Goal: Task Accomplishment & Management: Complete application form

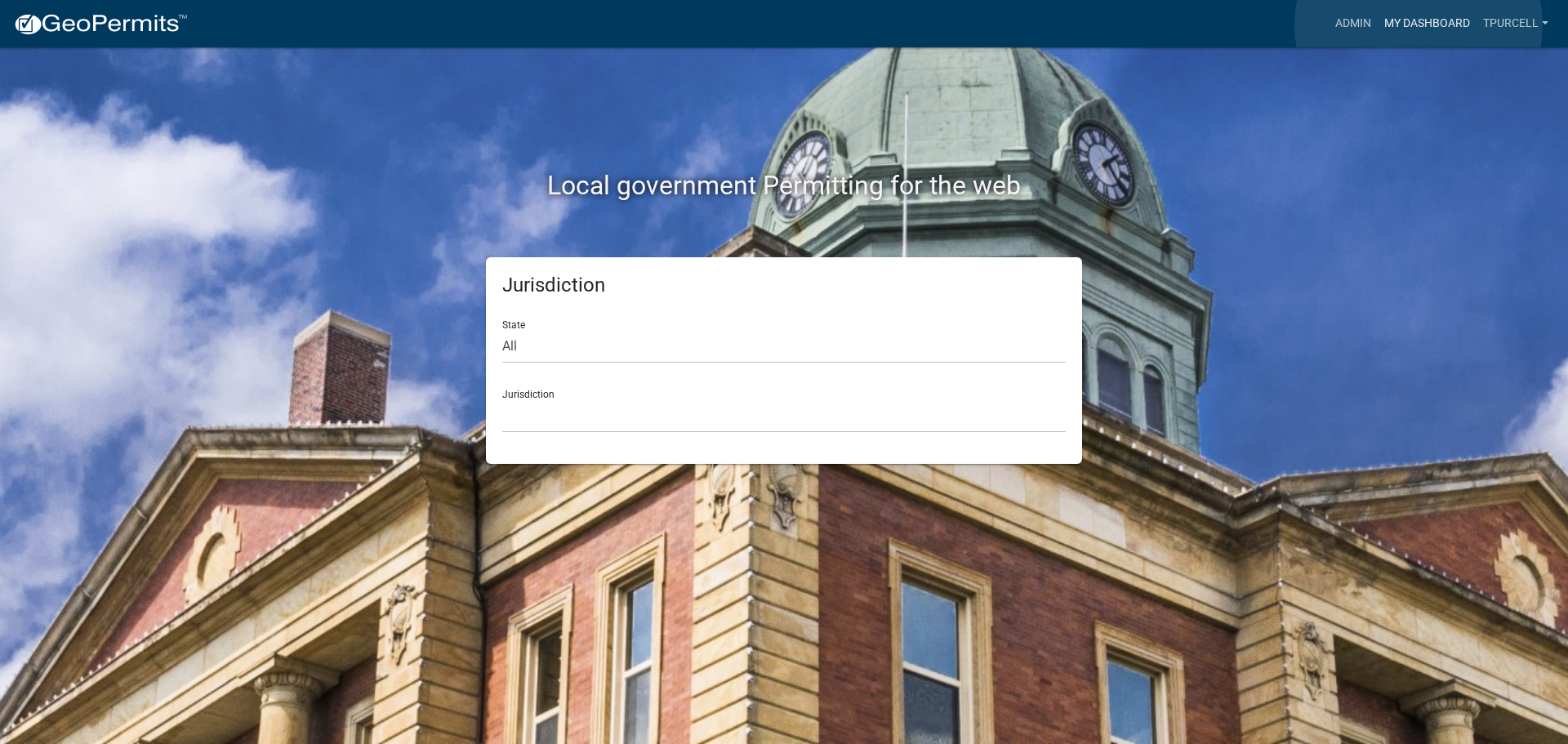
click at [1418, 25] on link "My Dashboard" at bounding box center [1427, 24] width 99 height 31
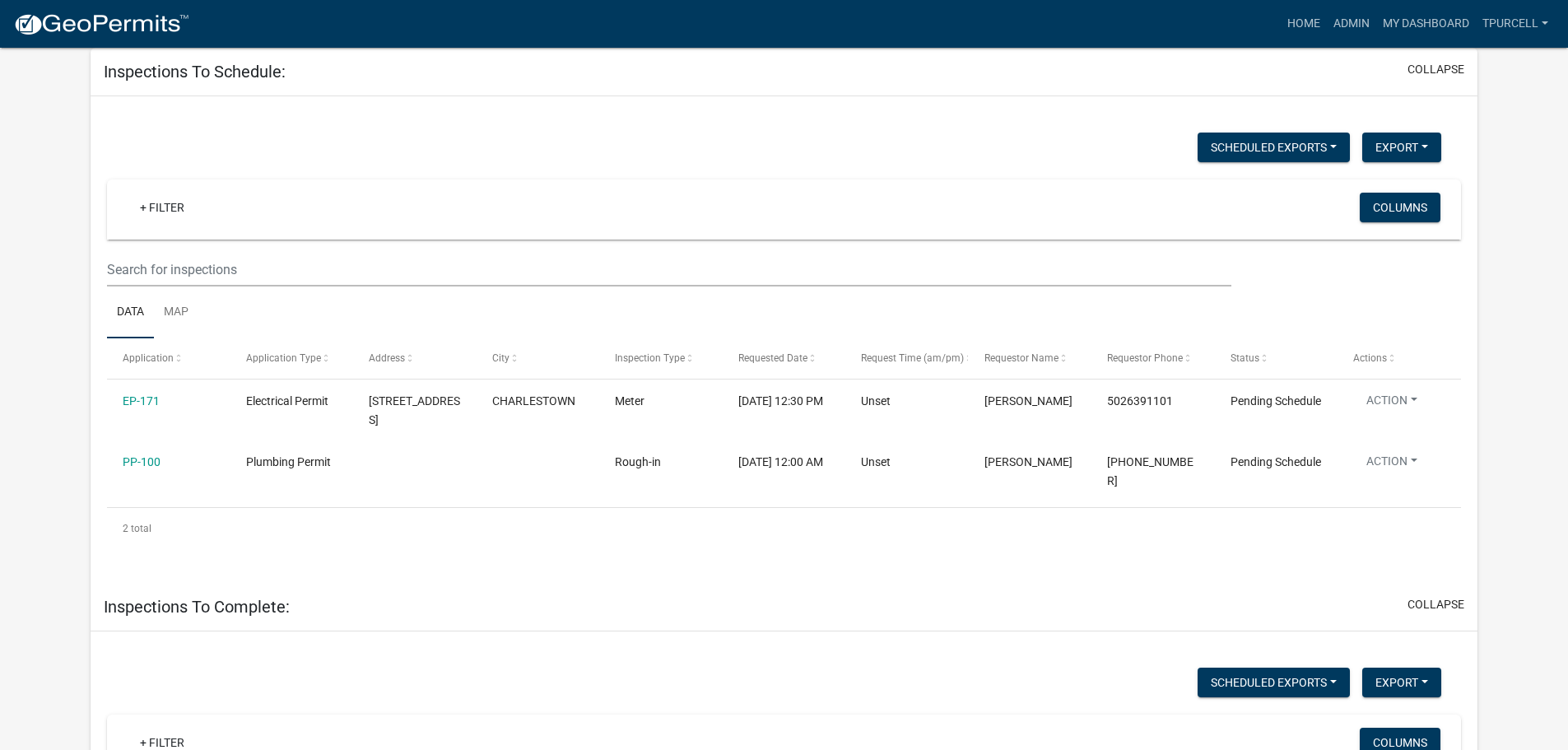
scroll to position [165, 0]
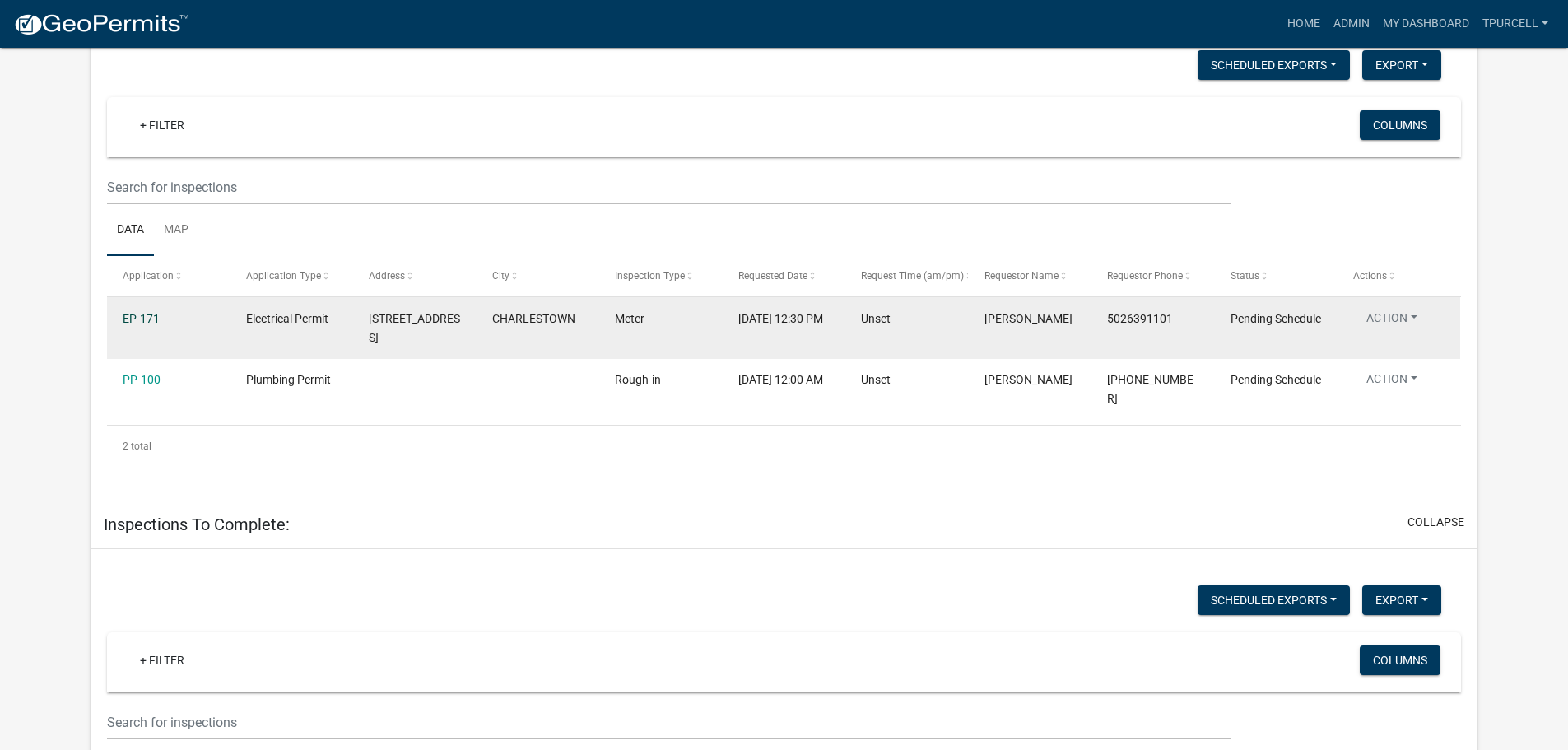
click at [148, 319] on link "EP-171" at bounding box center [141, 319] width 37 height 14
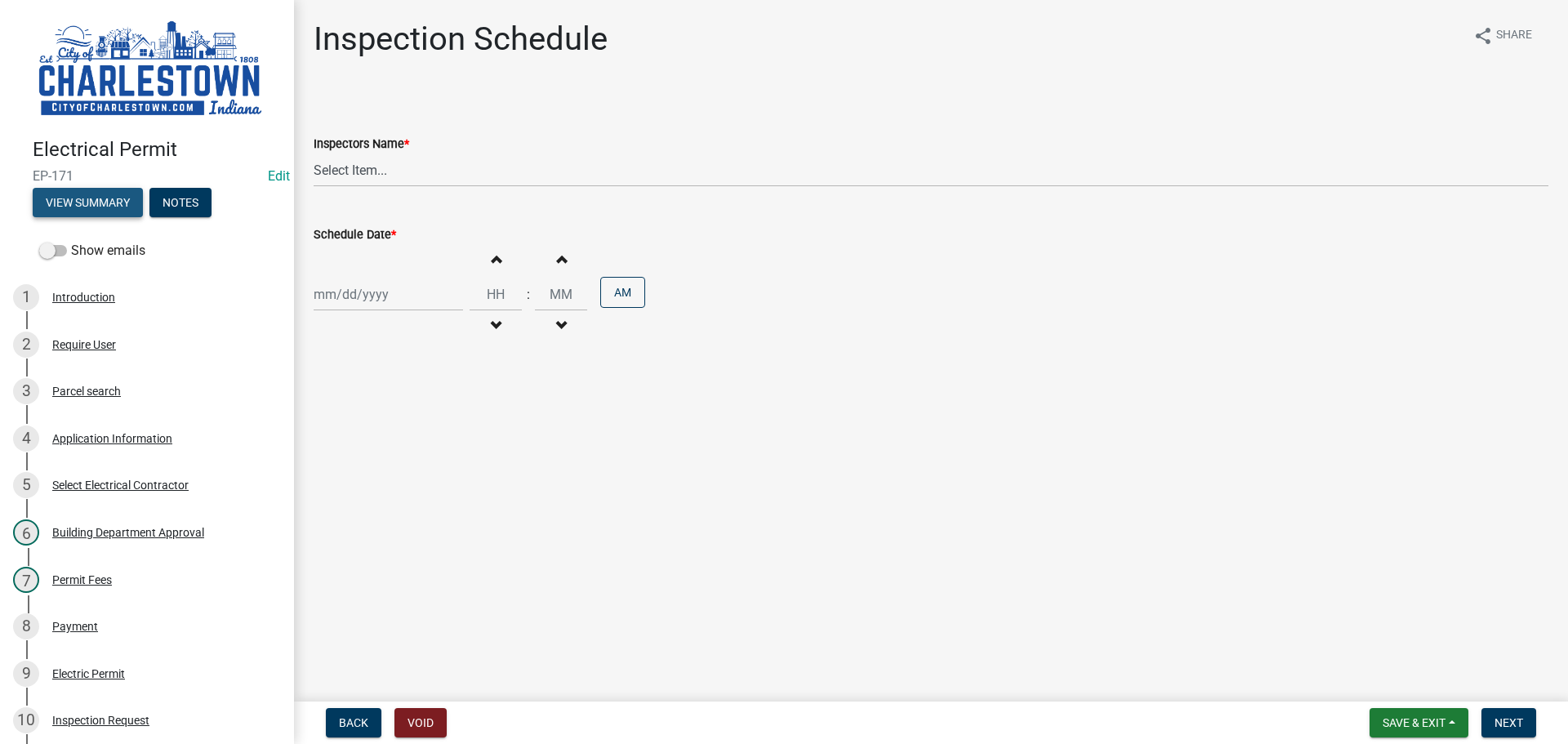
click at [83, 198] on button "View Summary" at bounding box center [88, 202] width 110 height 29
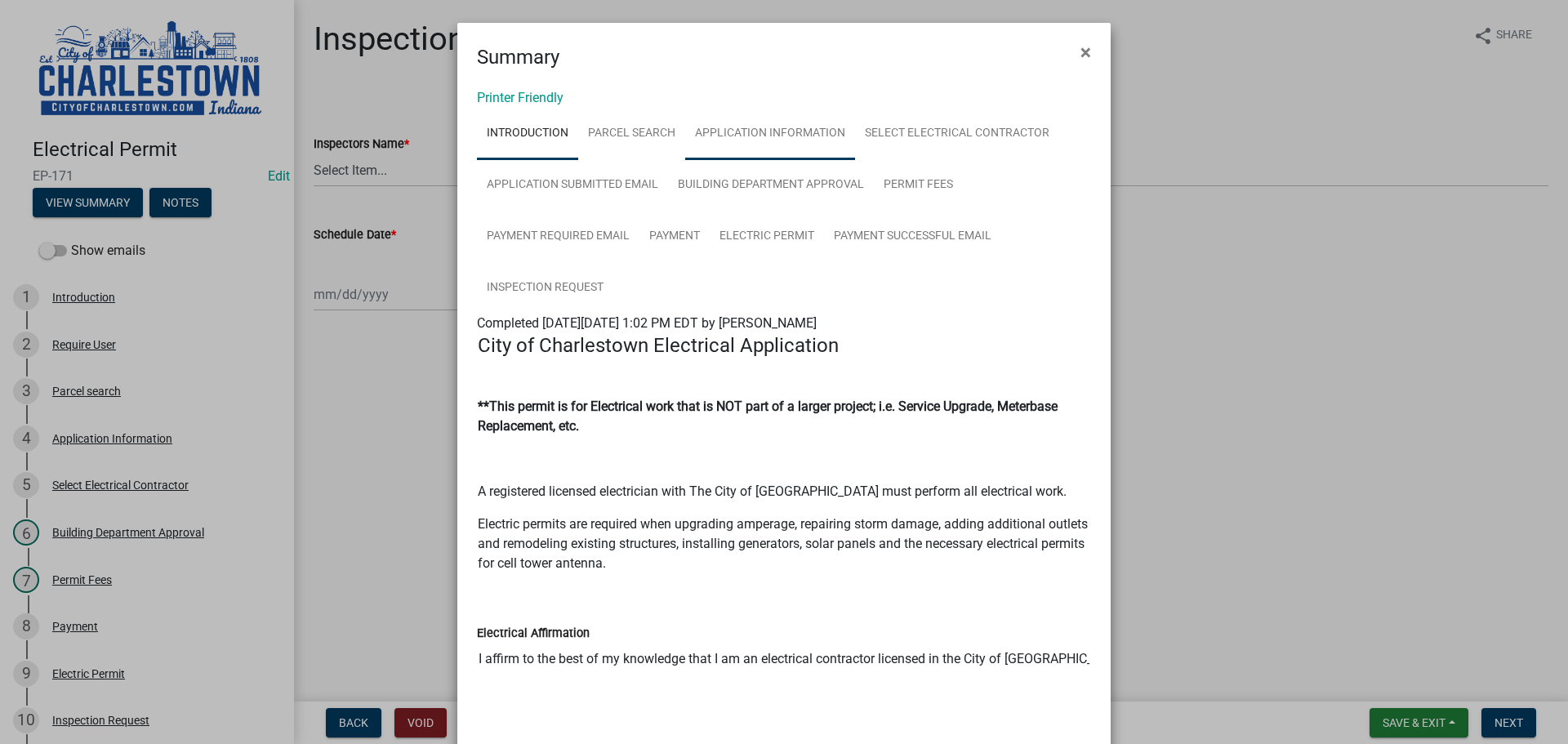
click at [780, 131] on link "Application Information" at bounding box center [771, 134] width 170 height 52
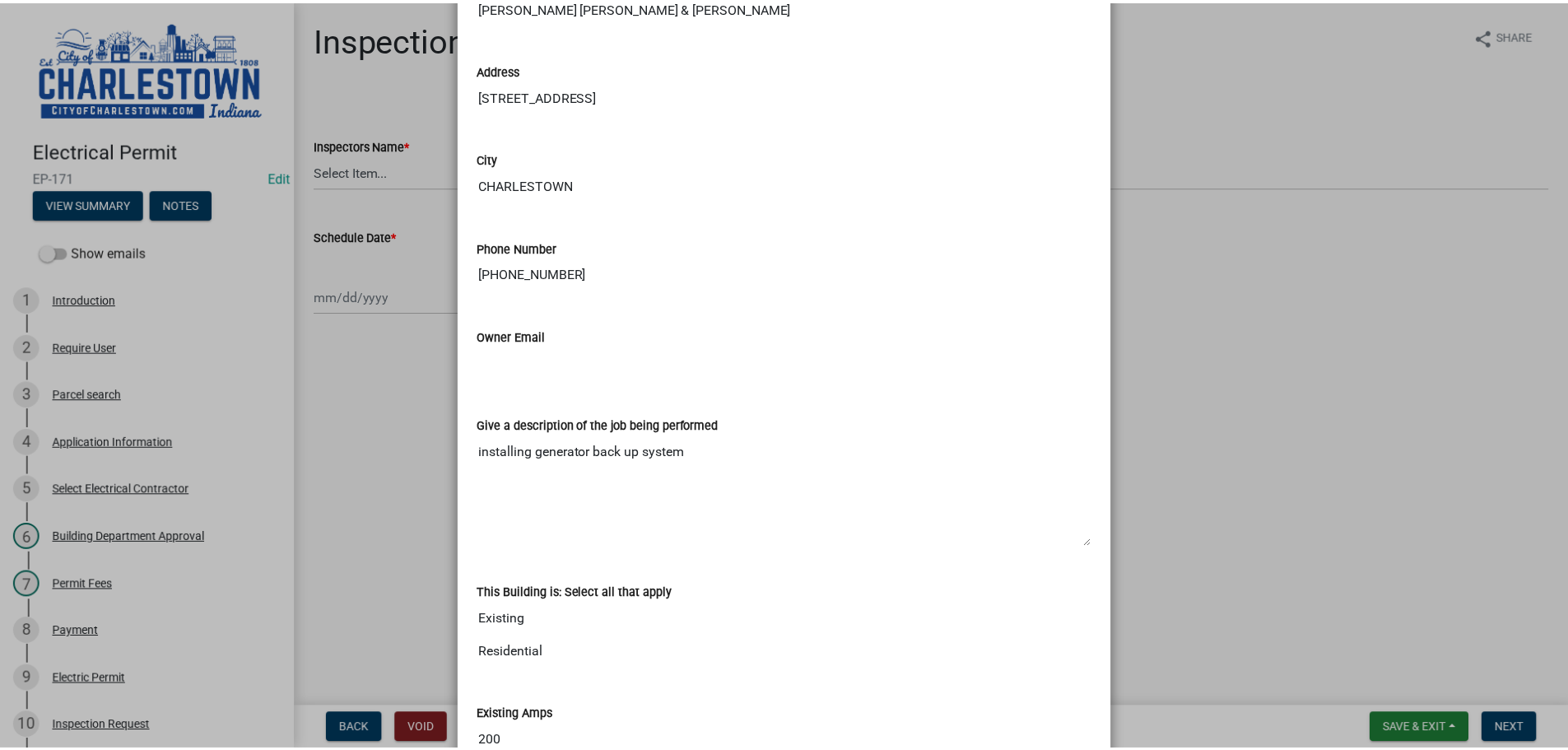
scroll to position [399, 0]
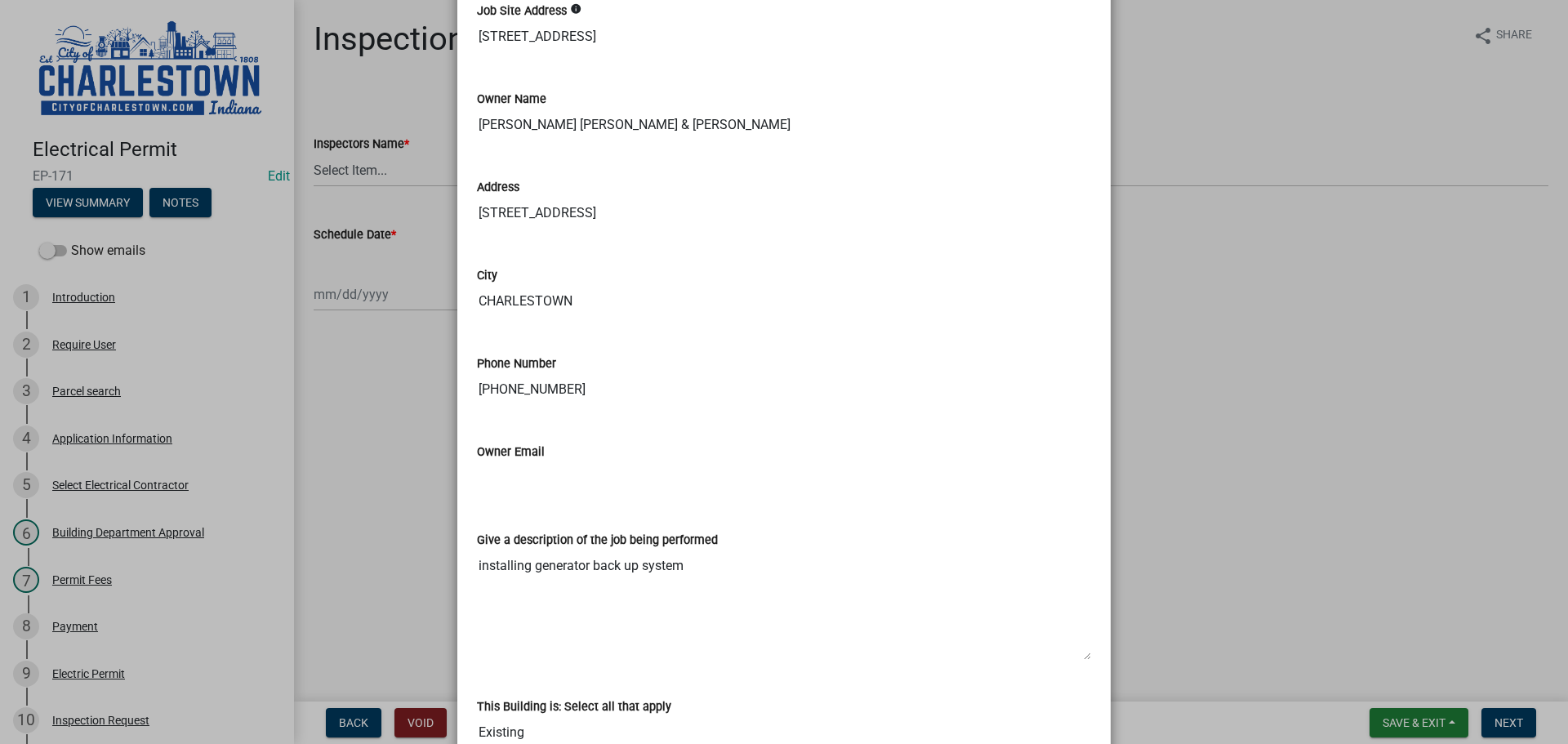
click at [365, 172] on ngb-modal-window "Summary × Printer Friendly Introduction Parcel search Application Information S…" at bounding box center [784, 372] width 1568 height 744
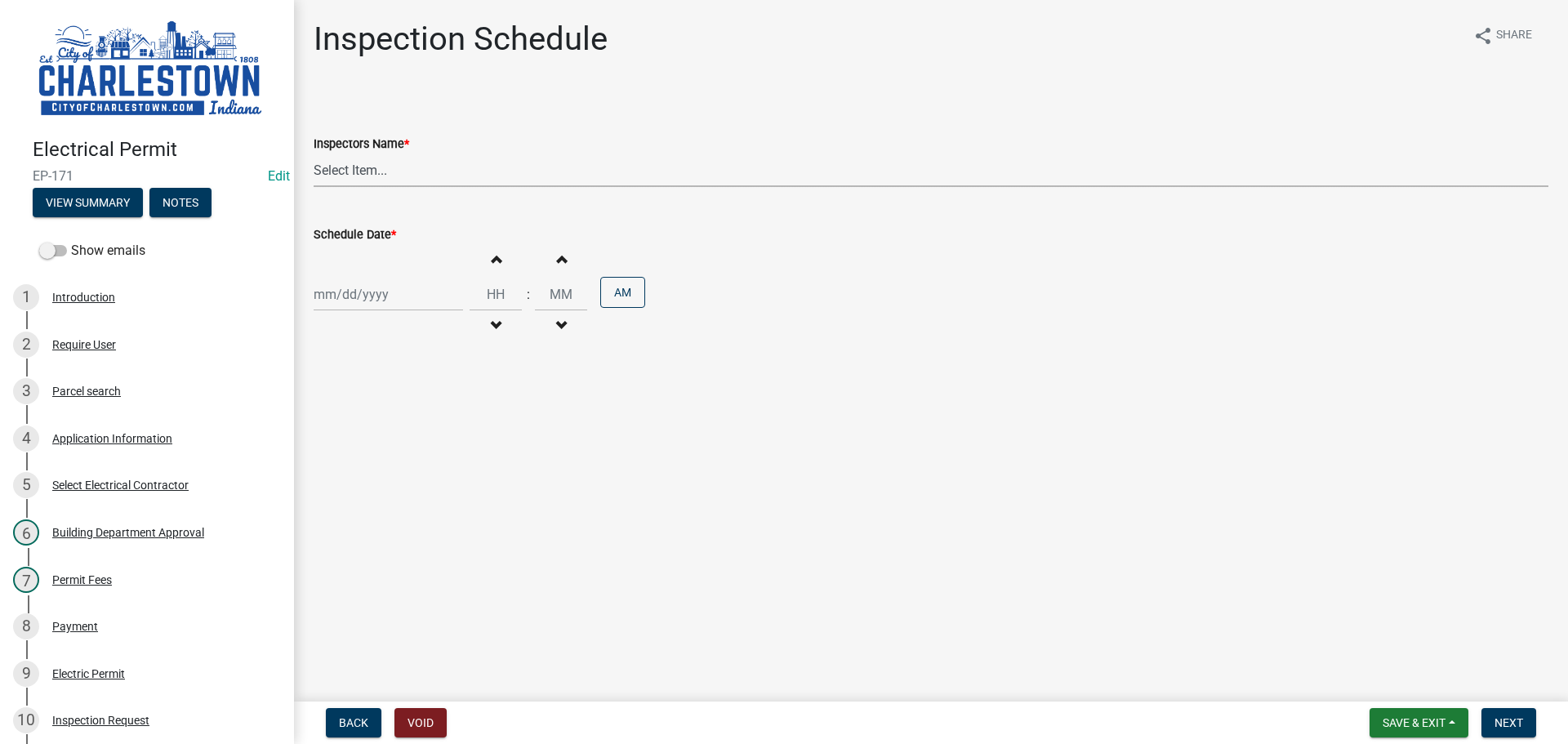
click at [348, 169] on select "Select Item... [PERSON_NAME] ([PERSON_NAME]) [PERSON_NAME] ([PERSON_NAME]) [PER…" at bounding box center [931, 170] width 1235 height 34
select select "63e5a778-15f7-4a13-aba2-a6e5541a0fb3"
click at [313, 153] on select "Select Item... [PERSON_NAME] ([PERSON_NAME]) [PERSON_NAME] ([PERSON_NAME]) [PER…" at bounding box center [931, 170] width 1235 height 34
click at [363, 288] on div at bounding box center [387, 295] width 149 height 34
select select "8"
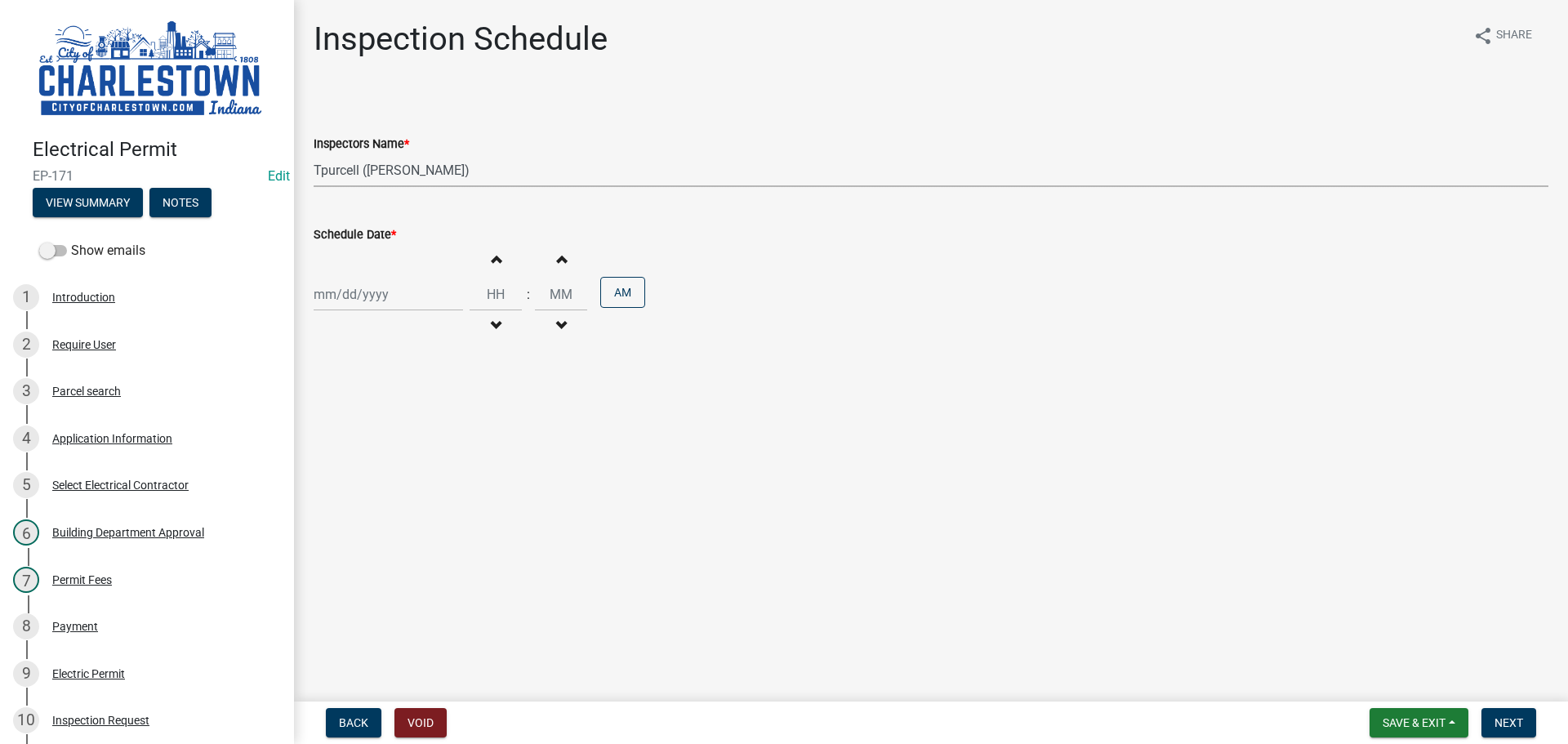
select select "2025"
click at [387, 431] on div "13" at bounding box center [381, 433] width 26 height 26
type input "[DATE]"
click at [492, 259] on span "button" at bounding box center [496, 260] width 8 height 13
type input "01"
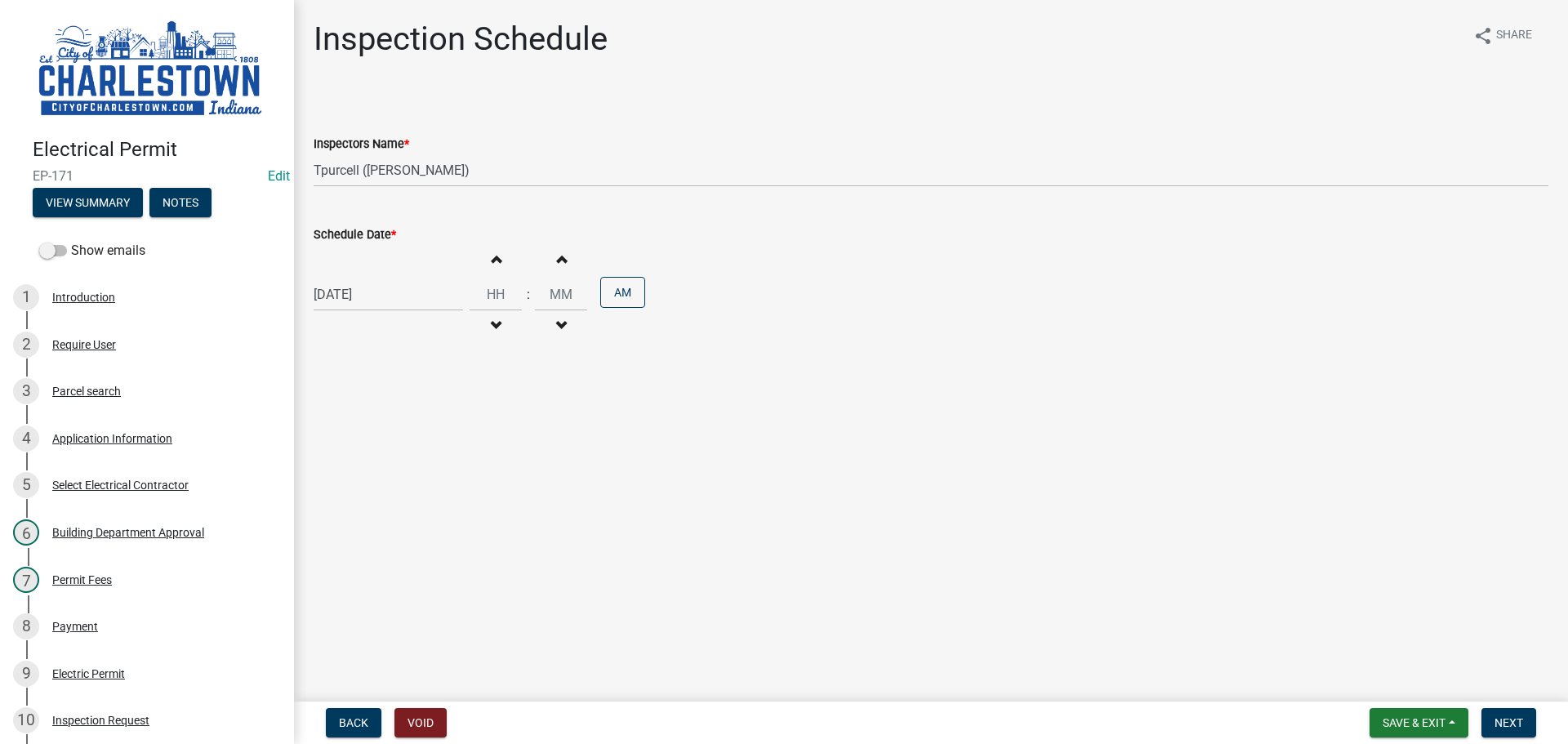
type input "00"
click at [492, 260] on span "button" at bounding box center [496, 260] width 8 height 13
click at [492, 261] on span "button" at bounding box center [496, 260] width 8 height 13
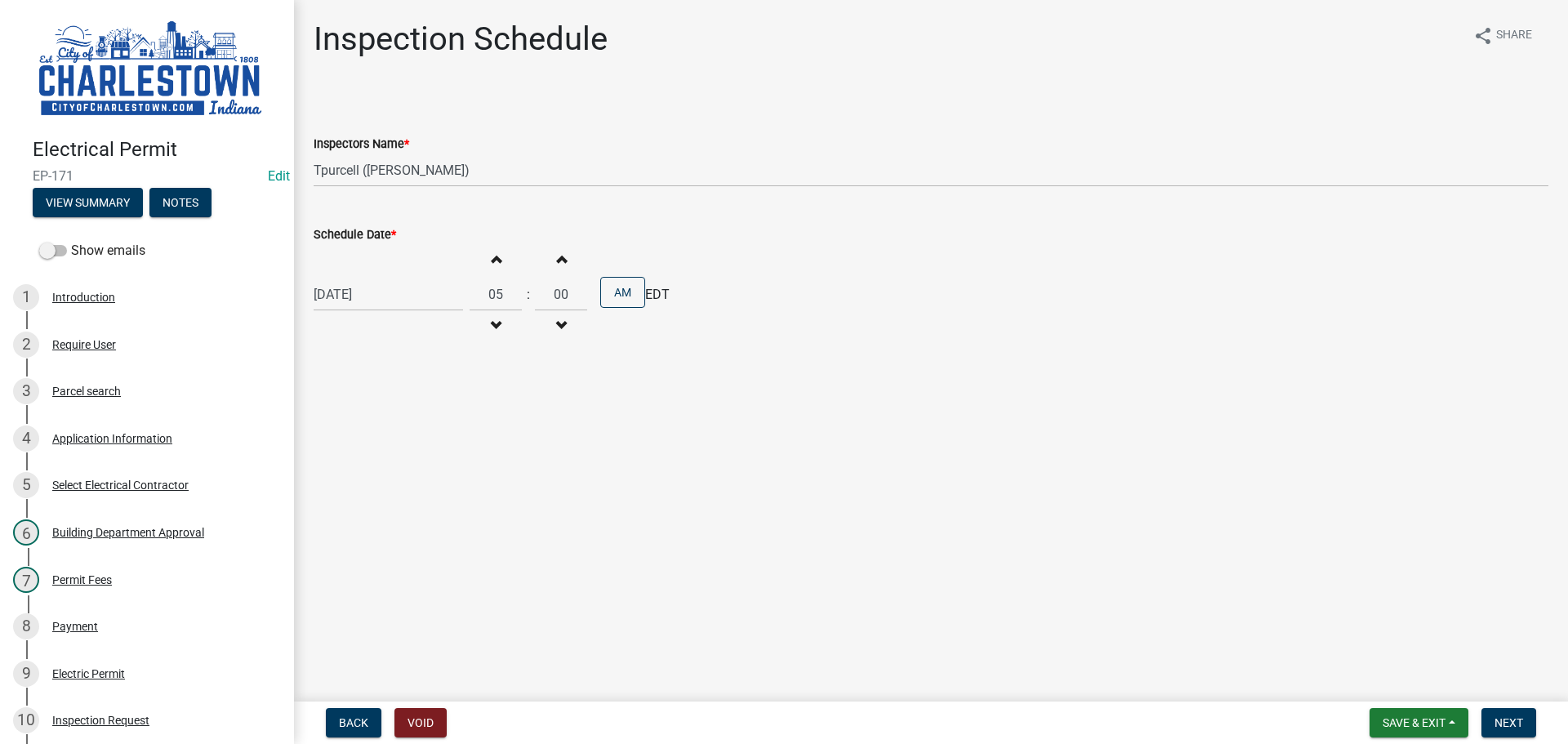
click at [492, 261] on span "button" at bounding box center [496, 260] width 8 height 13
click at [492, 260] on span "button" at bounding box center [496, 260] width 8 height 13
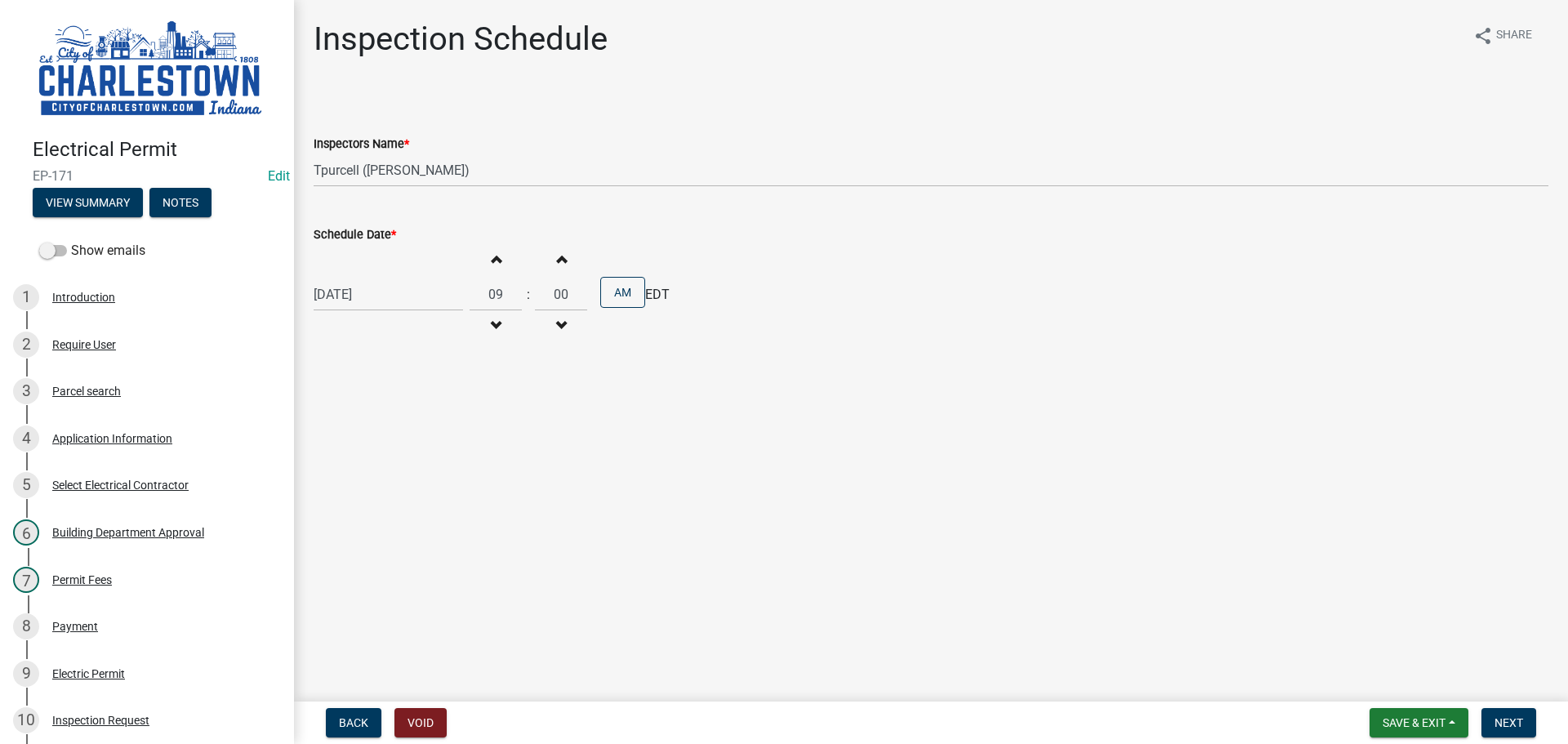
type input "10"
click at [1493, 718] on button "Next" at bounding box center [1508, 723] width 55 height 29
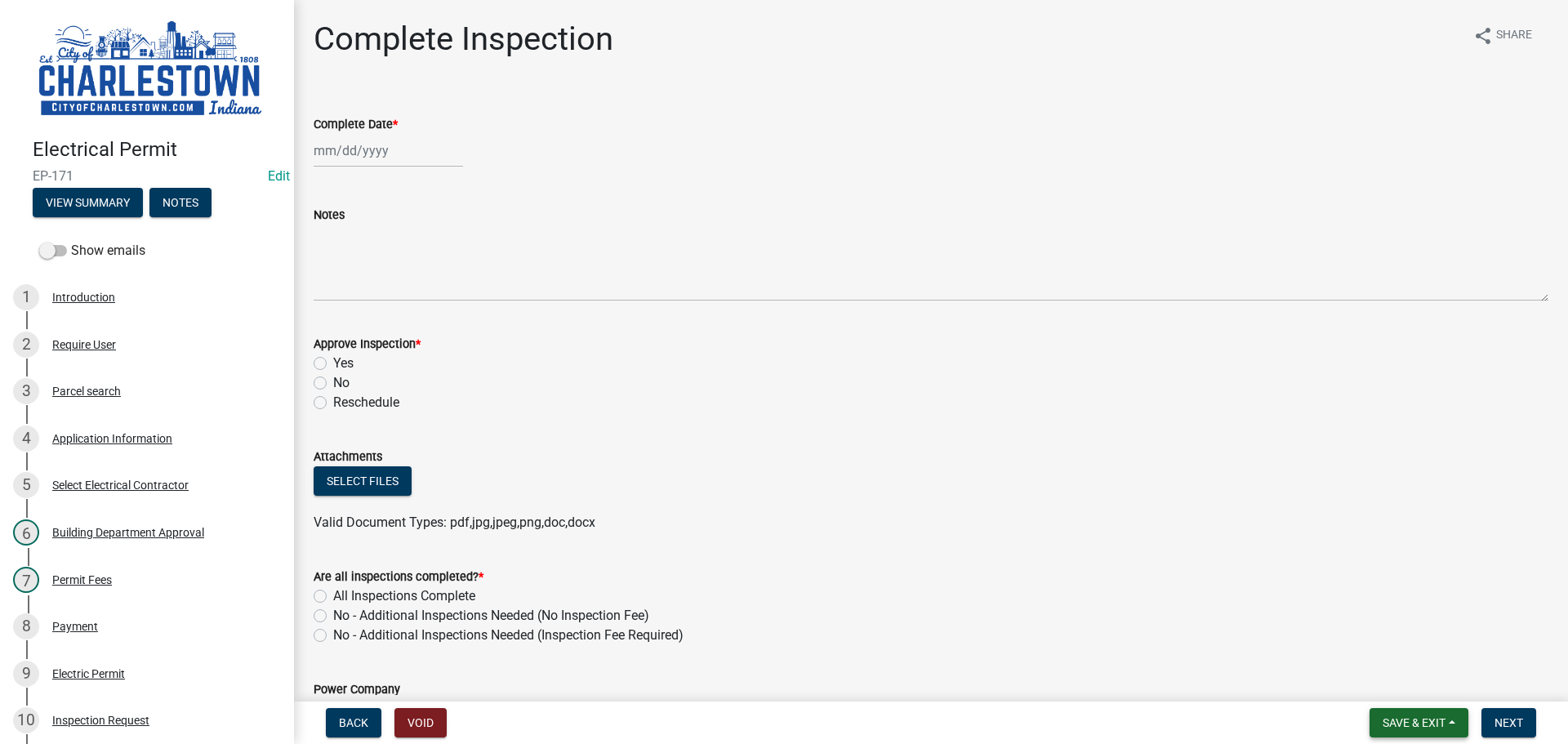
click at [1416, 730] on span "Save & Exit" at bounding box center [1414, 723] width 63 height 13
click at [1409, 686] on button "Save & Exit" at bounding box center [1402, 680] width 131 height 40
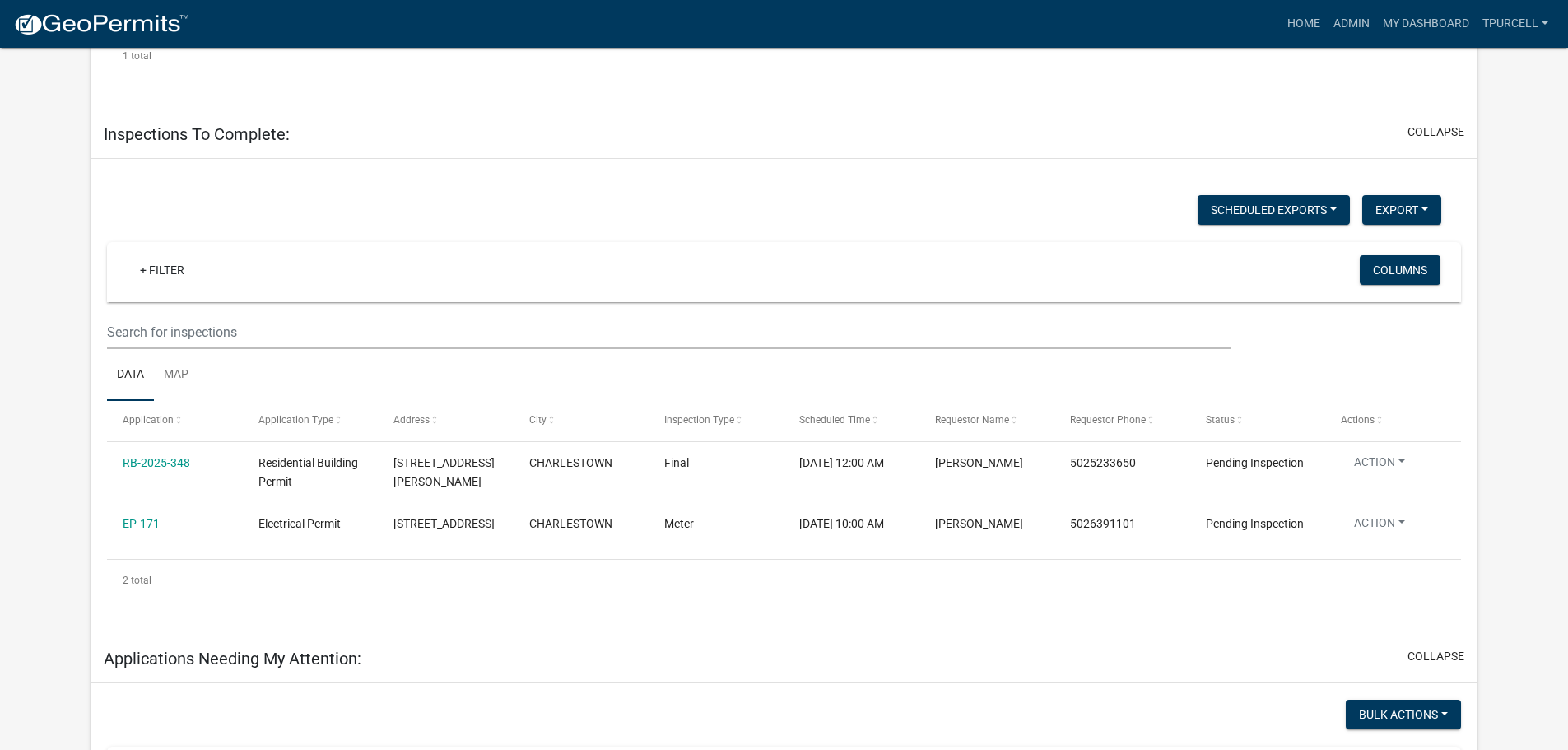
scroll to position [577, 0]
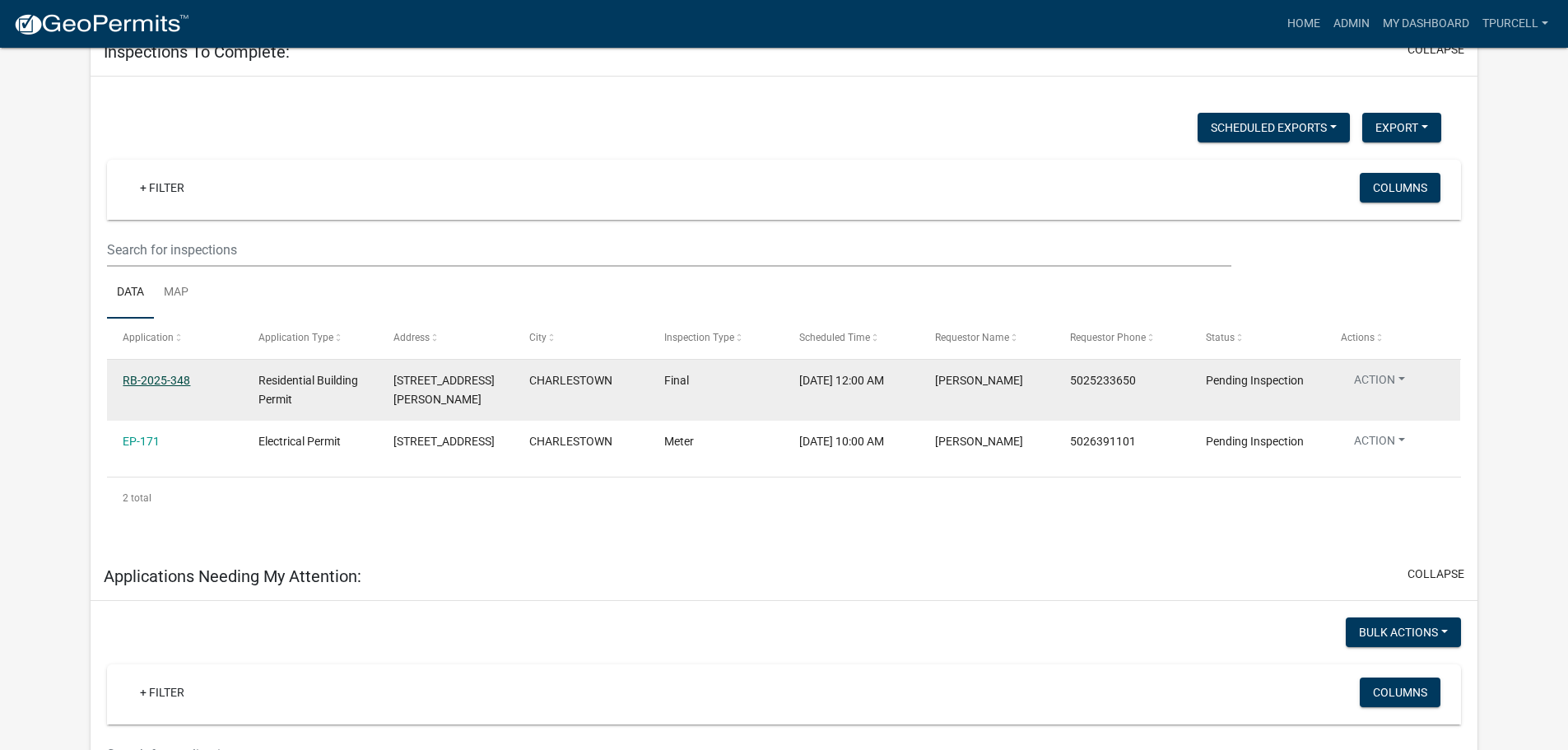
click at [159, 380] on link "RB-2025-348" at bounding box center [156, 381] width 68 height 14
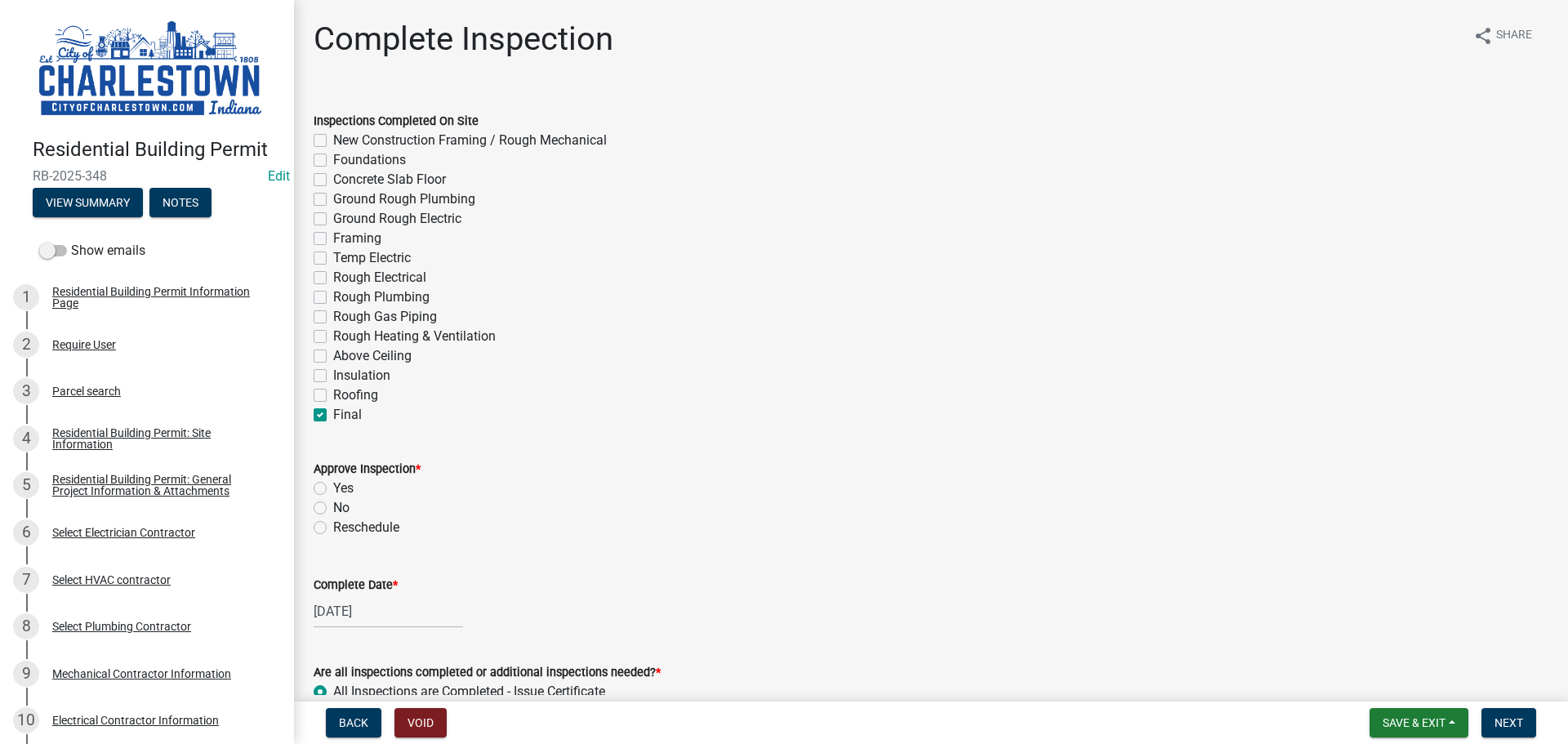
click at [333, 486] on label "Yes" at bounding box center [344, 488] width 20 height 19
click at [333, 486] on input "Yes" at bounding box center [339, 484] width 11 height 11
radio input "true"
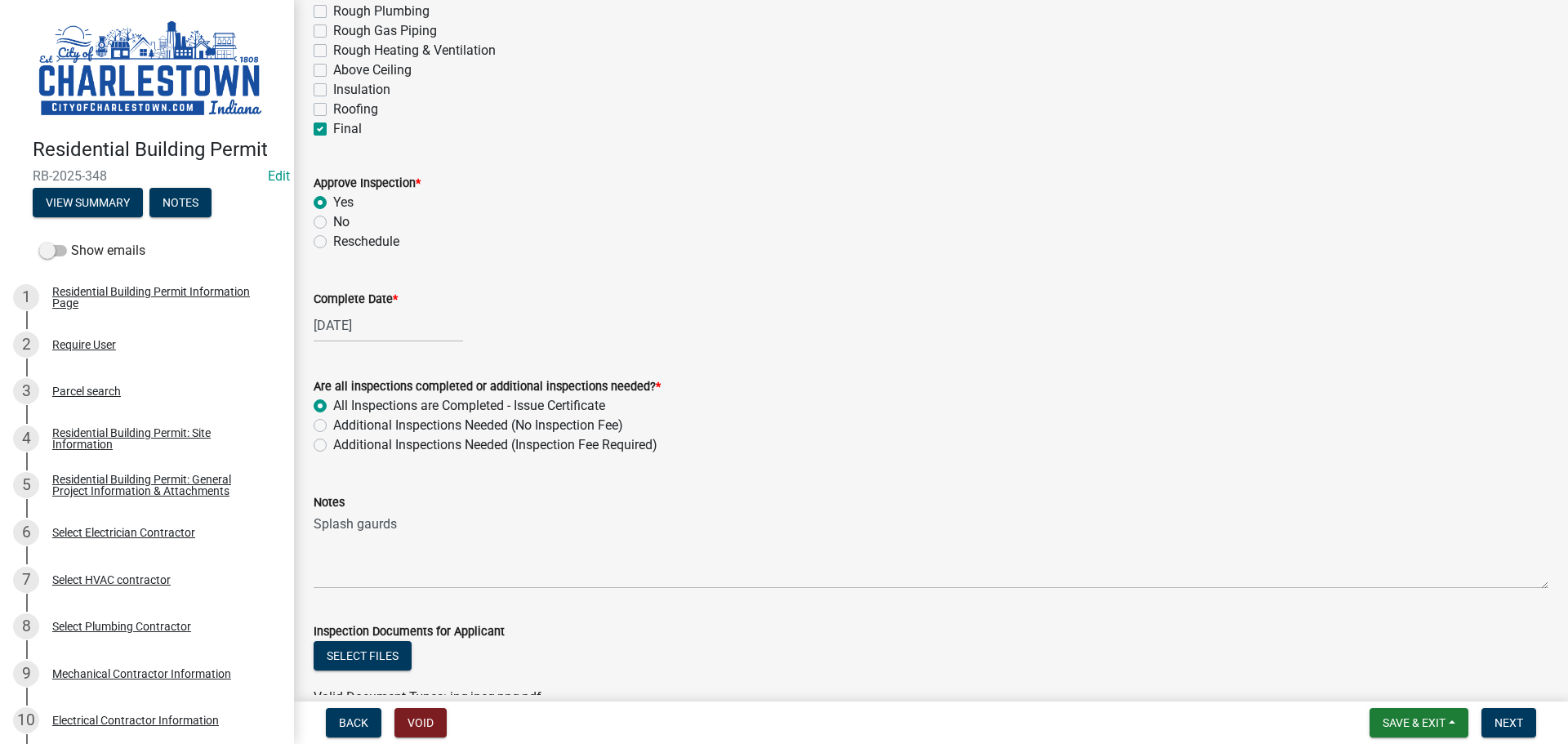
scroll to position [409, 0]
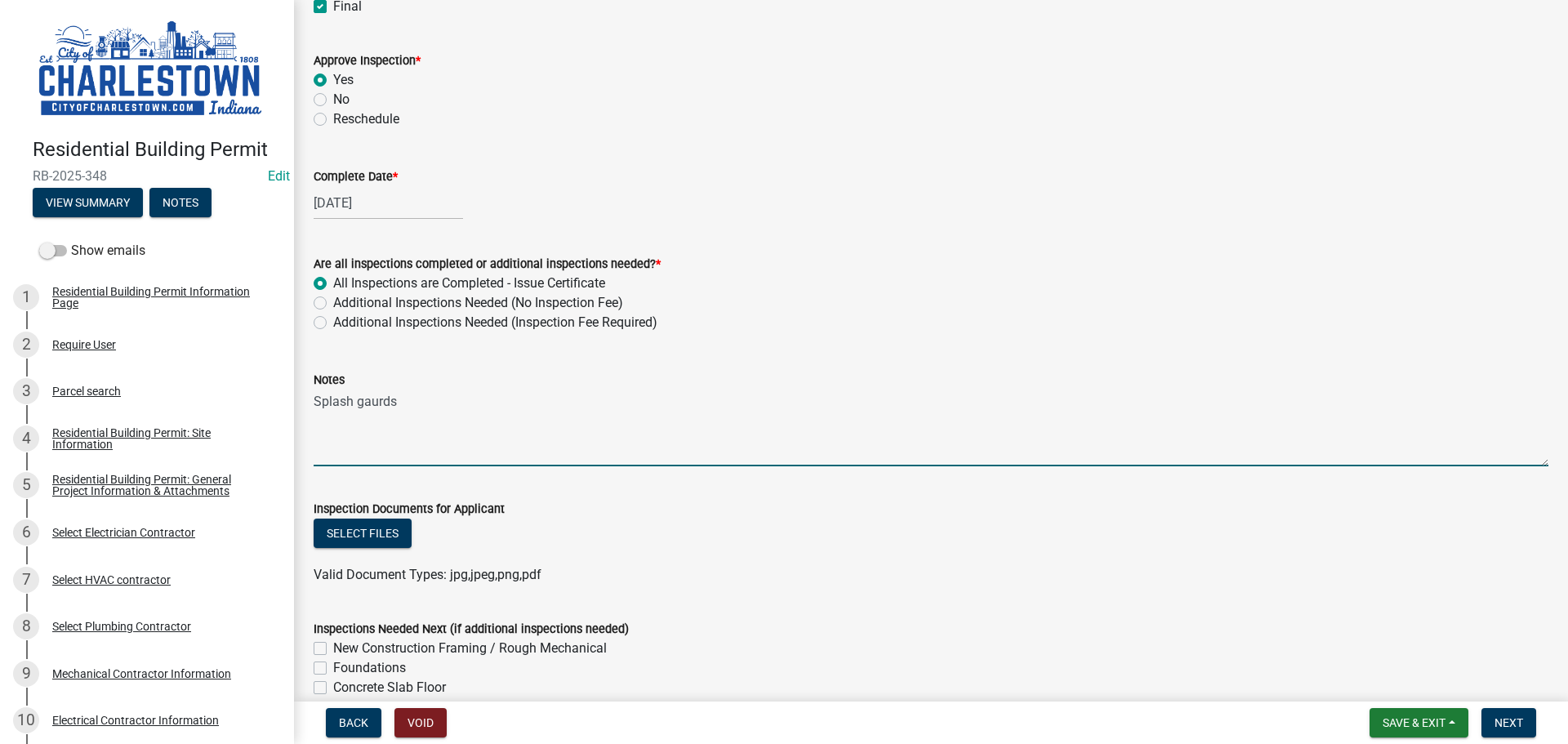
click at [423, 404] on textarea "Splash gaurds" at bounding box center [931, 428] width 1235 height 77
type textarea "S"
type textarea "the back splash on bathroom sink not secured"
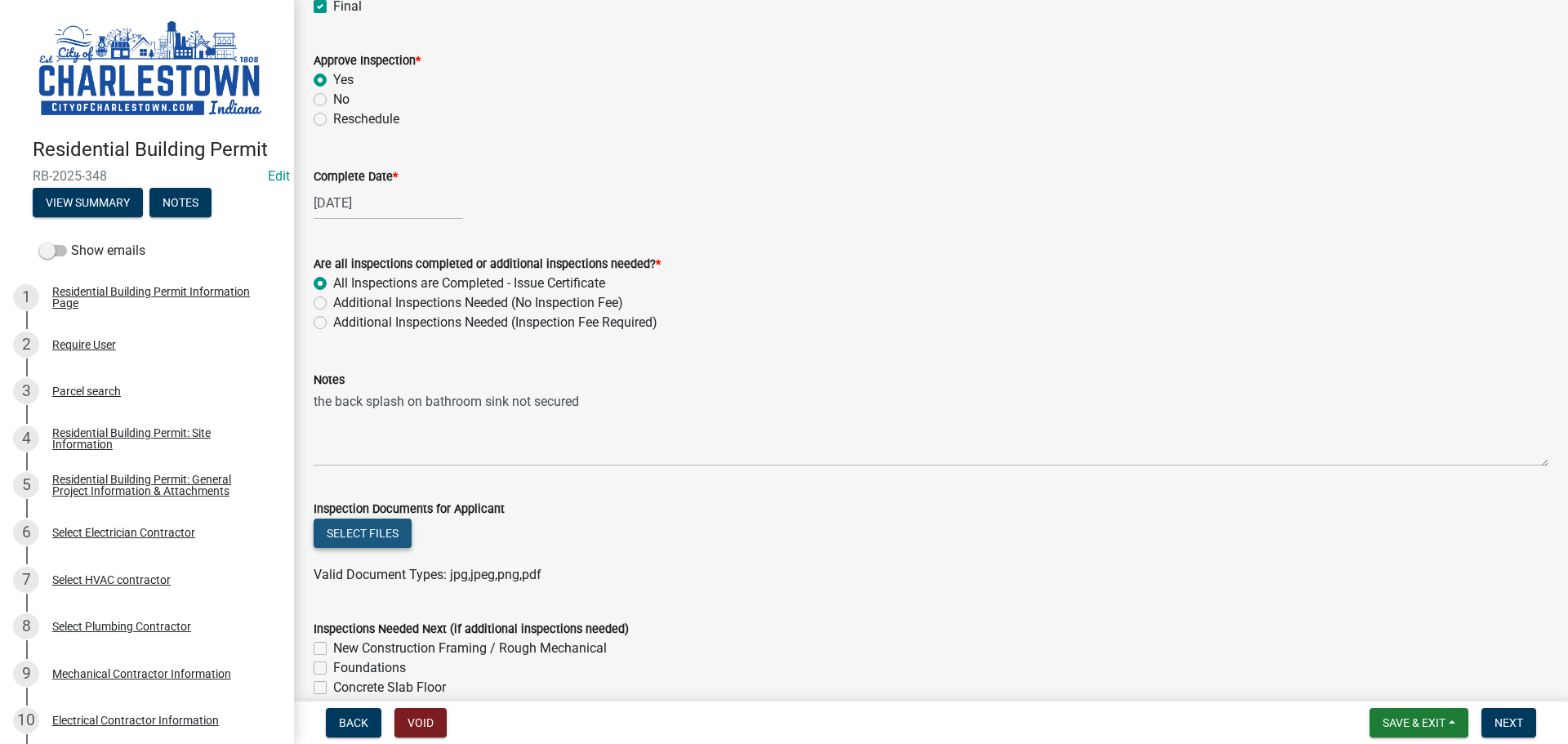
click at [367, 542] on button "Select files" at bounding box center [362, 533] width 98 height 29
click at [377, 536] on button "Select files" at bounding box center [362, 533] width 98 height 29
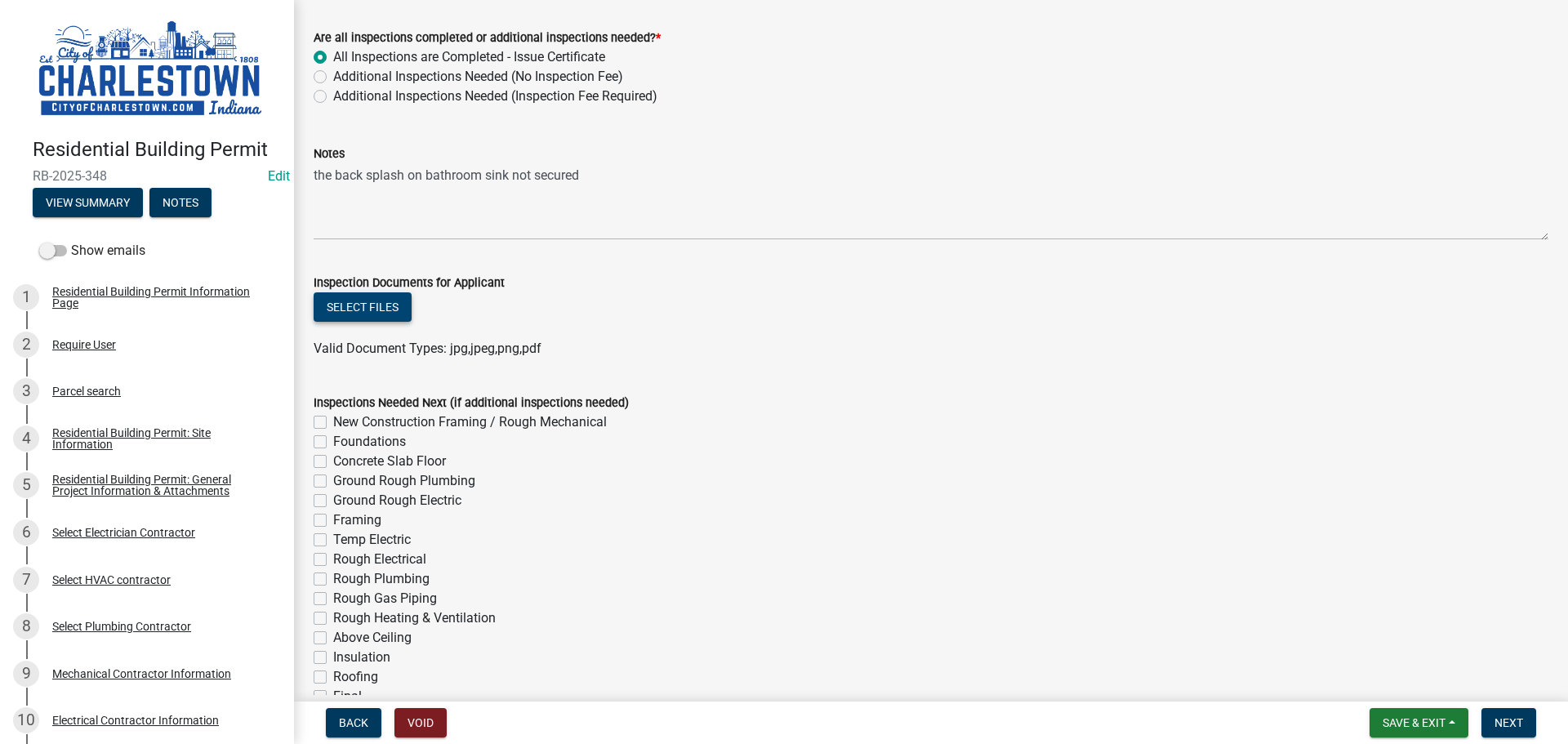
scroll to position [570, 0]
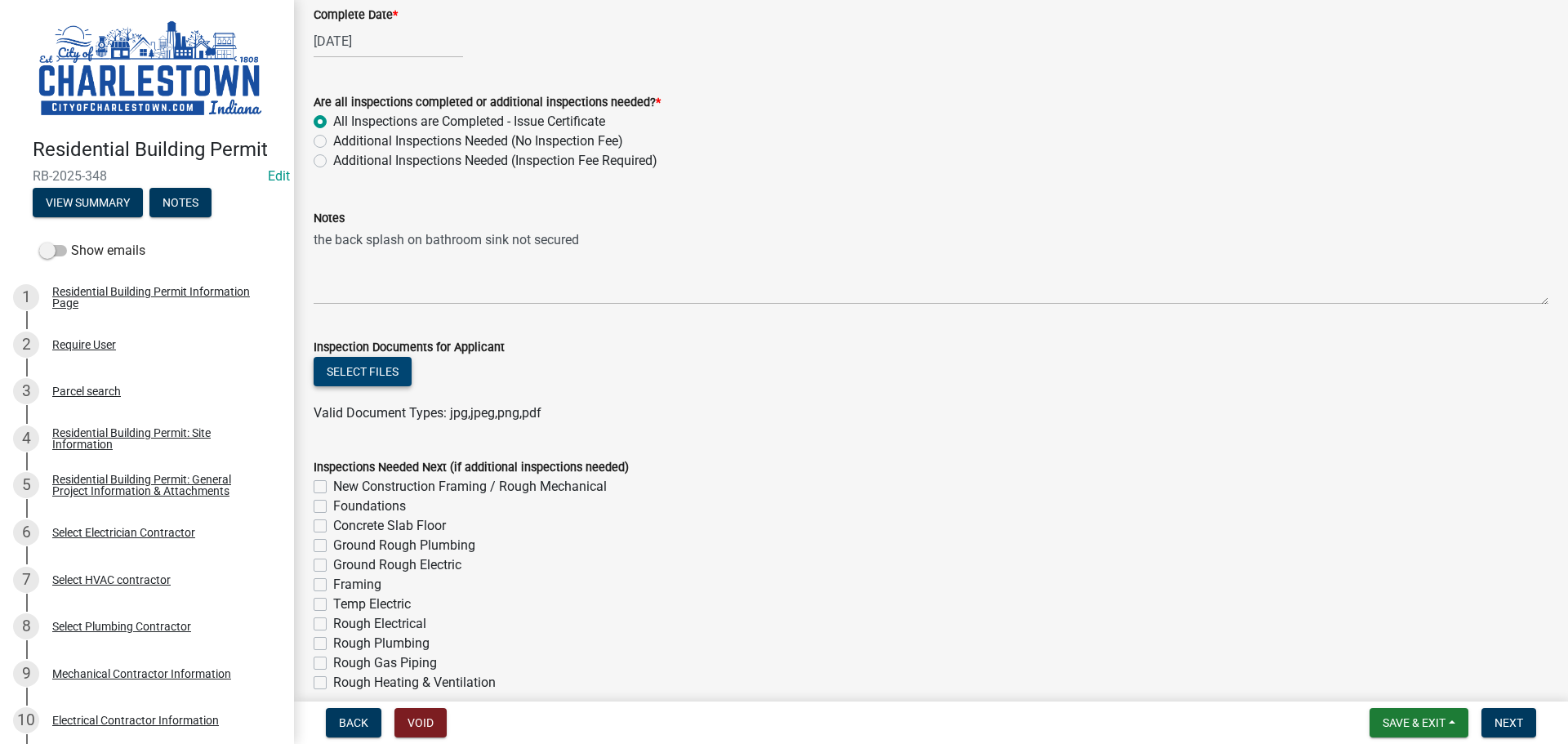
click at [365, 373] on button "Select files" at bounding box center [362, 372] width 98 height 29
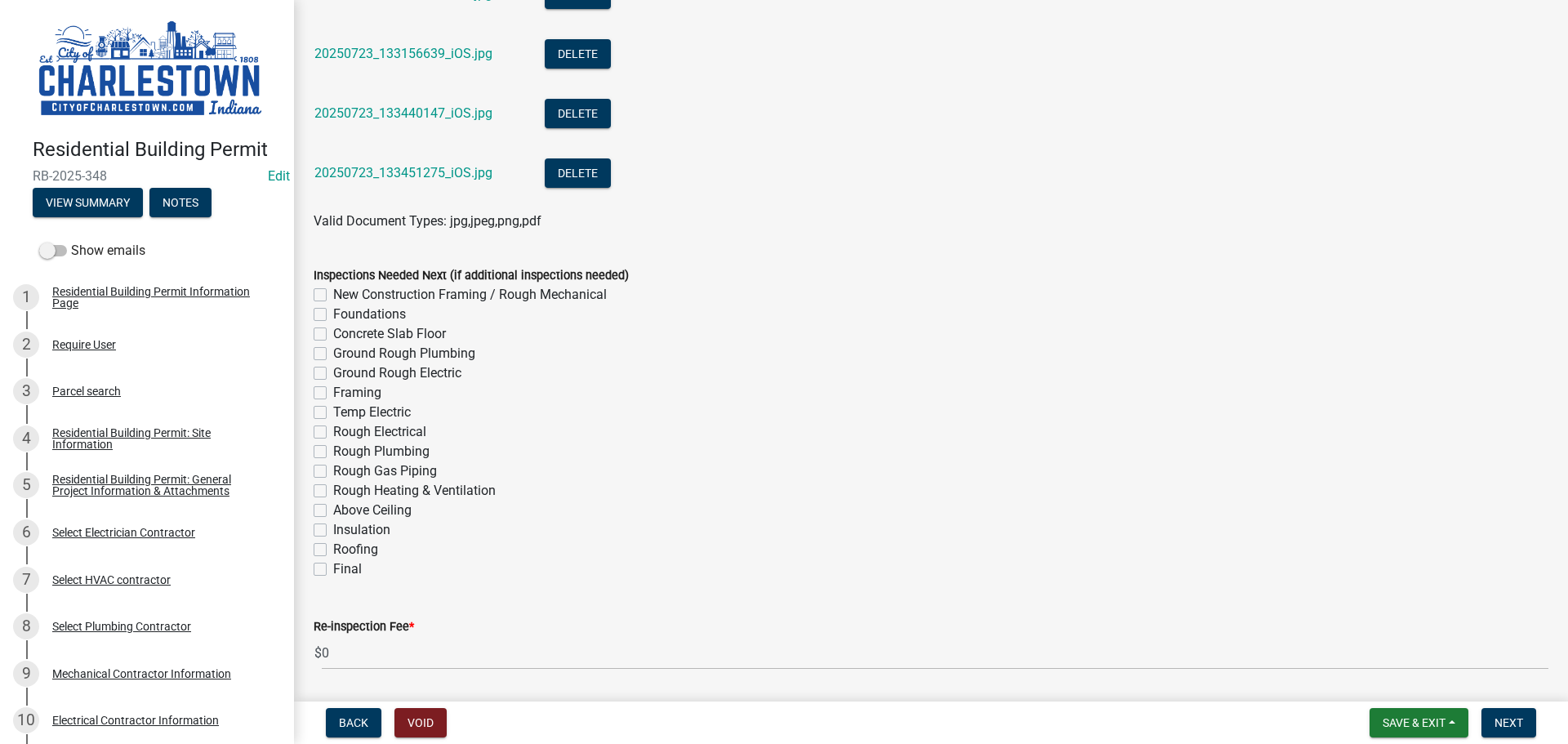
scroll to position [1114, 0]
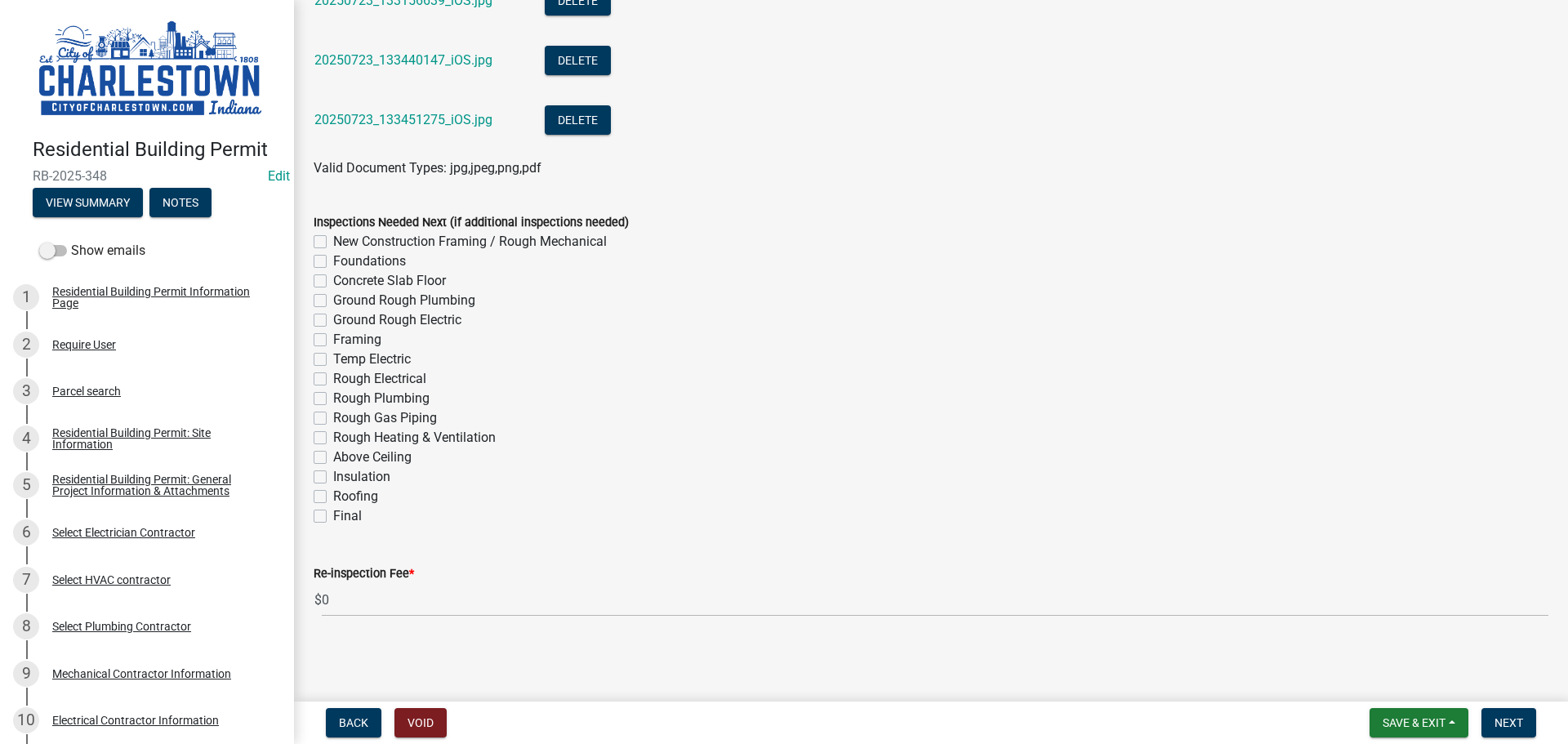
click at [333, 517] on label "Final" at bounding box center [348, 516] width 29 height 19
click at [333, 517] on input "Final" at bounding box center [339, 511] width 11 height 11
checkbox input "true"
checkbox input "false"
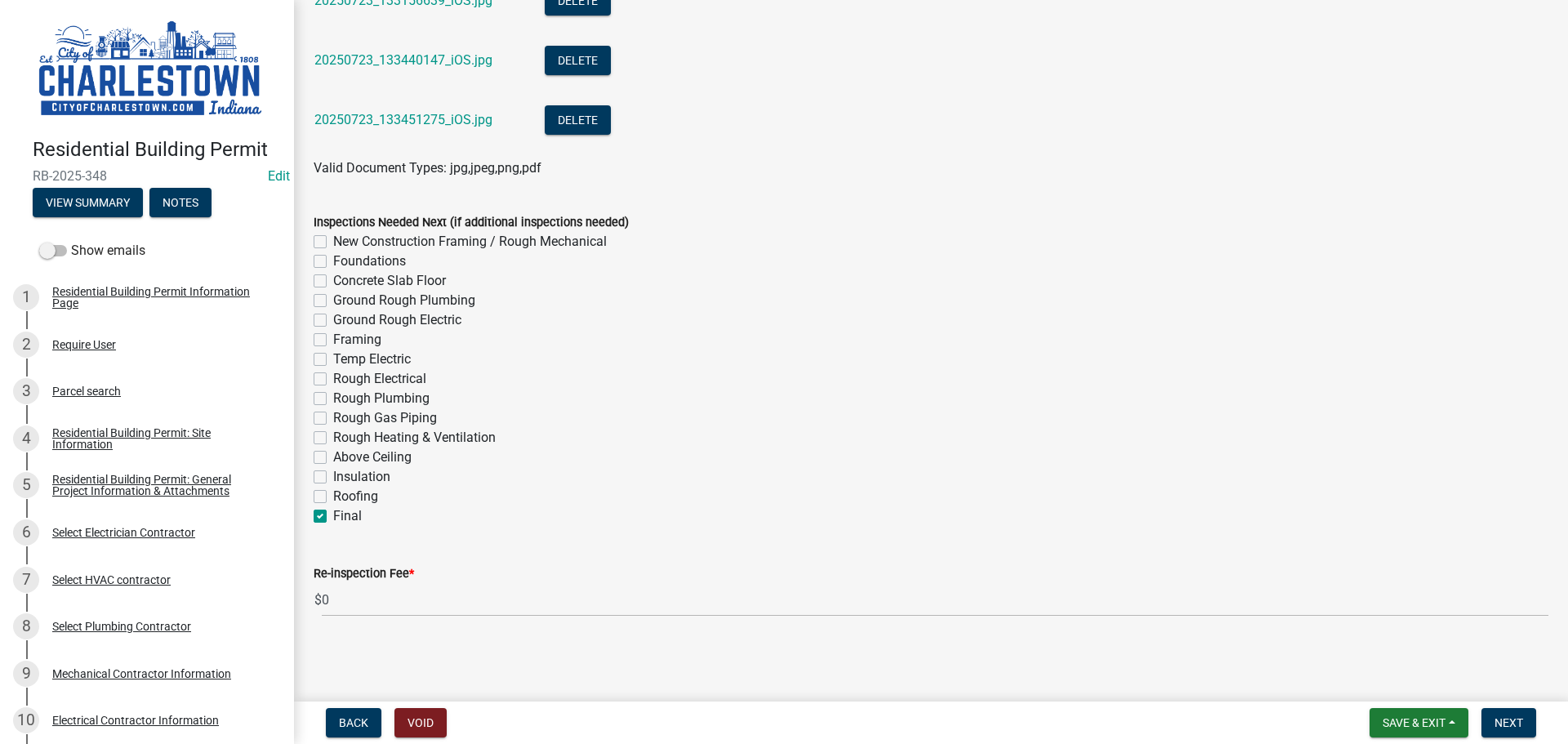
checkbox input "false"
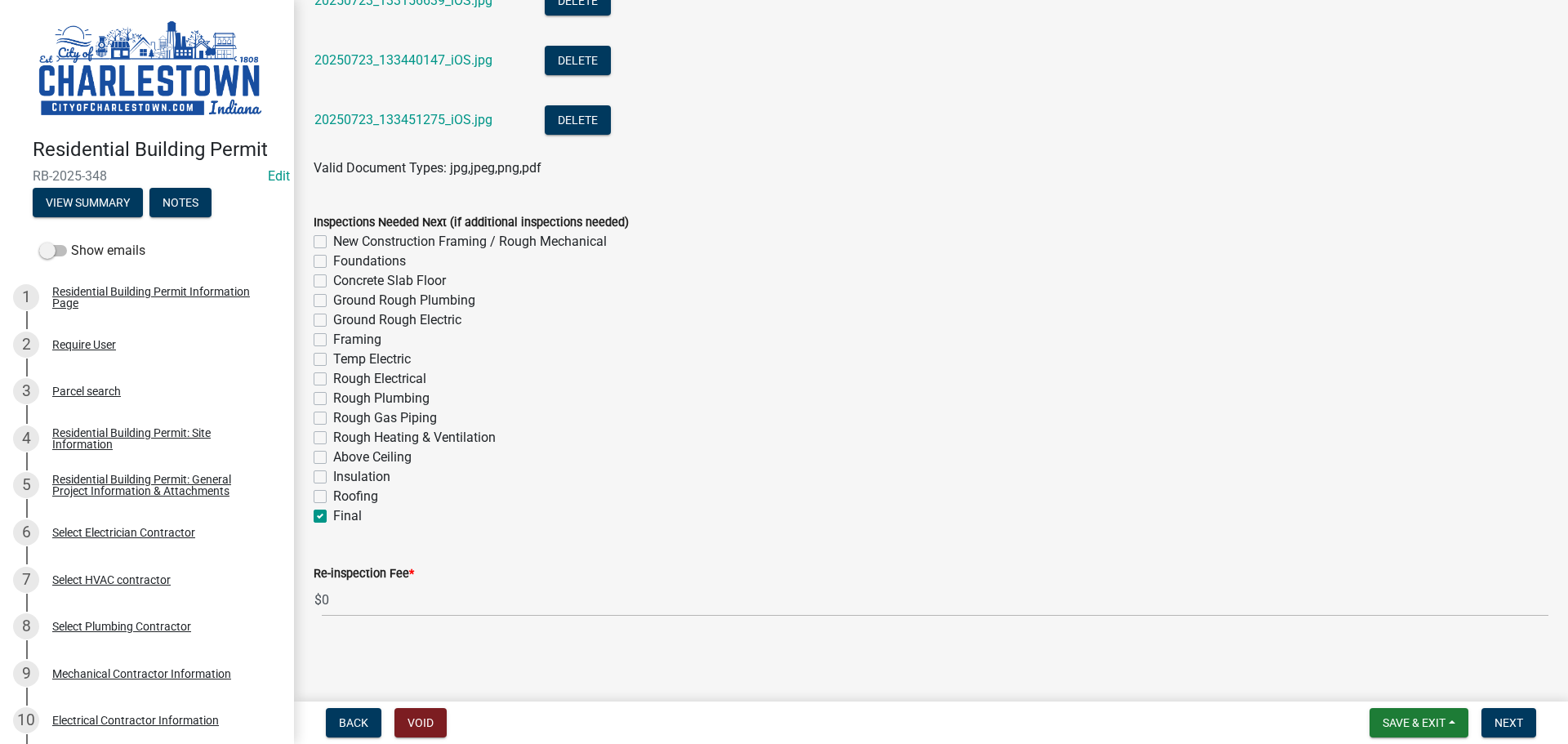
checkbox input "false"
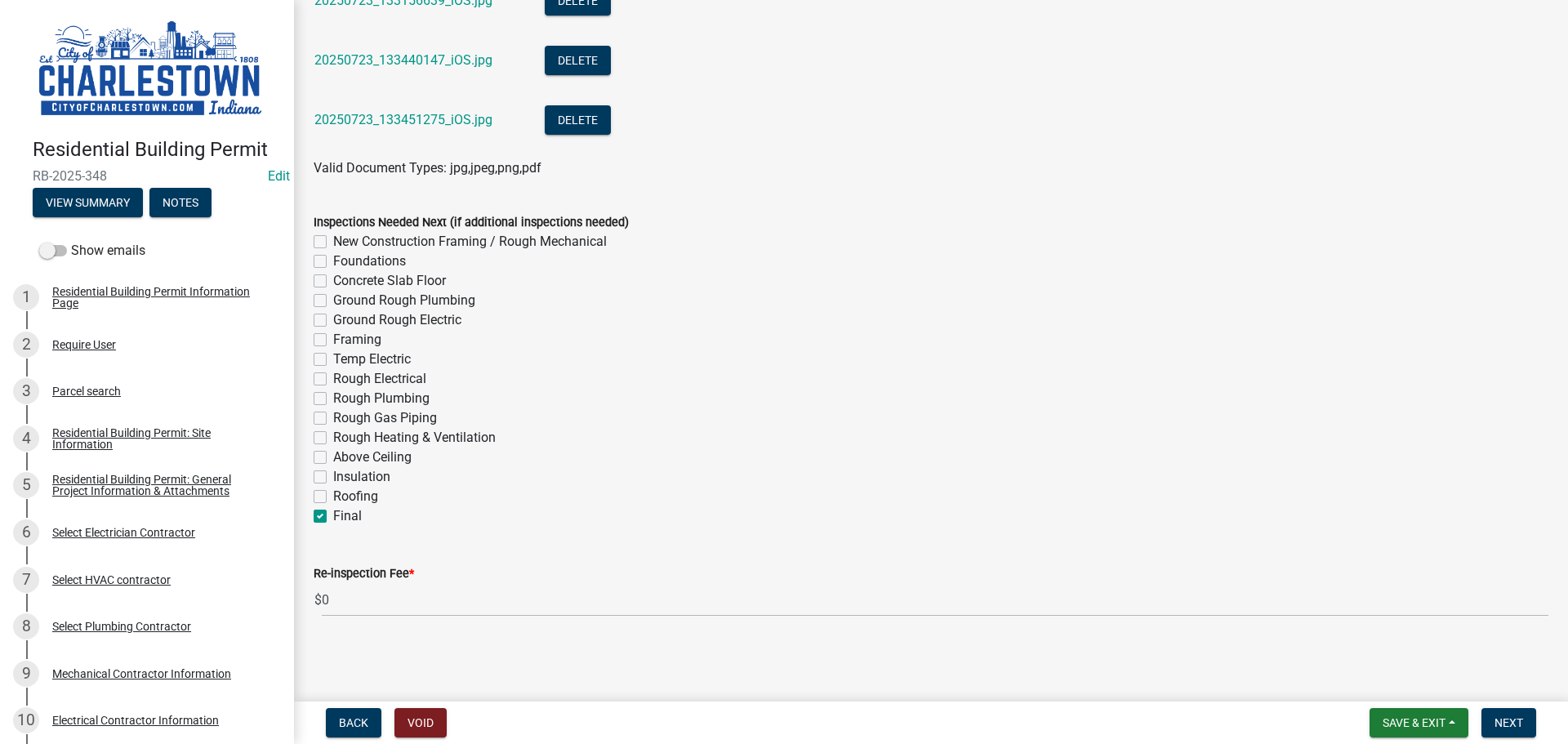
checkbox input "false"
click at [333, 518] on label "Final" at bounding box center [348, 516] width 29 height 19
click at [333, 517] on input "Final" at bounding box center [339, 511] width 11 height 11
checkbox input "false"
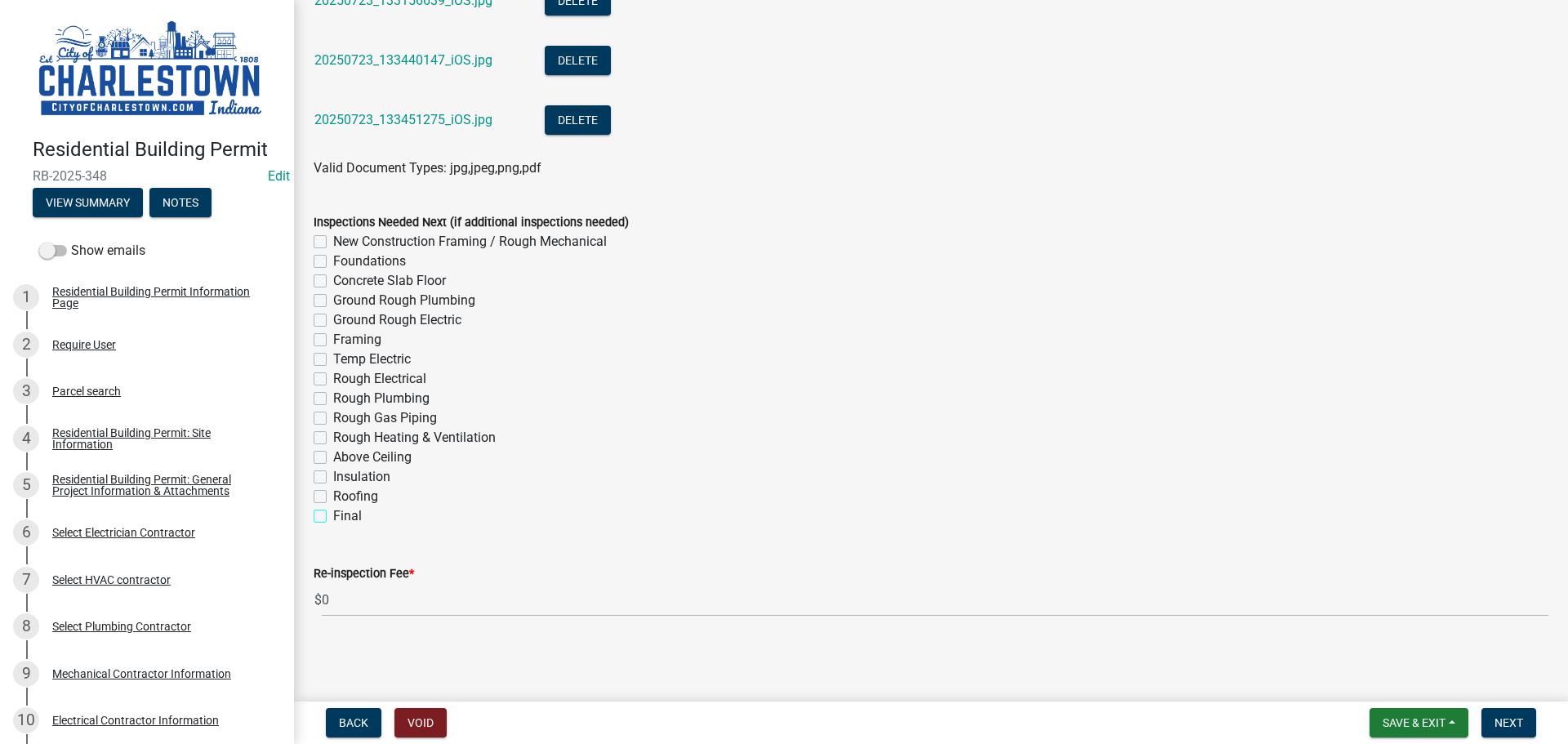
checkbox input "false"
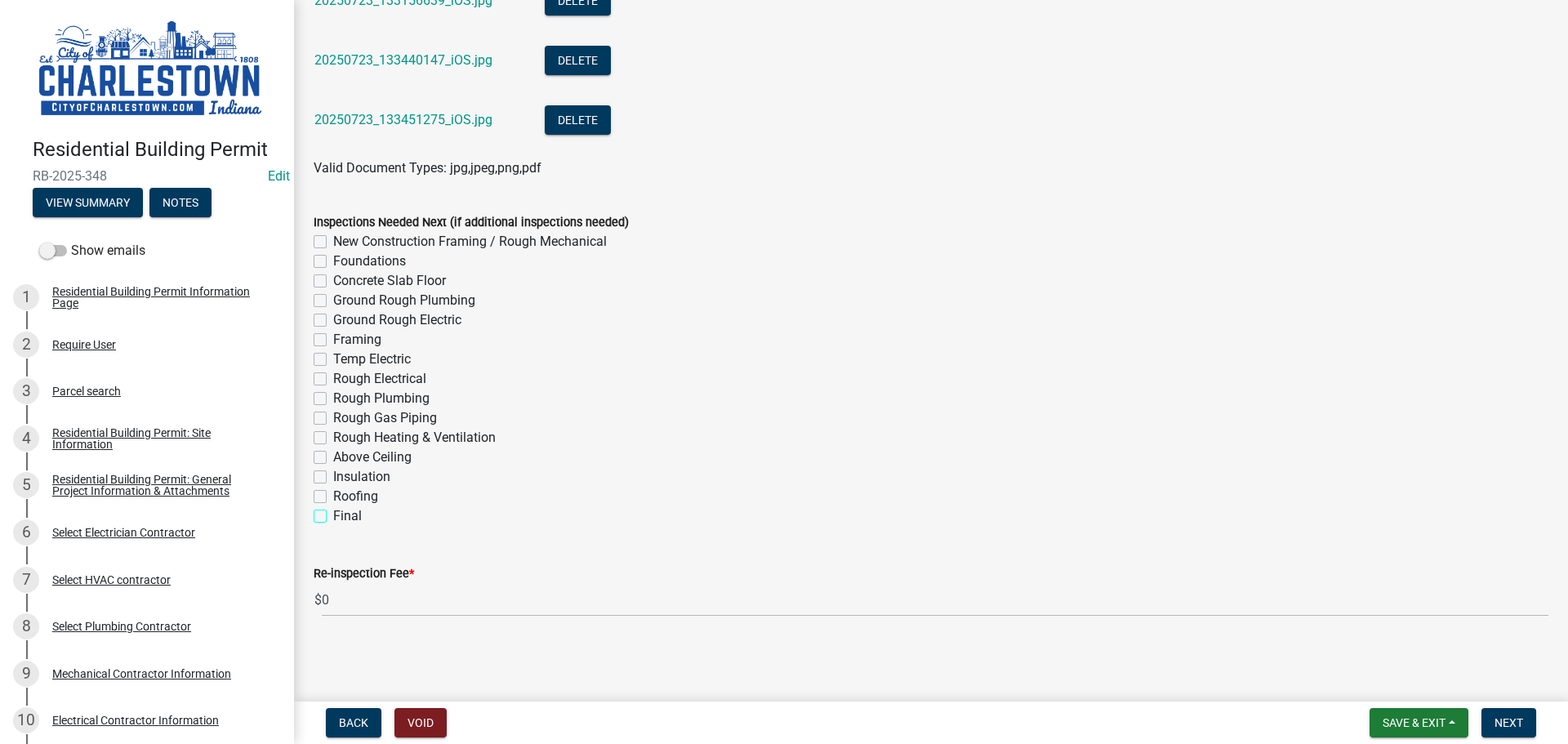
checkbox input "false"
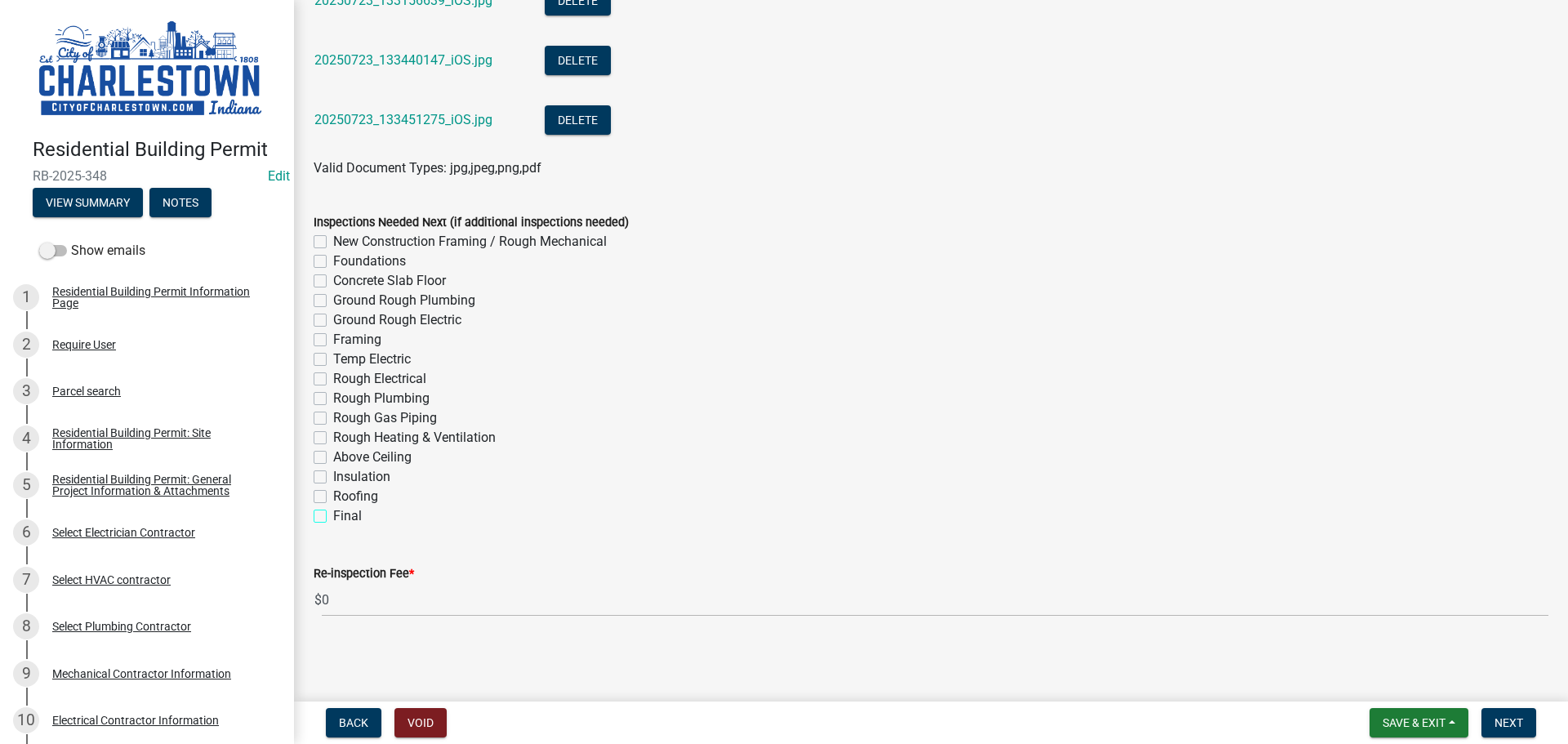
checkbox input "false"
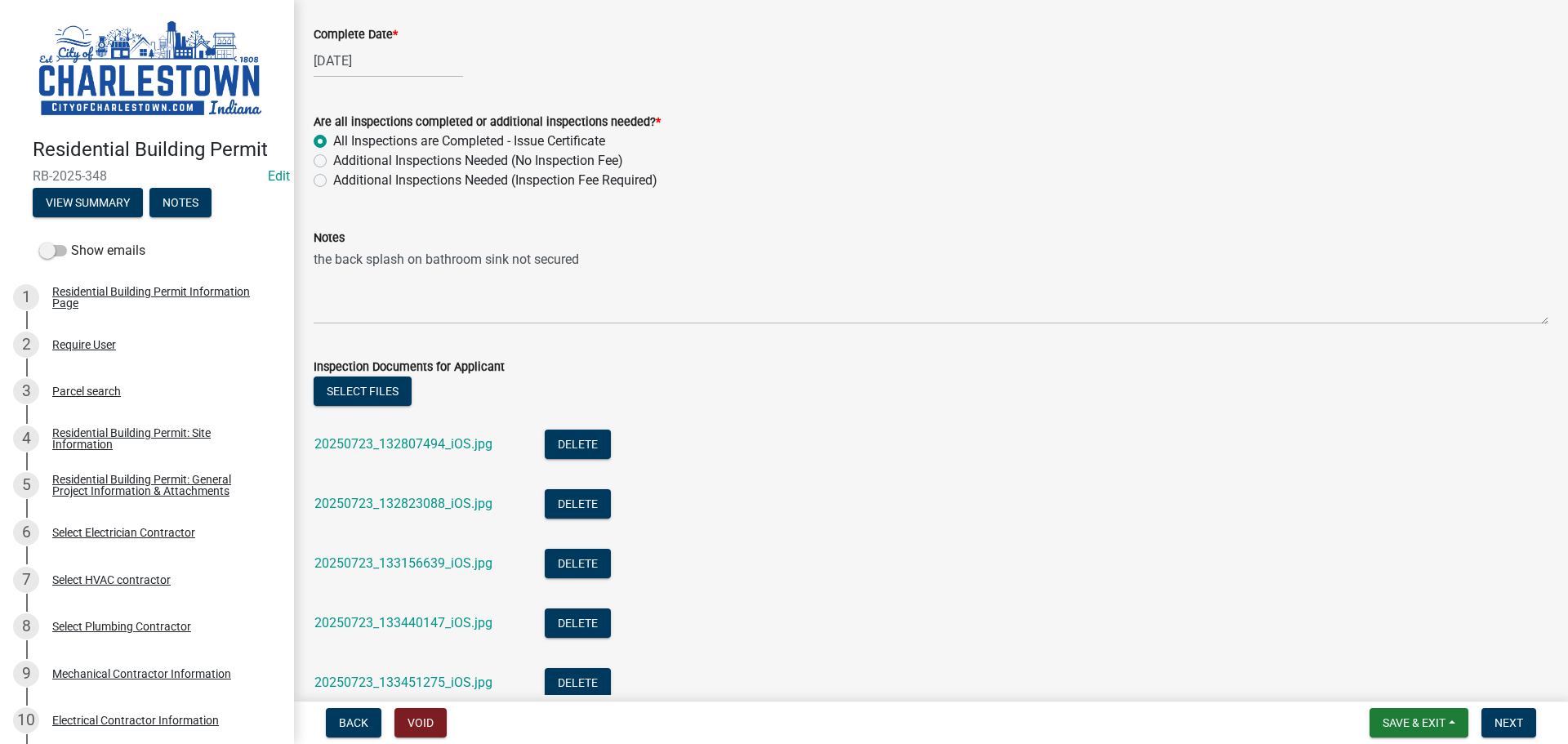
scroll to position [215, 0]
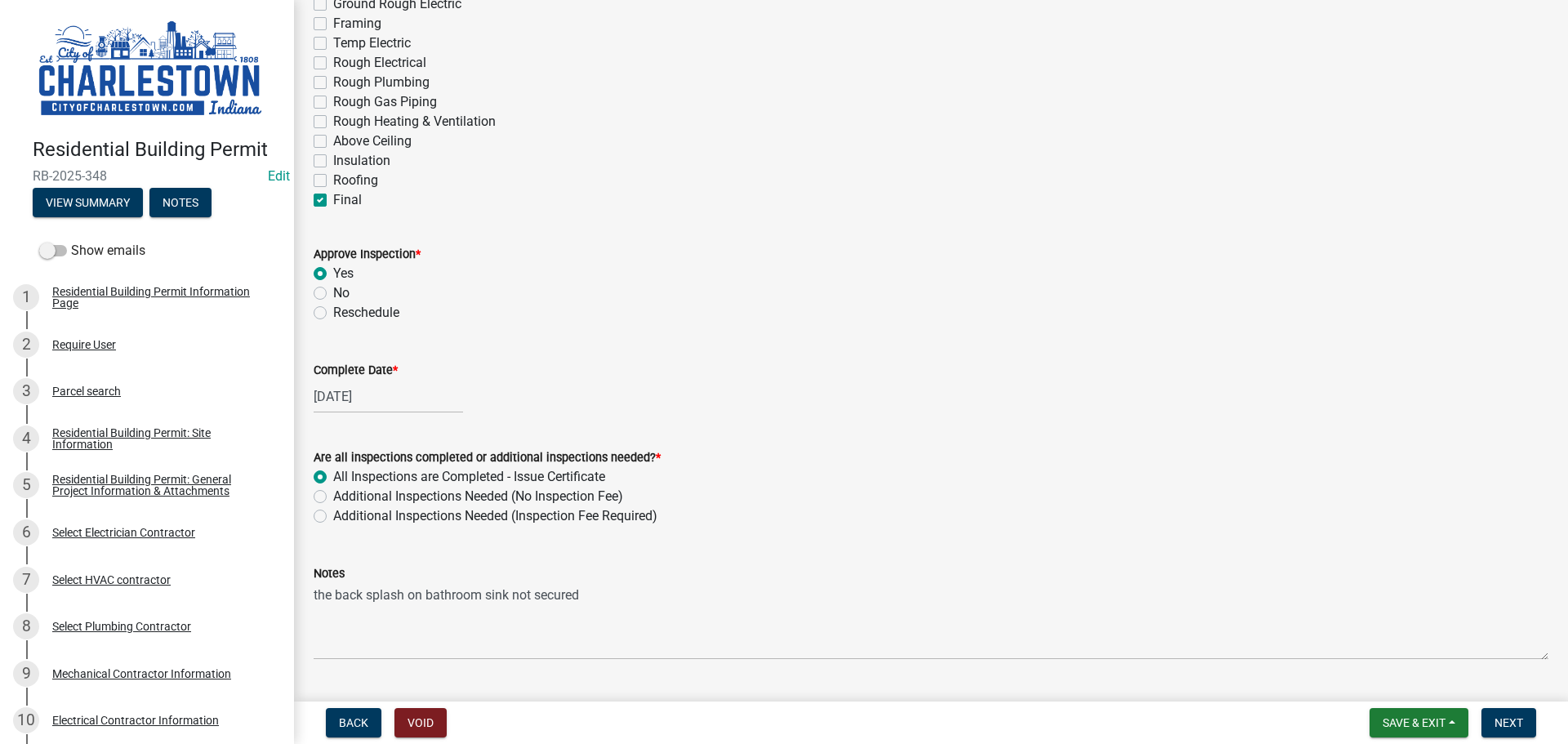
select select "7"
select select "2025"
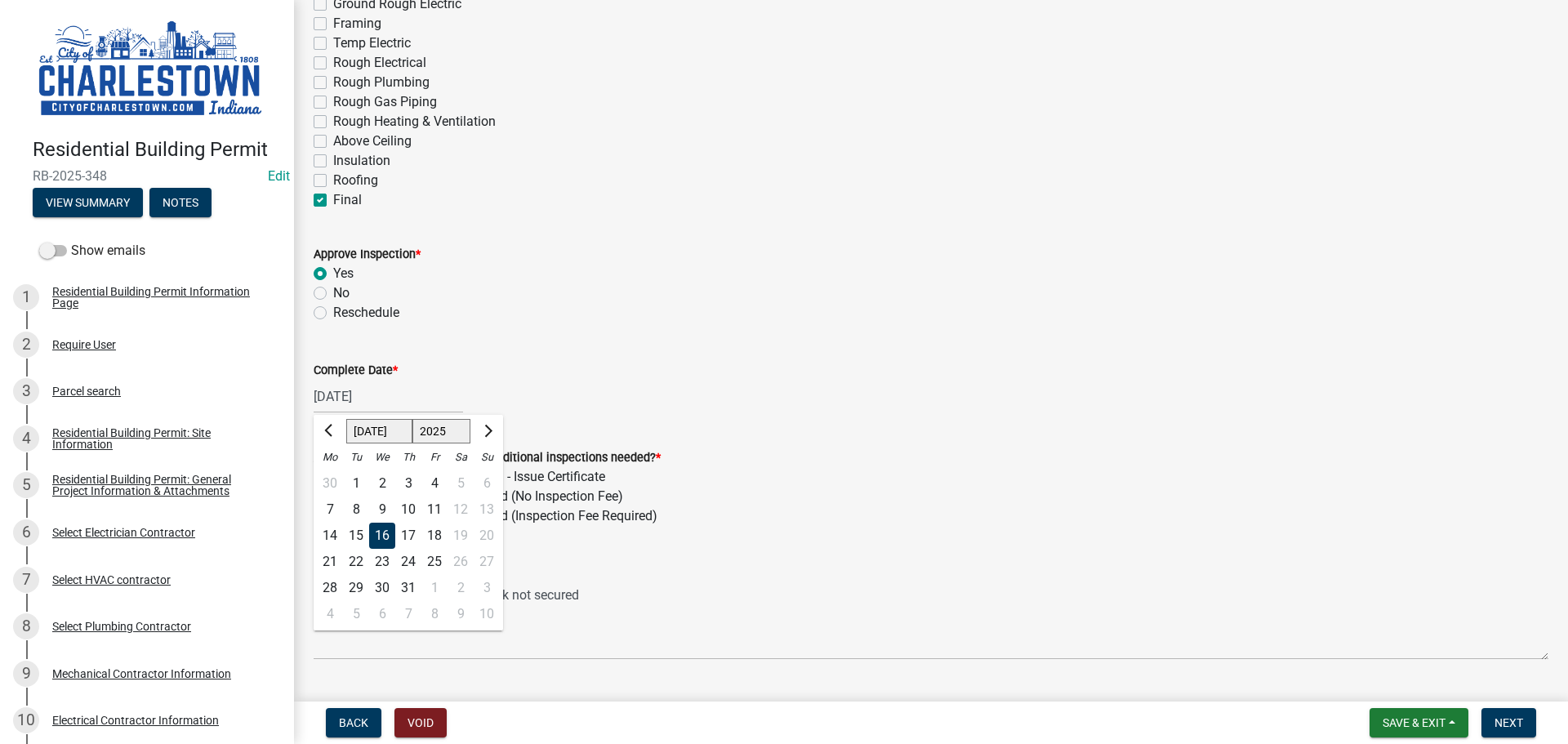
click at [347, 404] on div "[DATE] [PERSON_NAME] Apr May Jun [DATE] Aug Sep Oct Nov [DATE] 1526 1527 1528 1…" at bounding box center [387, 397] width 149 height 34
click at [840, 568] on div "Notes" at bounding box center [931, 573] width 1235 height 19
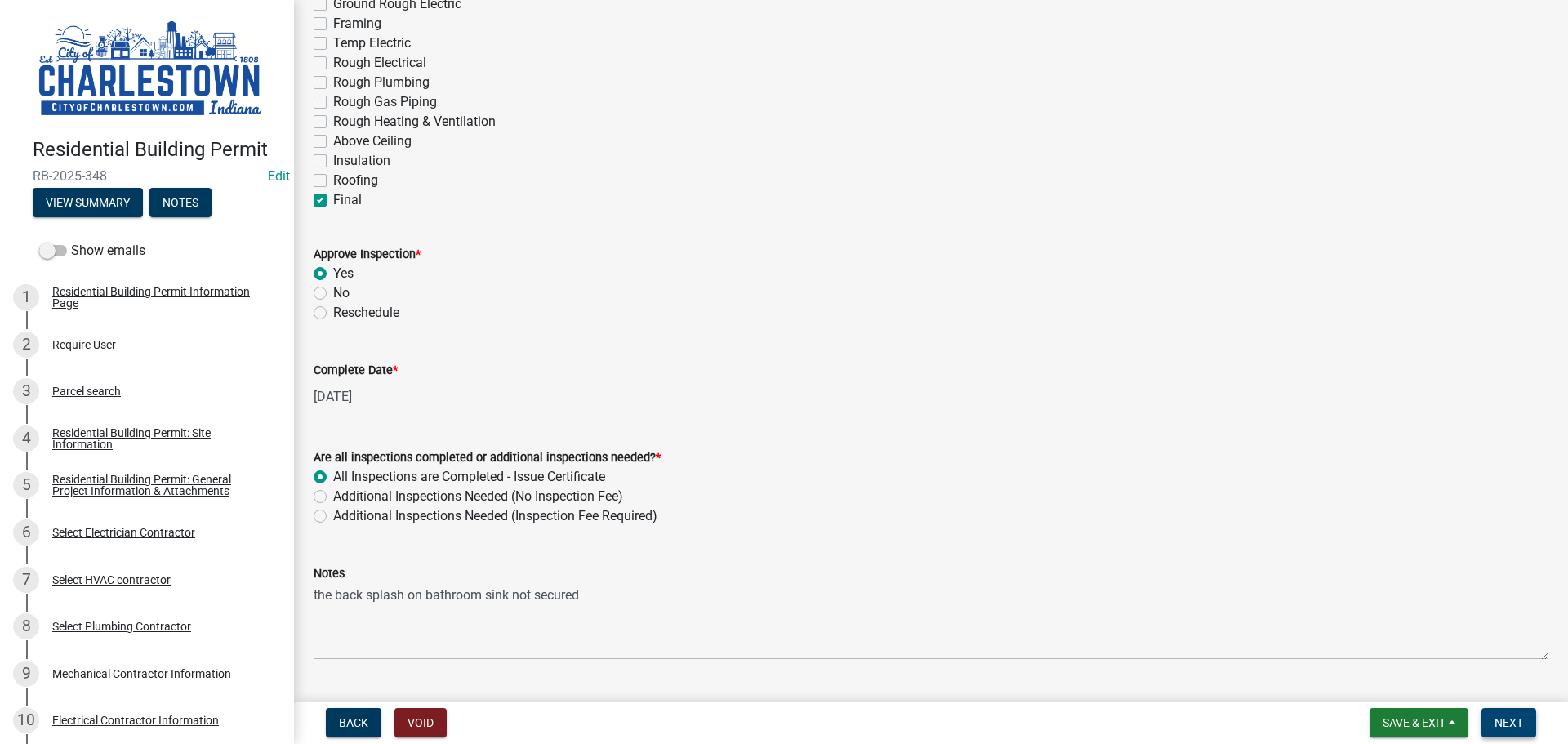
click at [1523, 725] on button "Next" at bounding box center [1508, 723] width 55 height 29
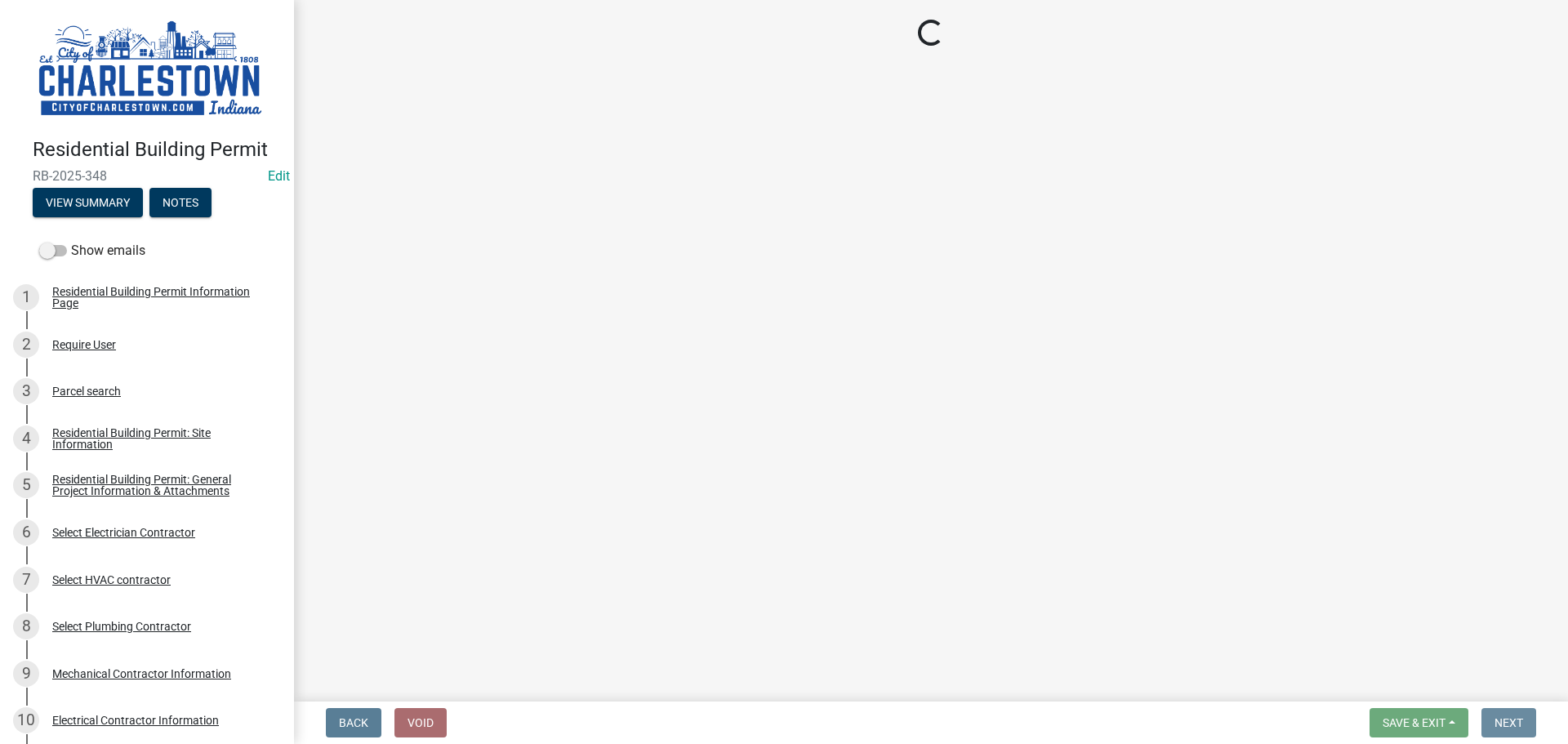
scroll to position [0, 0]
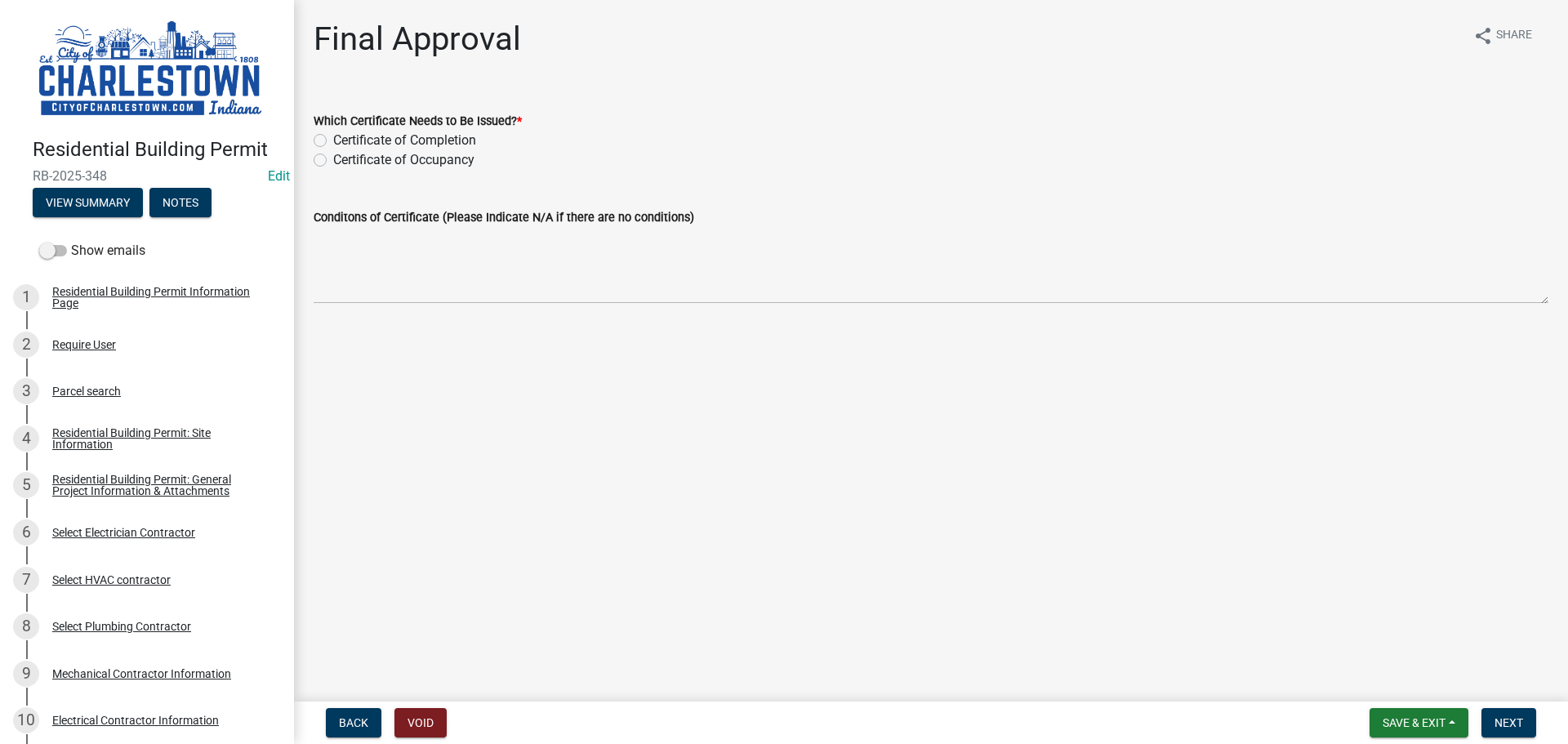
click at [333, 161] on label "Certificate of Occupancy" at bounding box center [404, 159] width 141 height 19
click at [333, 161] on input "Certificate of Occupancy" at bounding box center [339, 155] width 11 height 11
radio input "true"
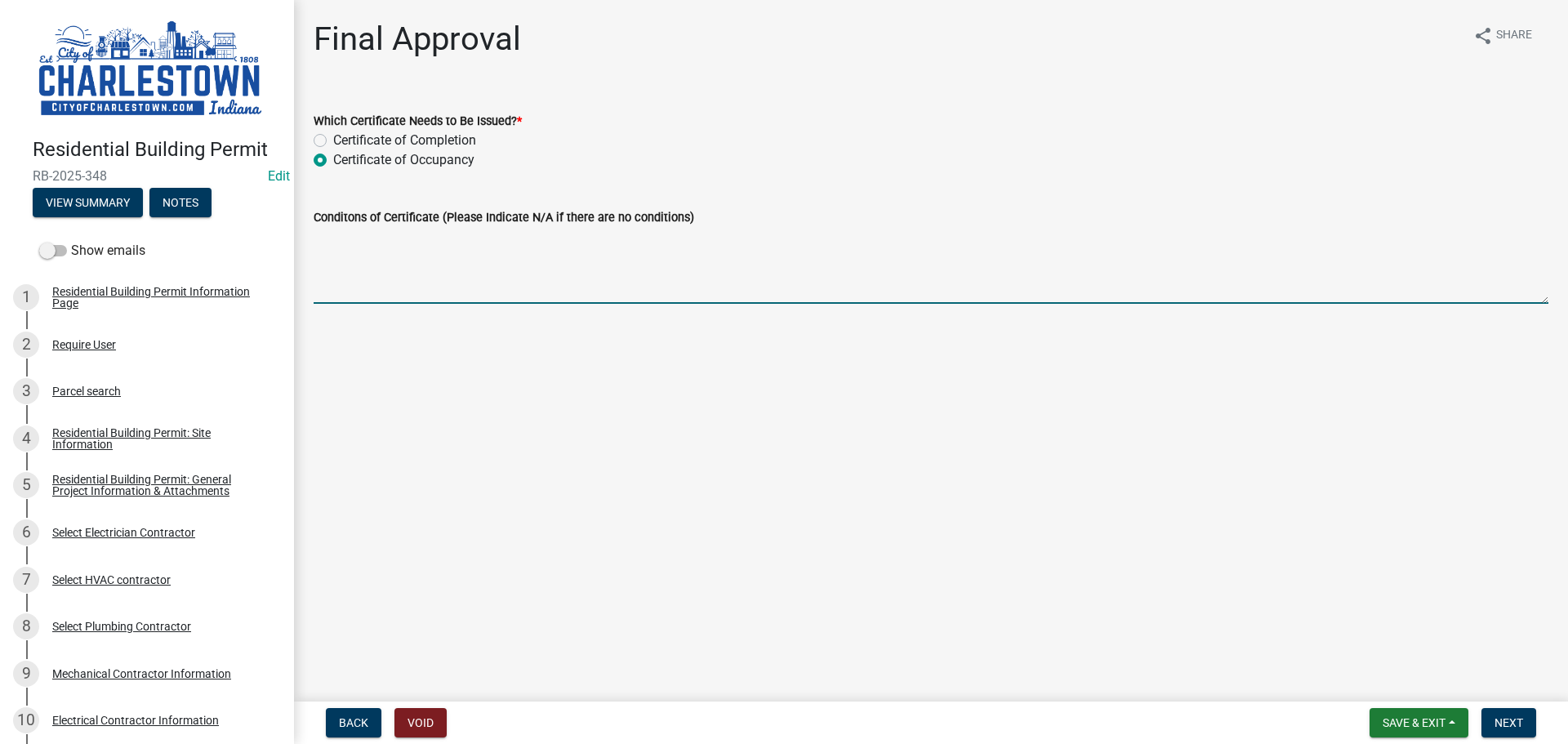
drag, startPoint x: 515, startPoint y: 284, endPoint x: 506, endPoint y: 288, distance: 9.8
click at [515, 283] on textarea "Conditons of Certificate (Please Indicate N/A if there are no conditions)" at bounding box center [931, 265] width 1235 height 77
type textarea "N/A"
click at [1506, 719] on span "Next" at bounding box center [1508, 723] width 29 height 13
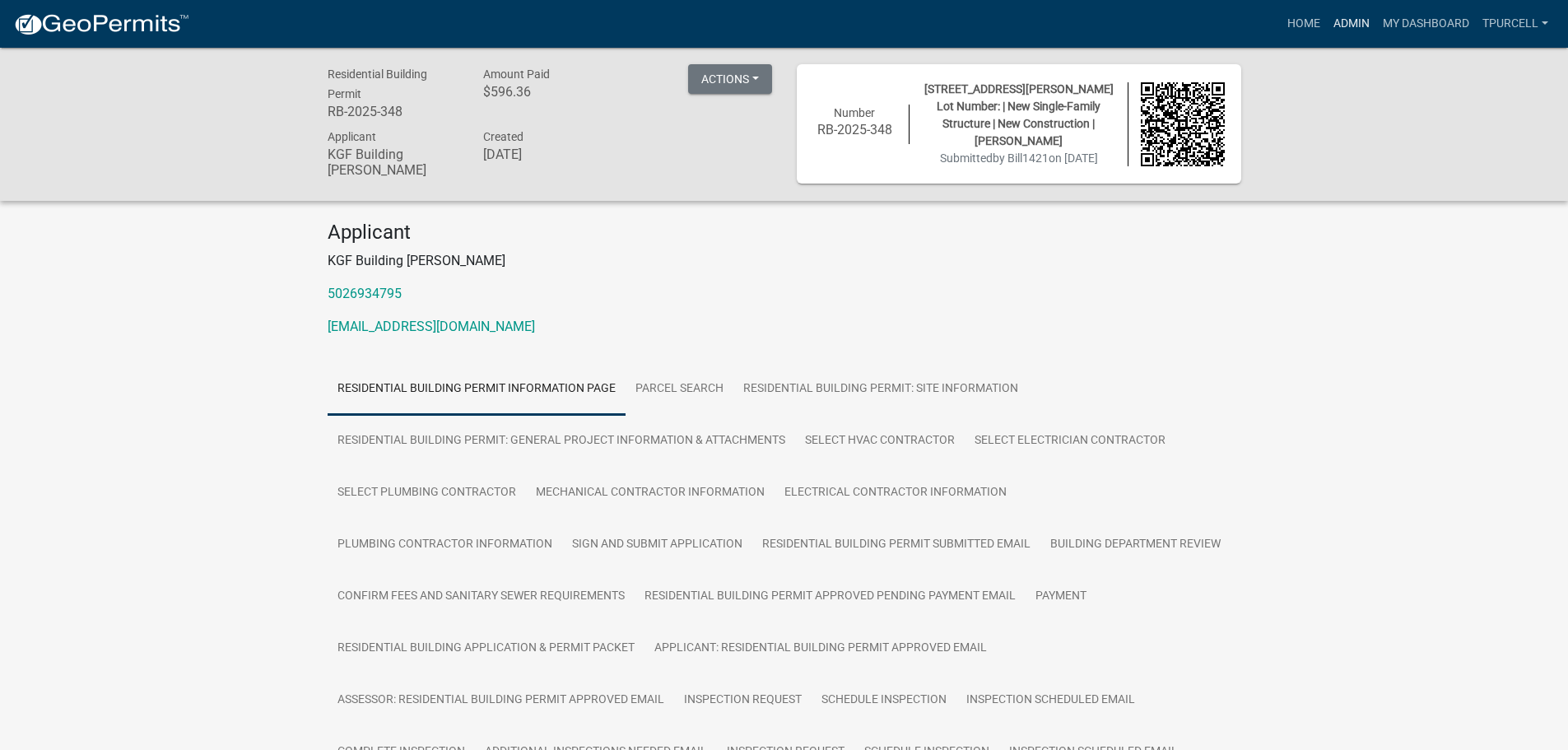
click at [1340, 25] on link "Admin" at bounding box center [1352, 24] width 49 height 31
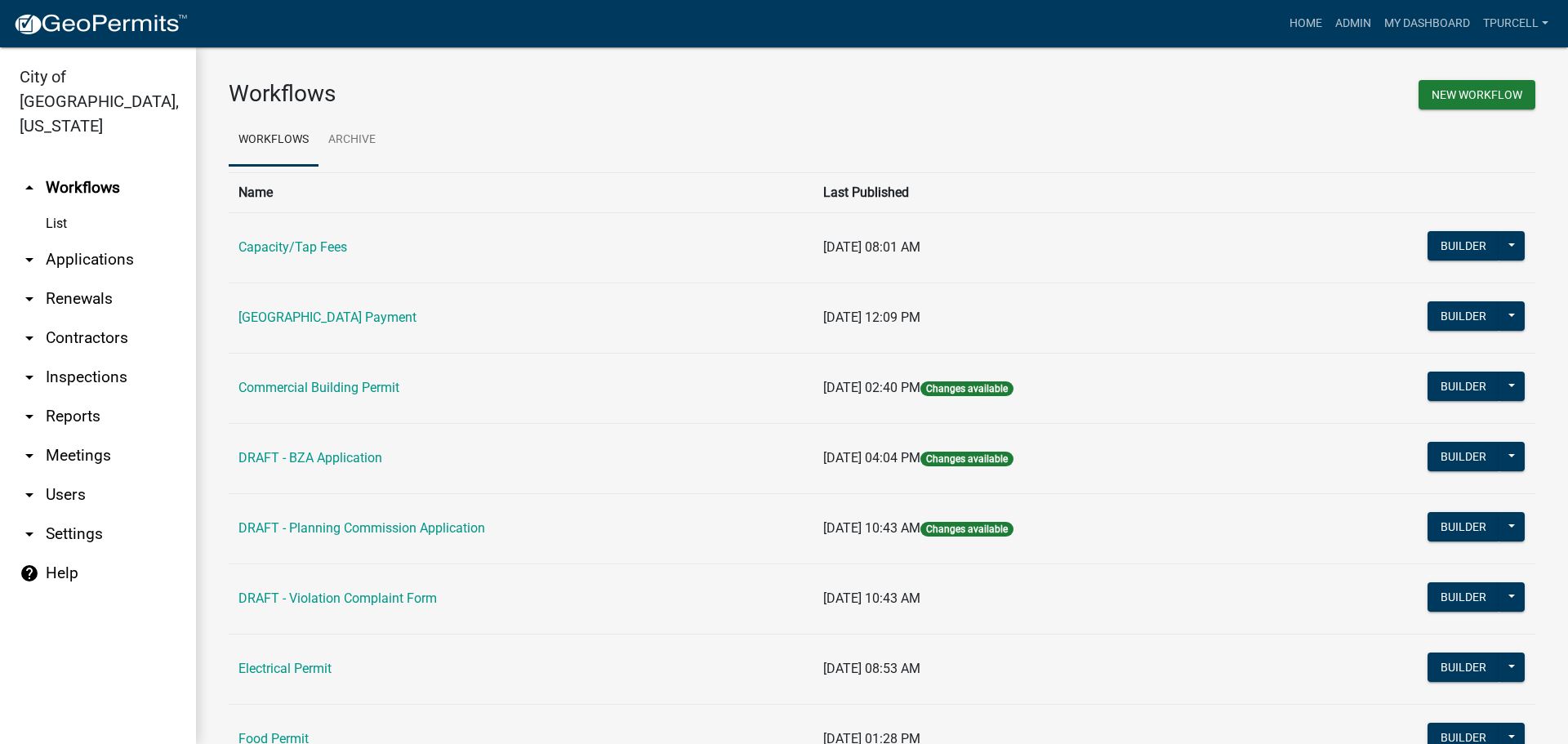
click at [119, 240] on link "arrow_drop_down Applications" at bounding box center [98, 260] width 196 height 40
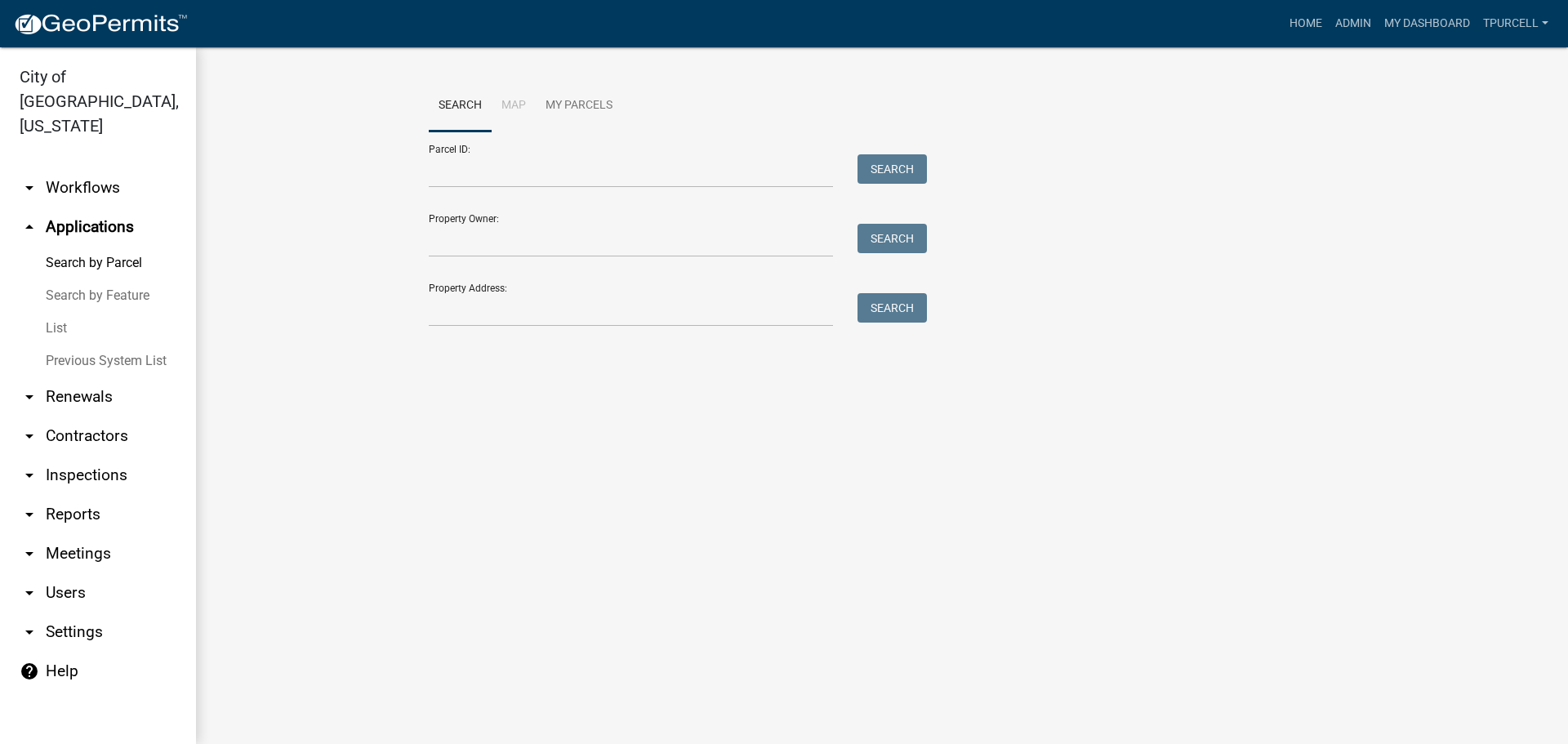
click at [61, 312] on link "List" at bounding box center [98, 328] width 196 height 33
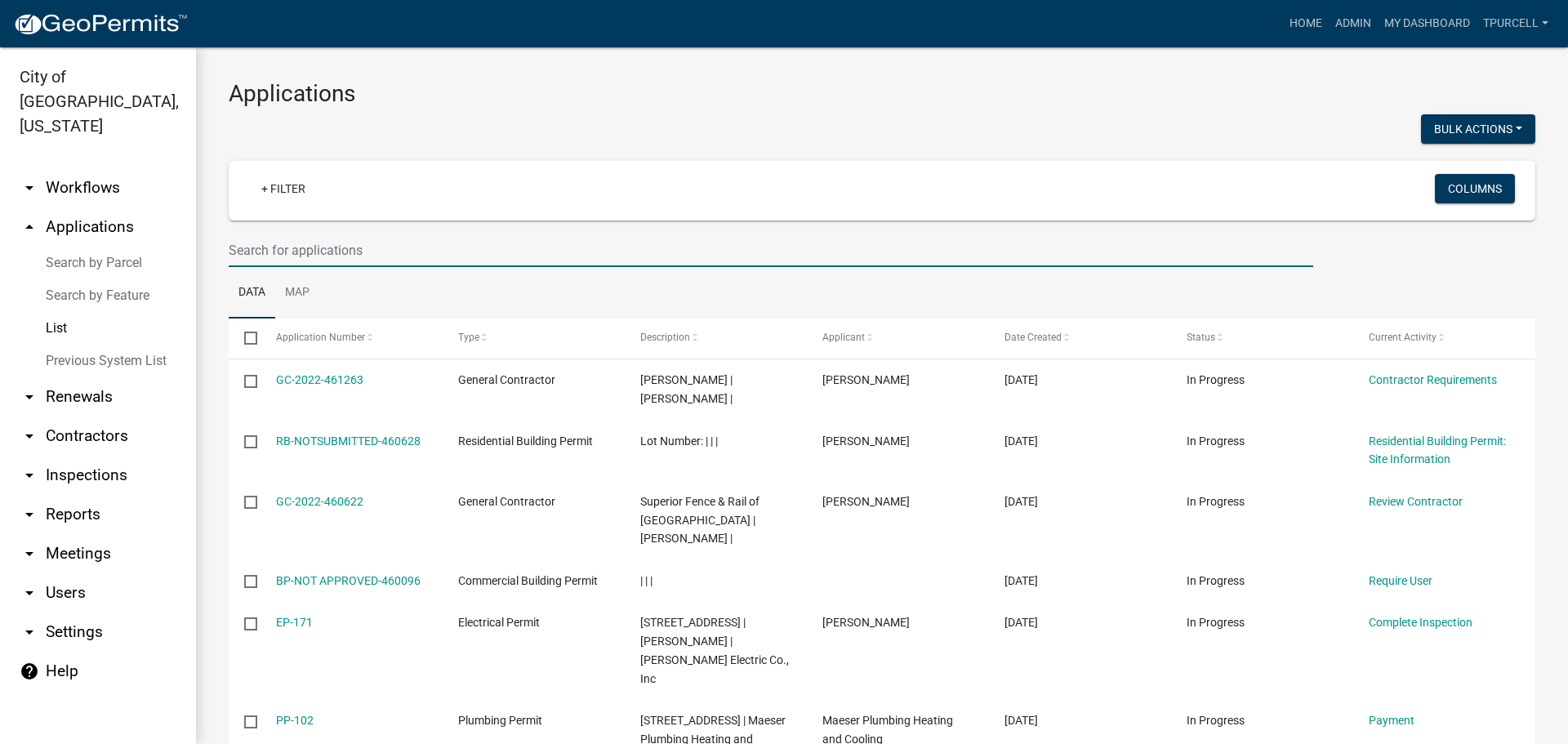
click at [376, 249] on input "text" at bounding box center [771, 250] width 1085 height 34
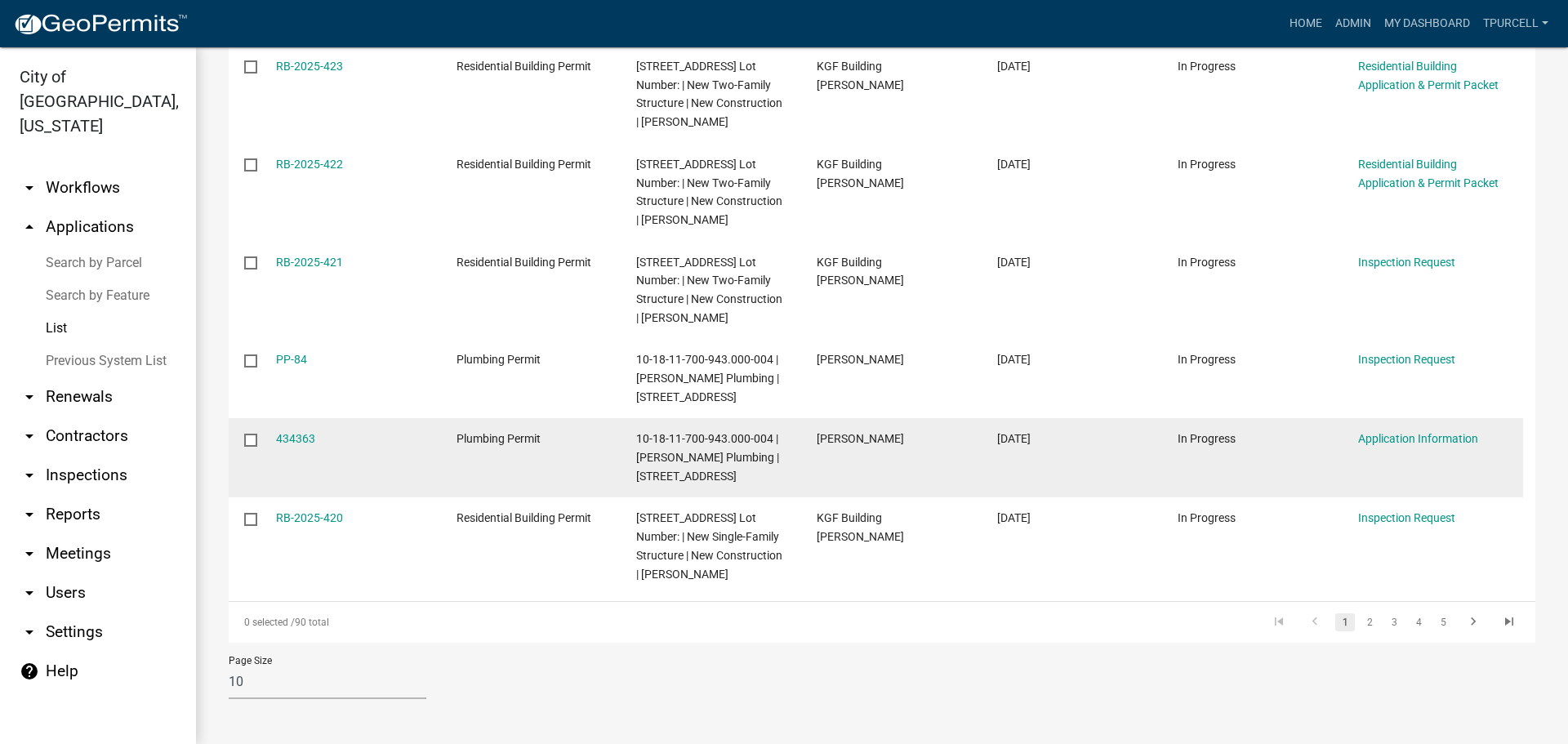
scroll to position [780, 0]
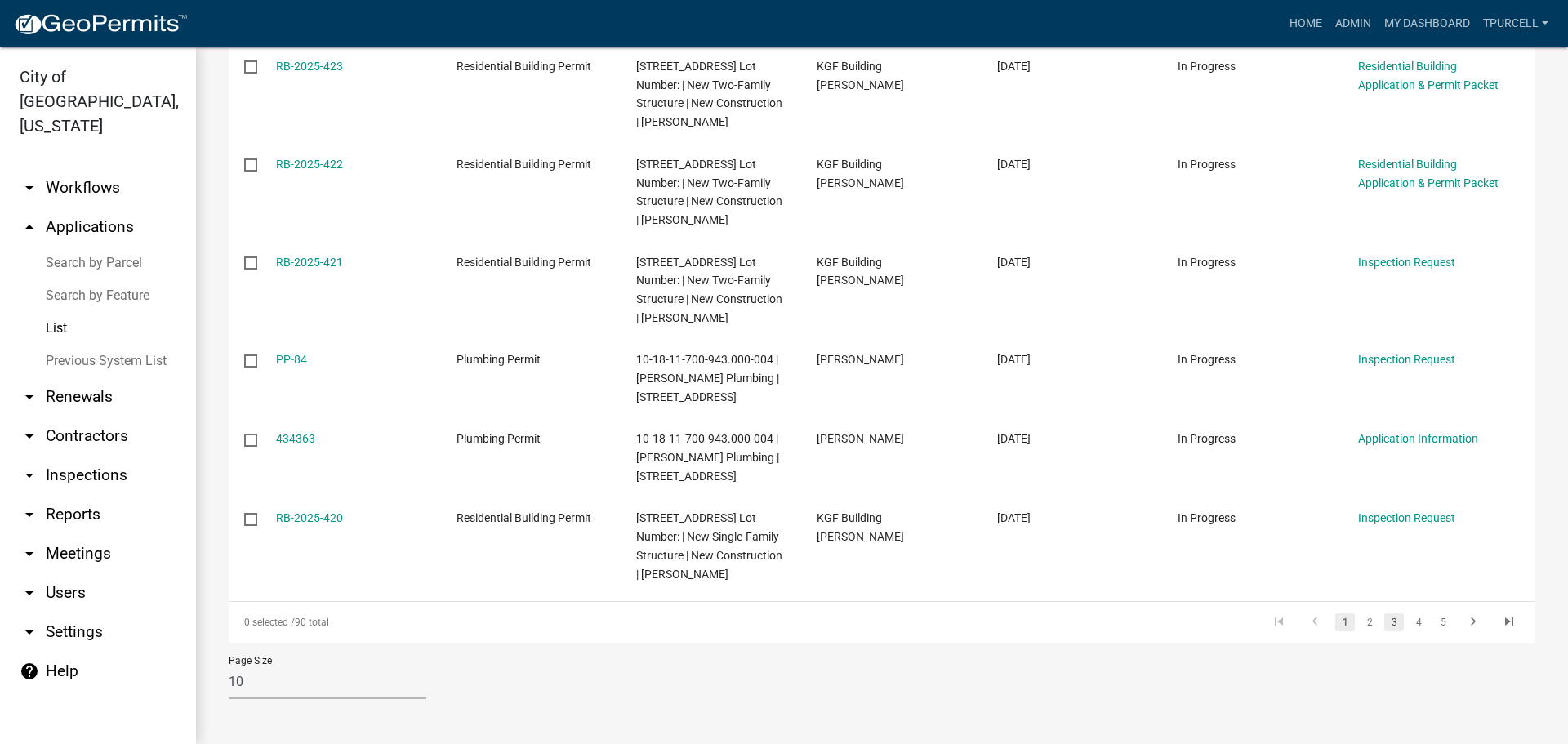
type input "kgf"
click at [1384, 619] on link "3" at bounding box center [1394, 622] width 19 height 18
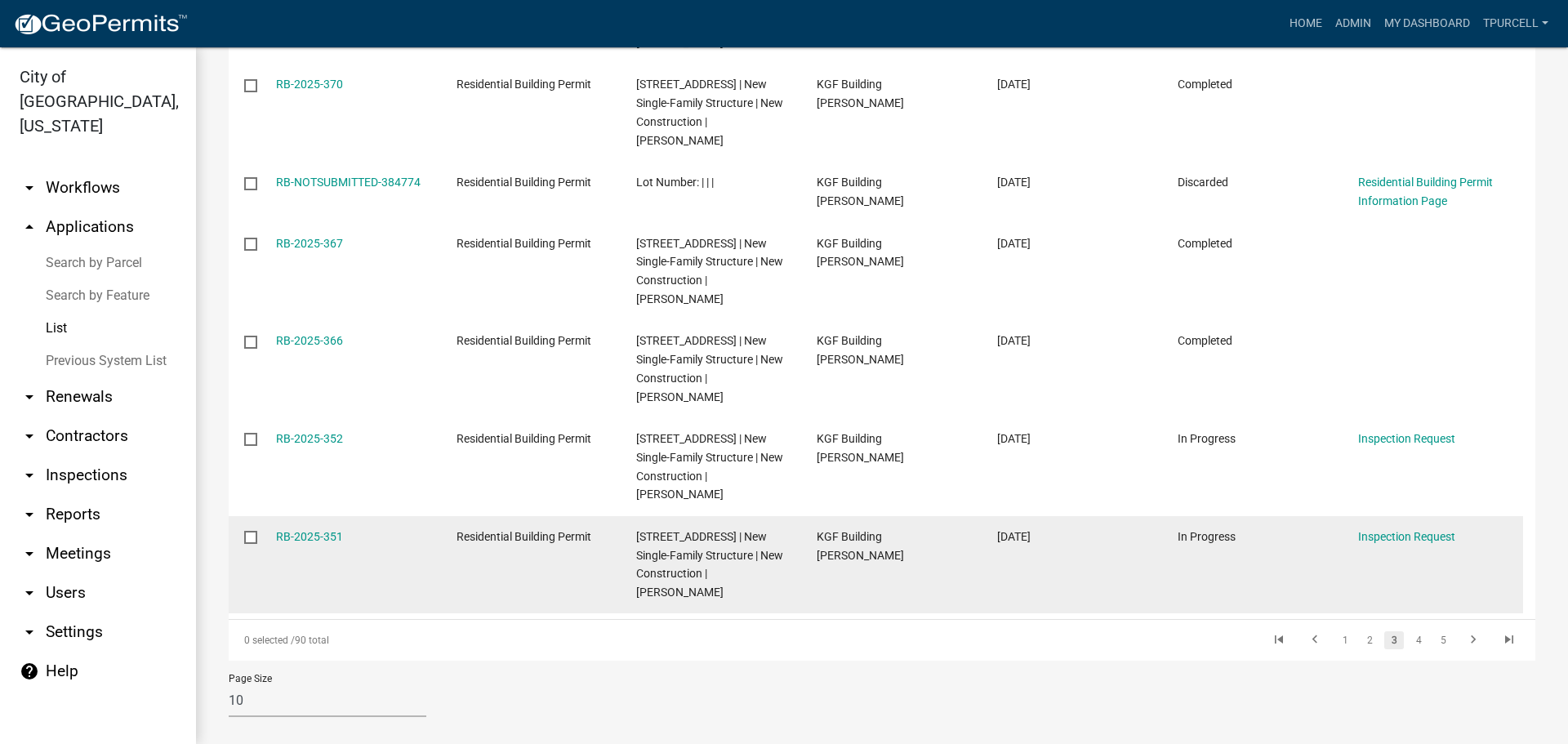
scroll to position [706, 0]
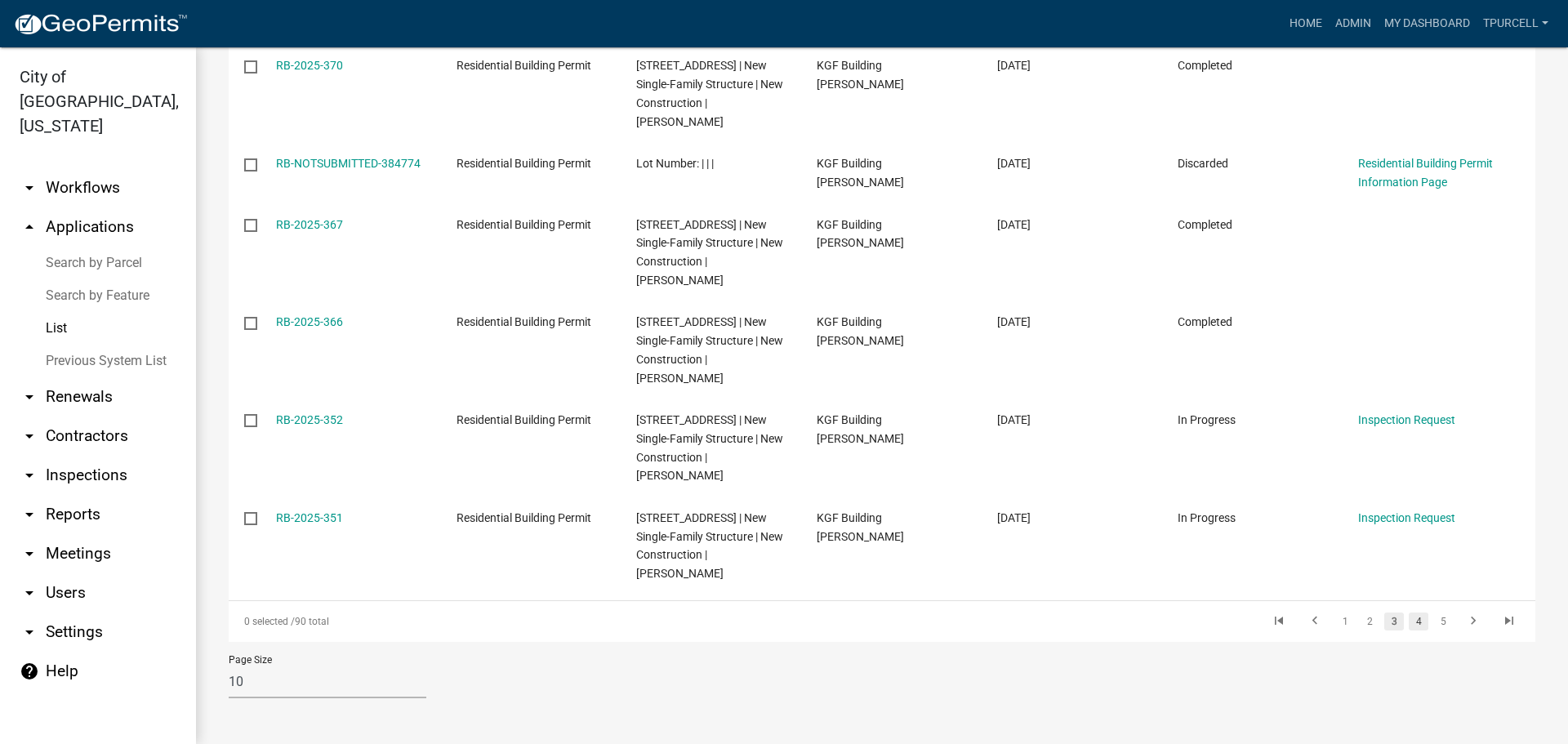
click at [1409, 619] on link "4" at bounding box center [1418, 621] width 19 height 18
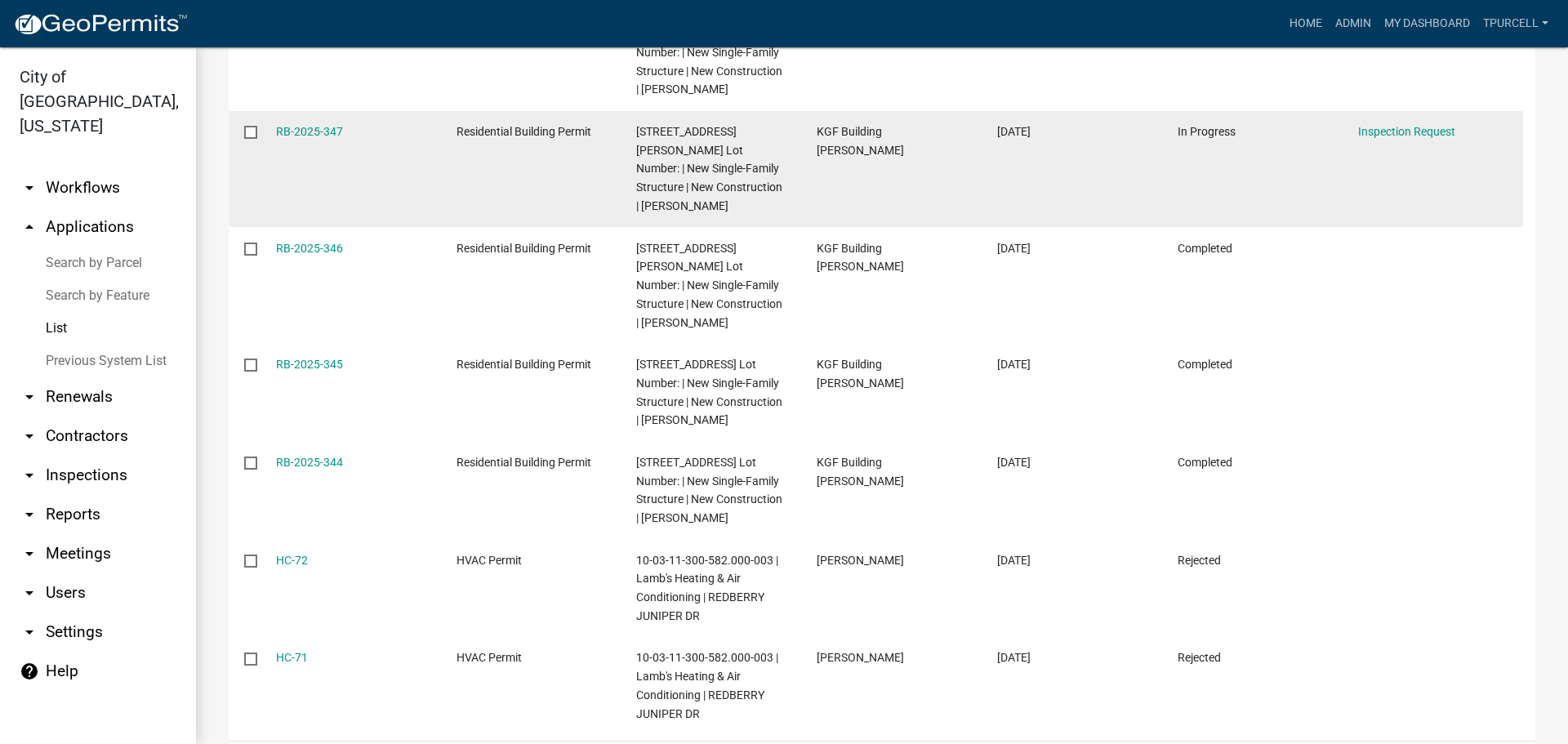
scroll to position [654, 0]
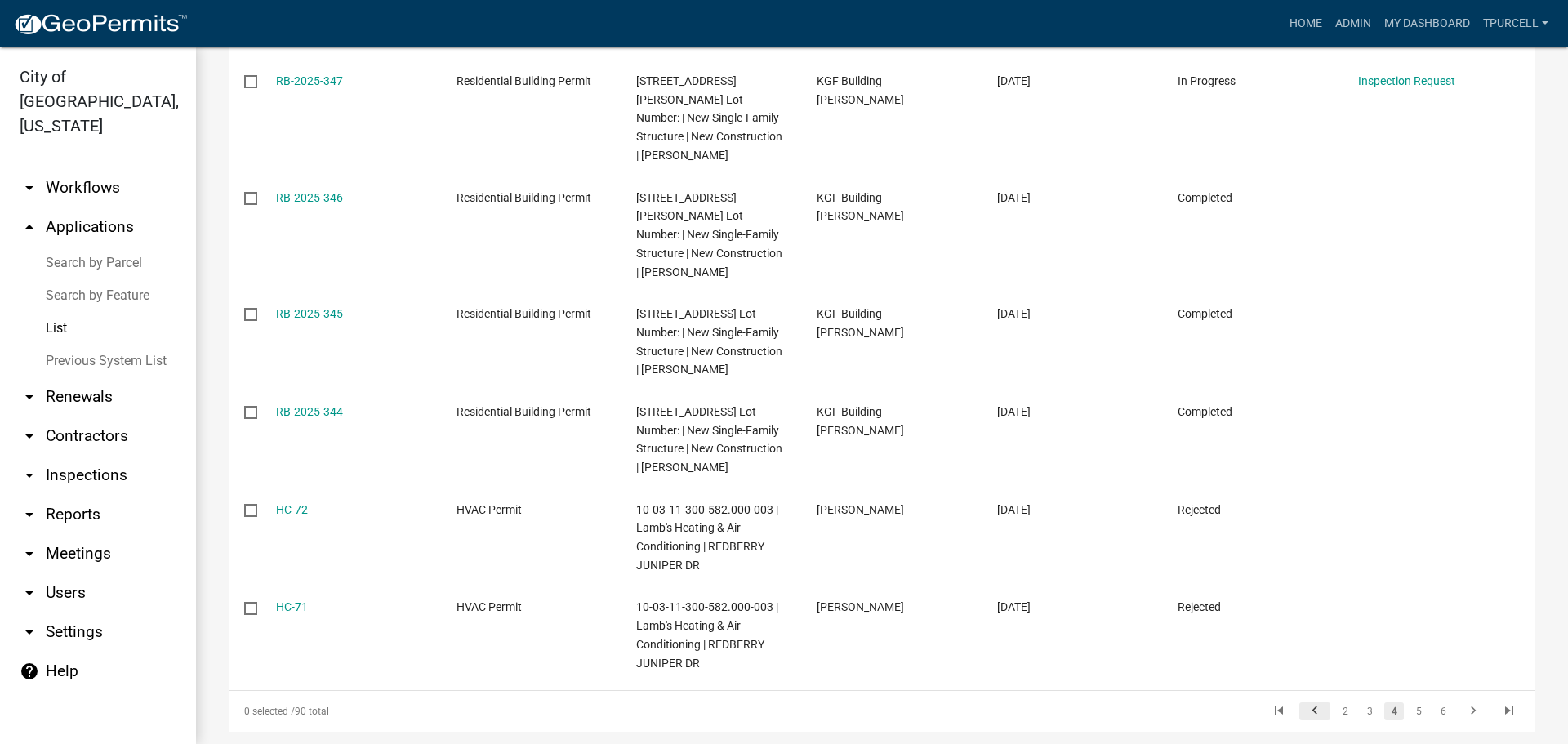
click at [1304, 704] on icon "go to previous page" at bounding box center [1315, 713] width 21 height 19
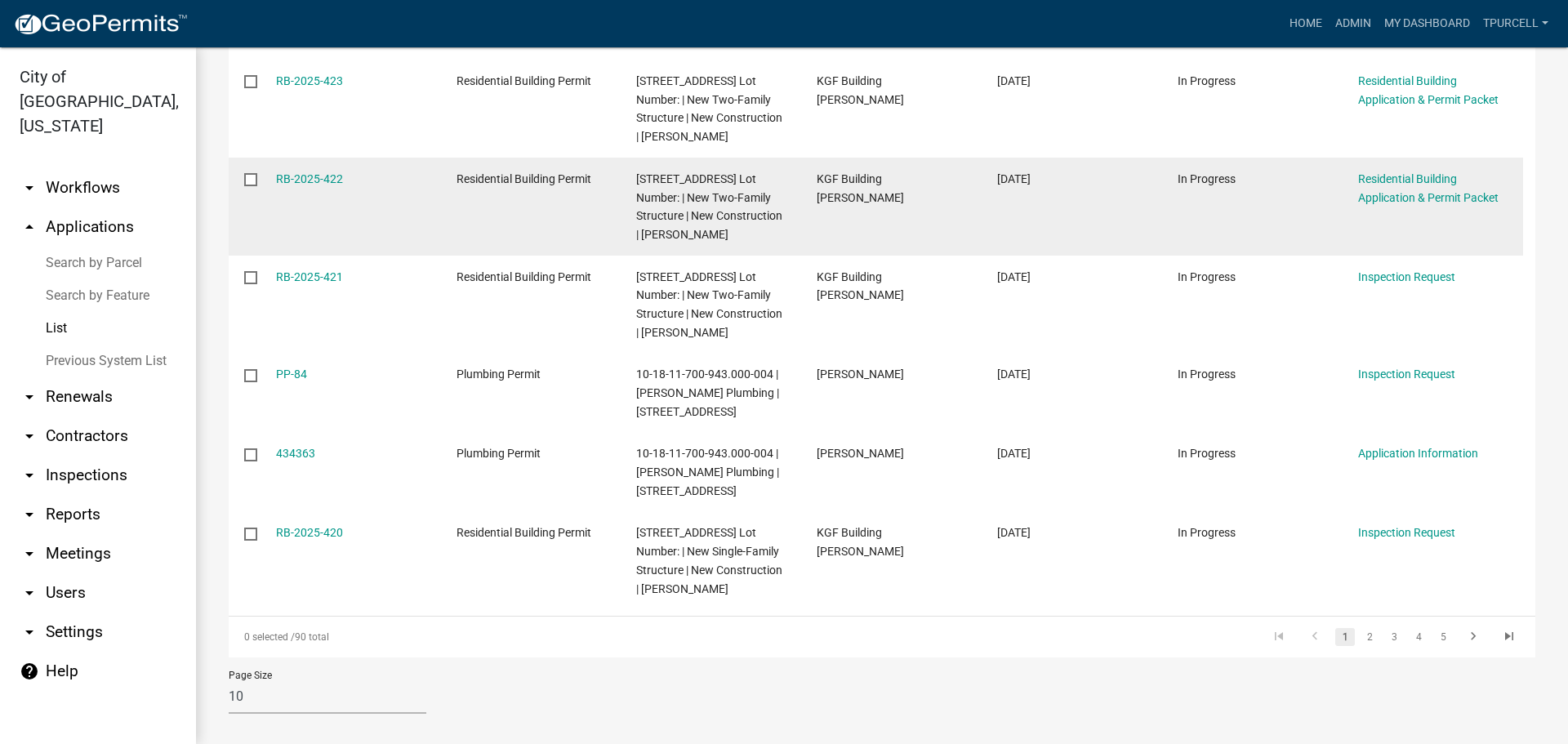
scroll to position [709, 0]
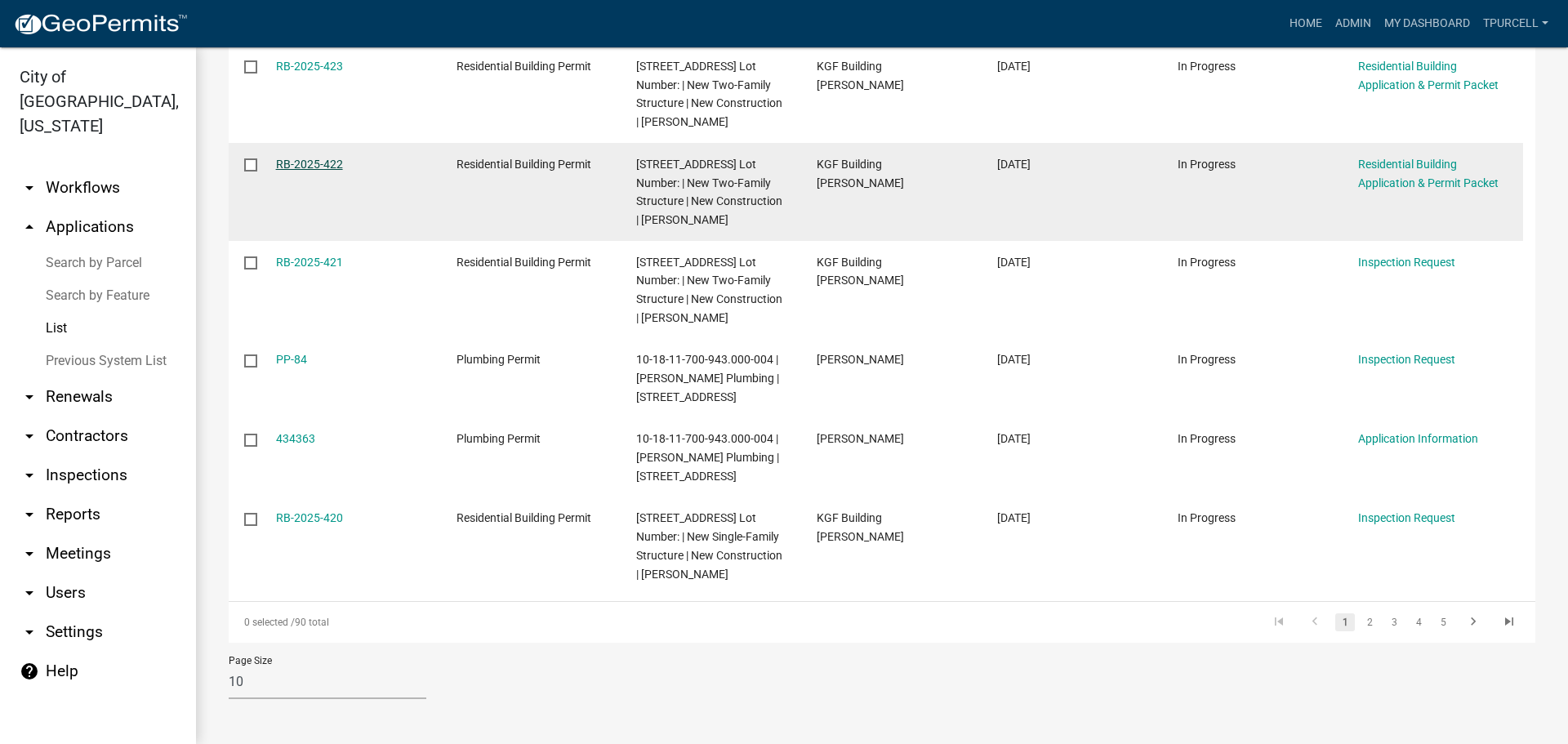
click at [320, 171] on link "RB-2025-422" at bounding box center [310, 164] width 67 height 13
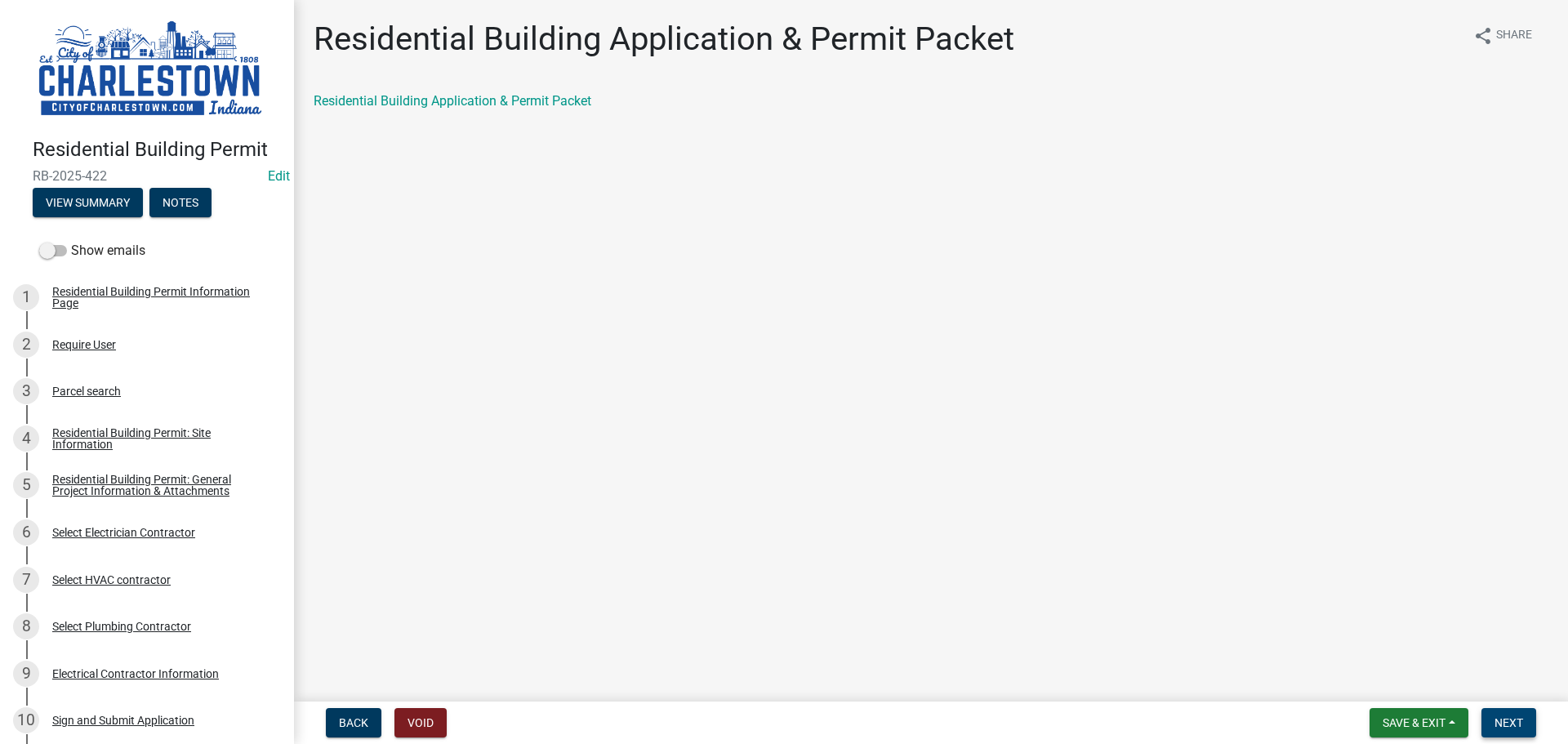
click at [1511, 719] on span "Next" at bounding box center [1508, 723] width 29 height 13
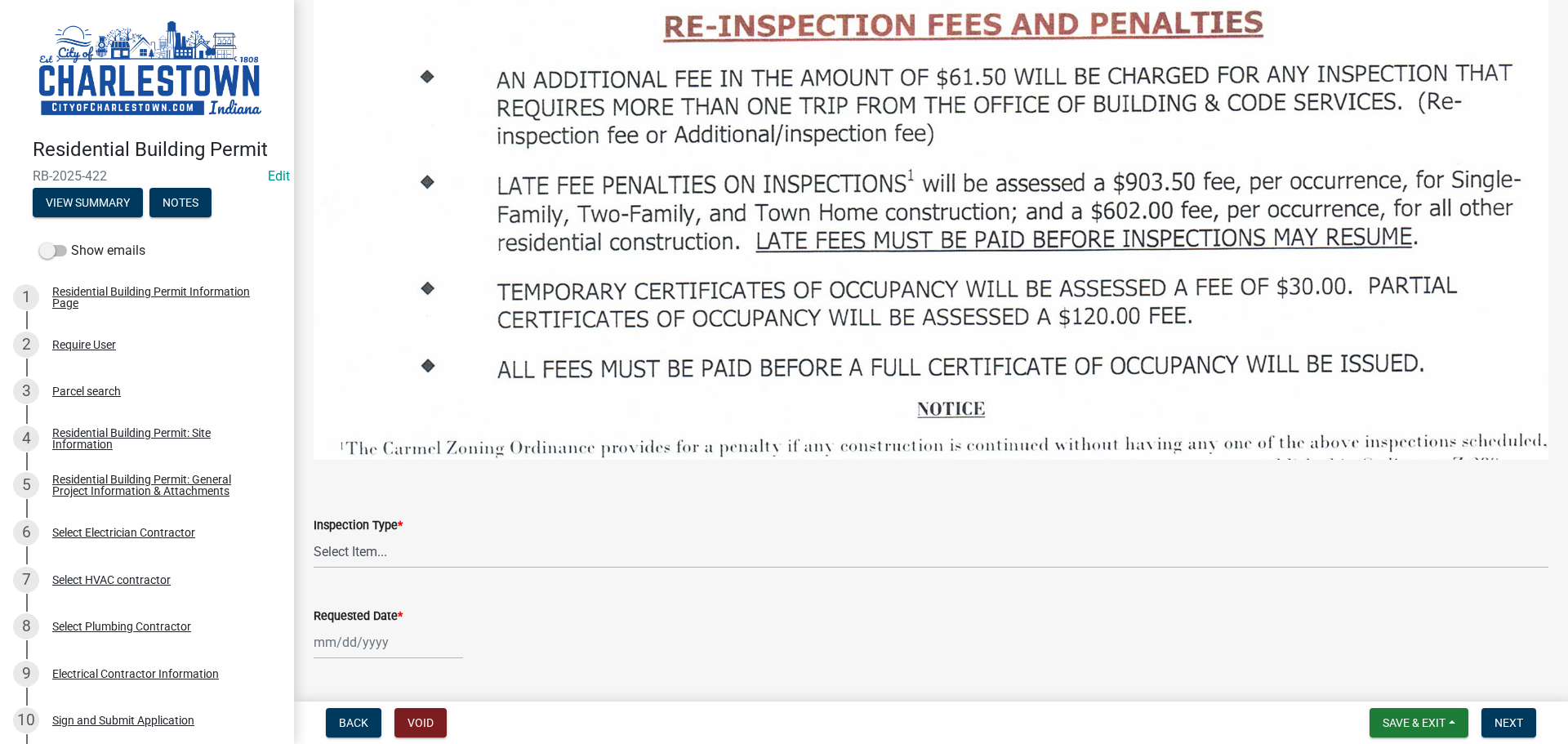
scroll to position [2533, 0]
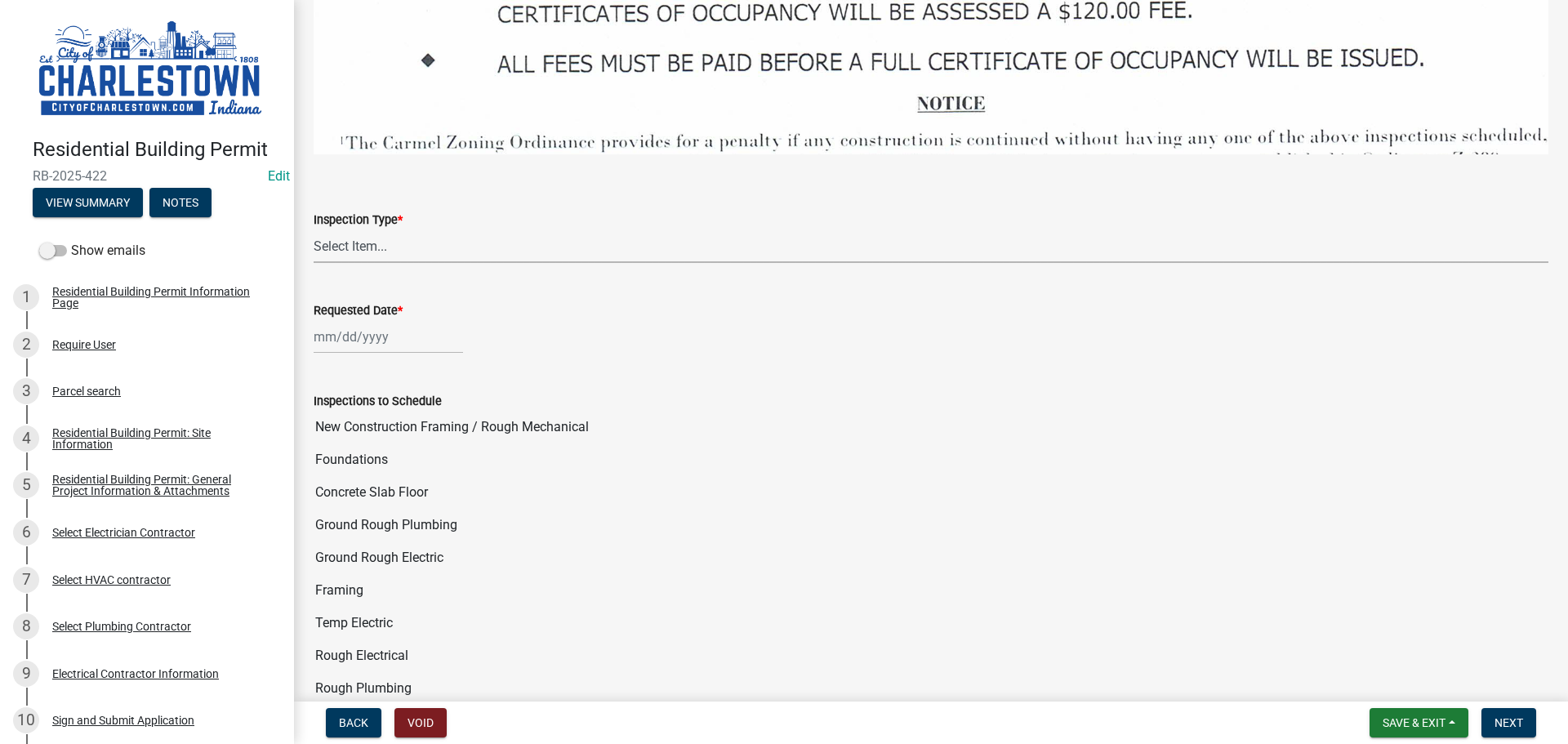
click at [346, 230] on select "Select Item... New Construction Framing / Rough Mechanical Foundations Concrete…" at bounding box center [931, 246] width 1235 height 34
click at [313, 229] on select "Select Item... New Construction Framing / Rough Mechanical Foundations Concrete…" at bounding box center [931, 246] width 1235 height 34
select select "40292404-57e9-4ff2-a1c3-fc4300ca9abd"
click at [370, 324] on div at bounding box center [387, 337] width 149 height 34
select select "8"
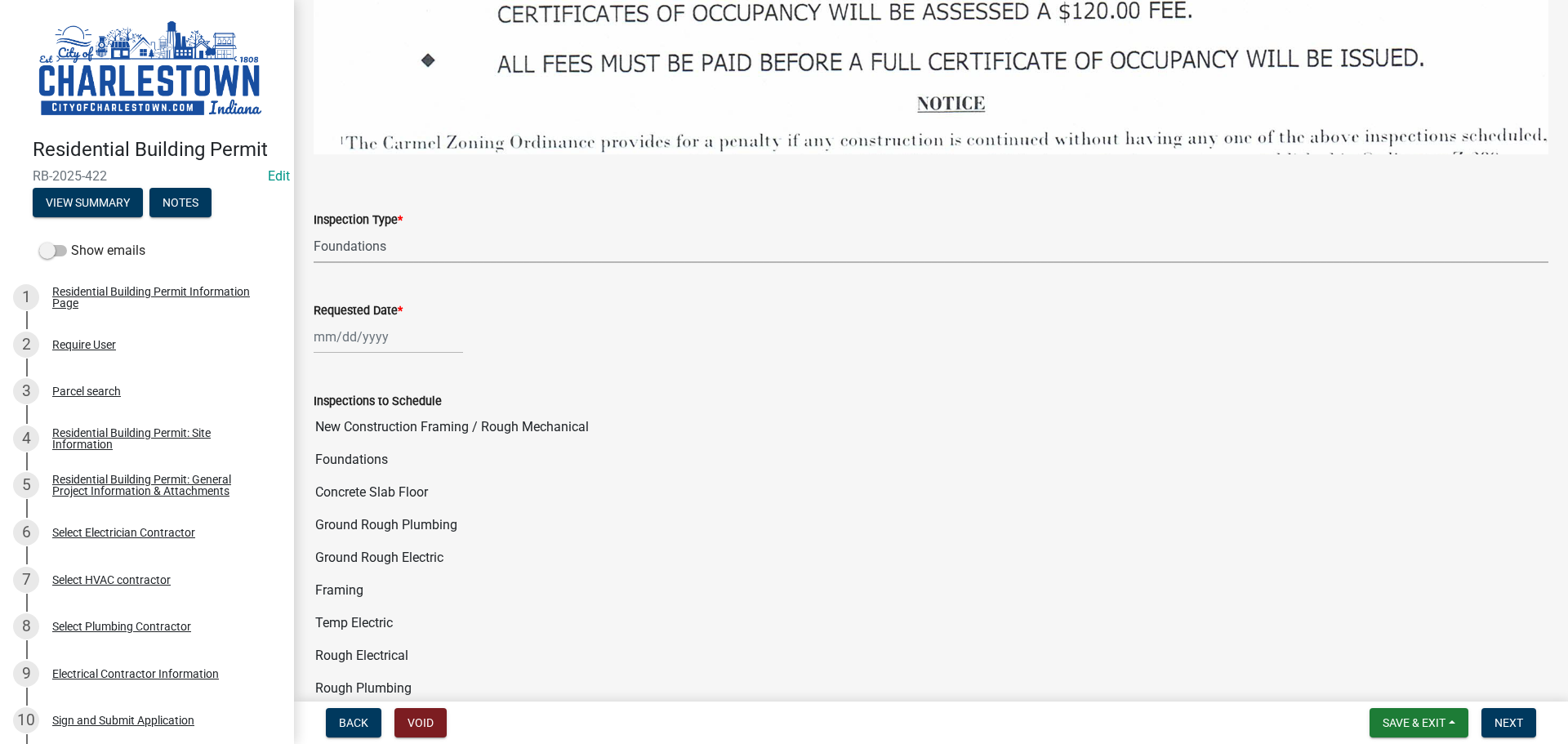
select select "2025"
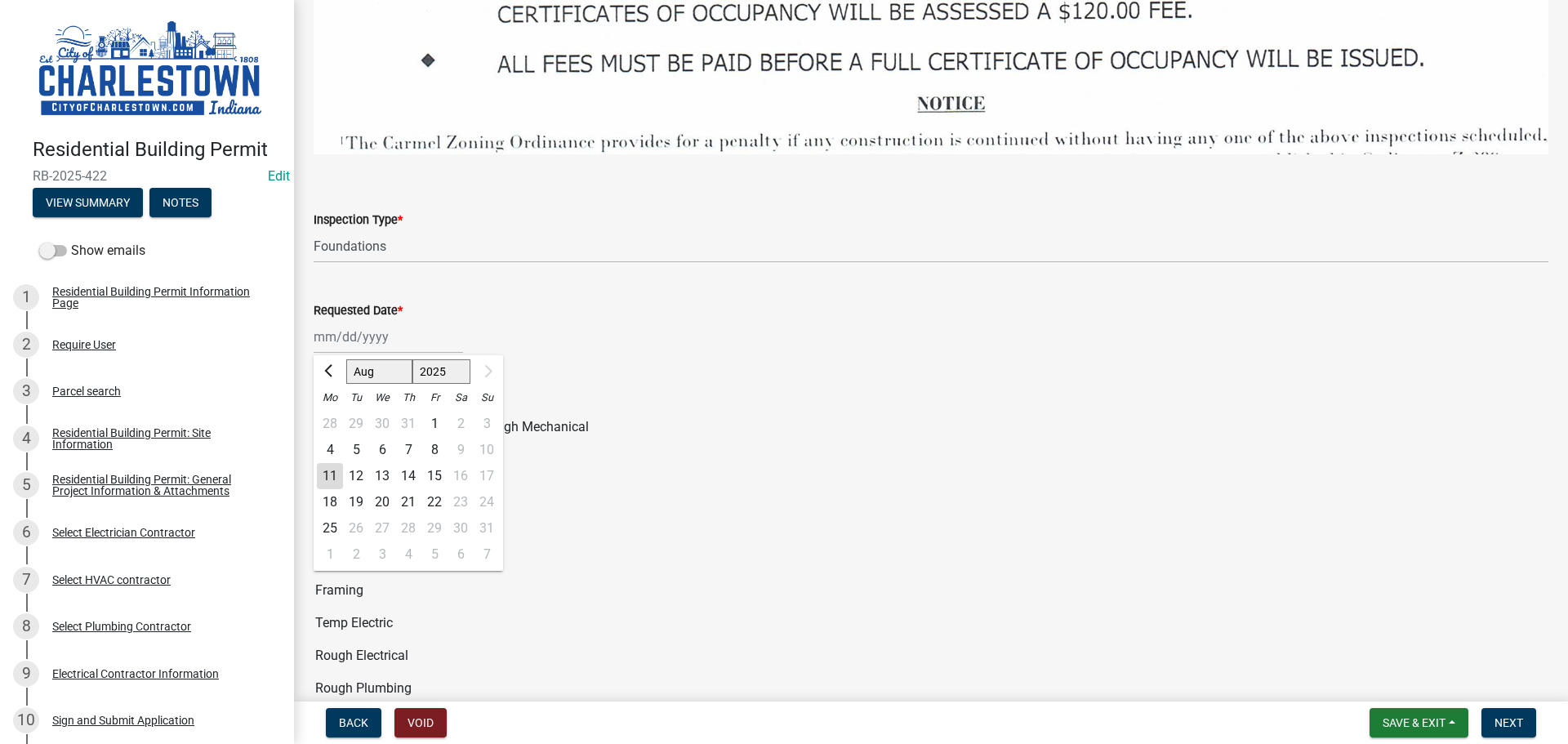
click at [437, 439] on div "8" at bounding box center [434, 450] width 26 height 26
type input "[DATE]"
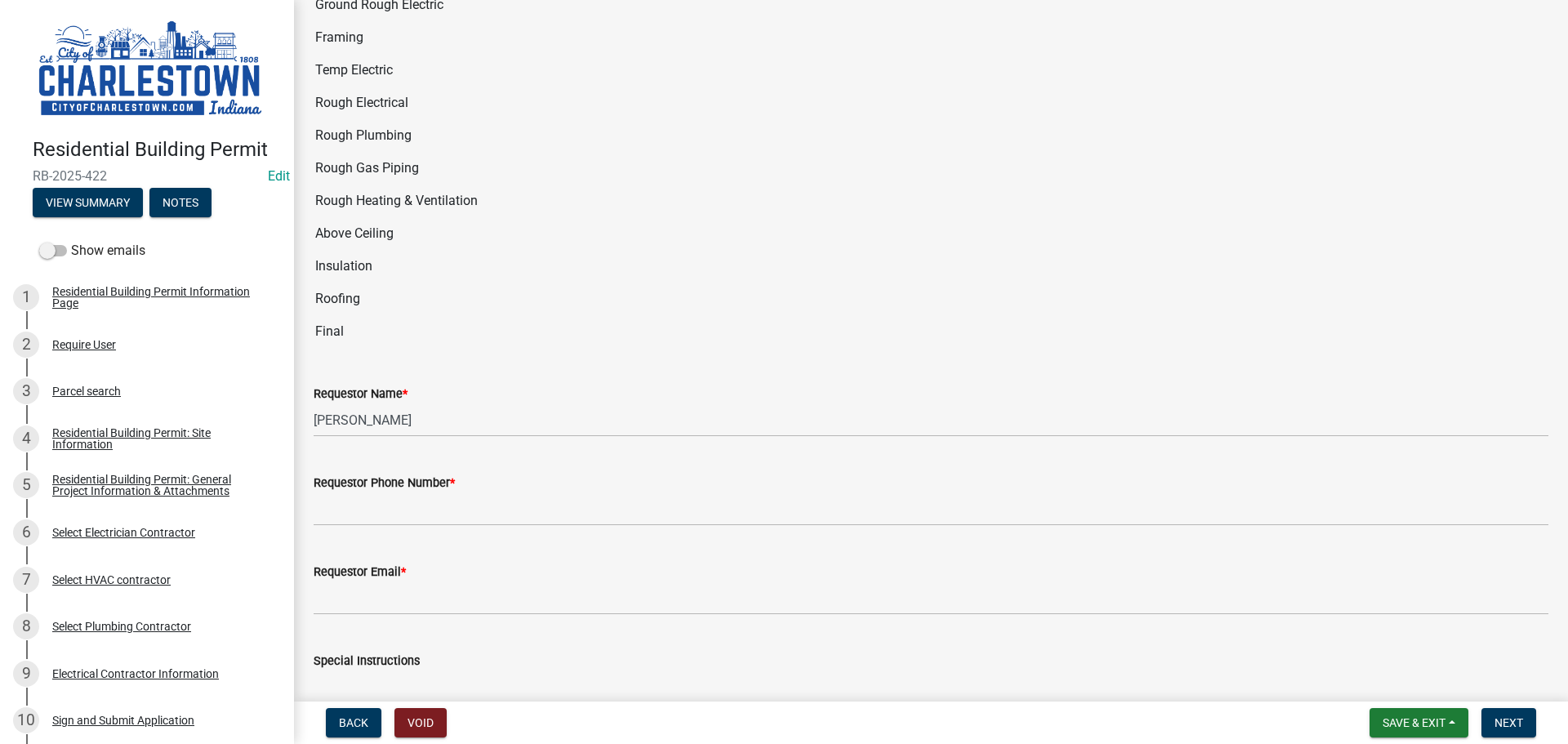
scroll to position [3187, 0]
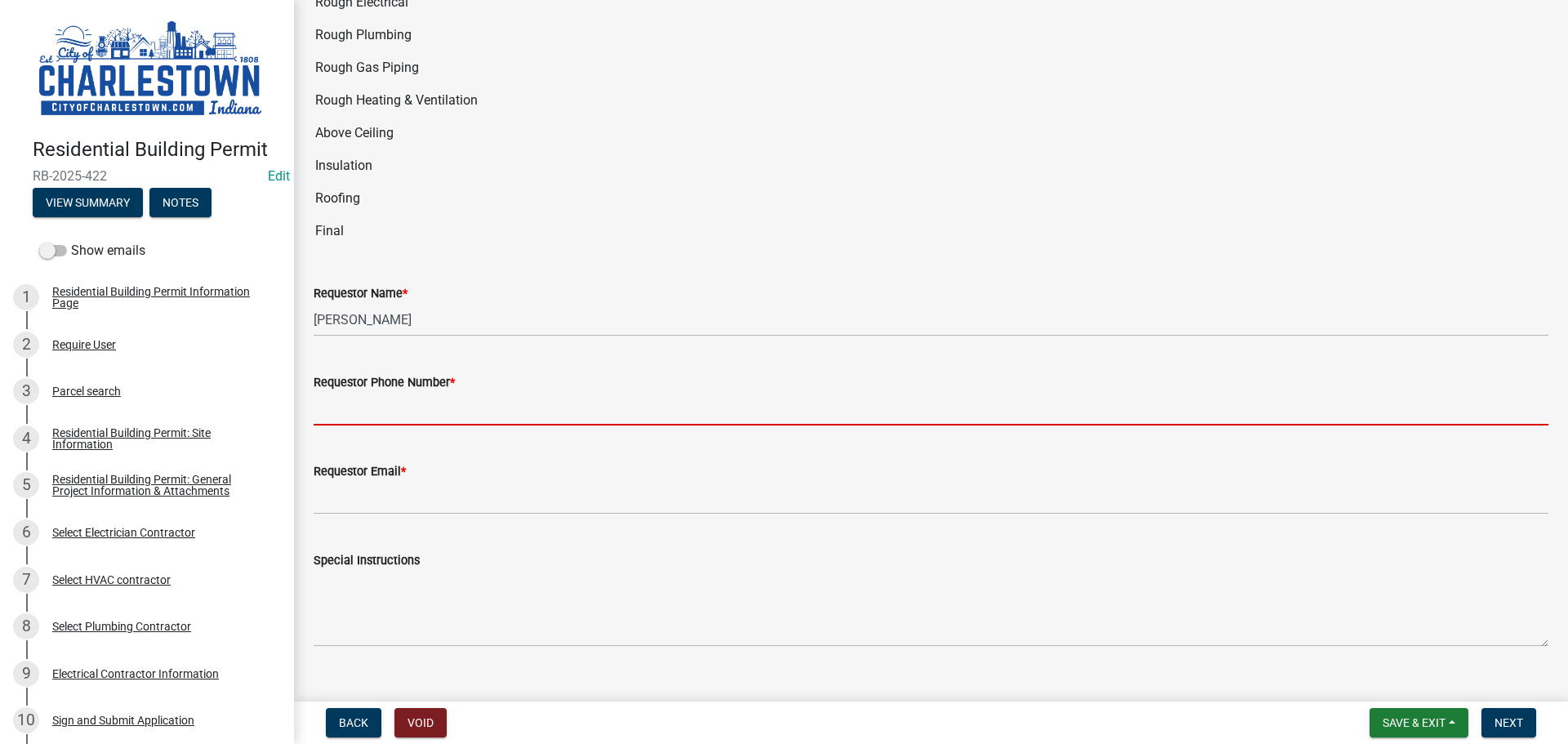
click at [445, 404] on input "Requestor Phone Number *" at bounding box center [931, 409] width 1235 height 34
type input "5025233650"
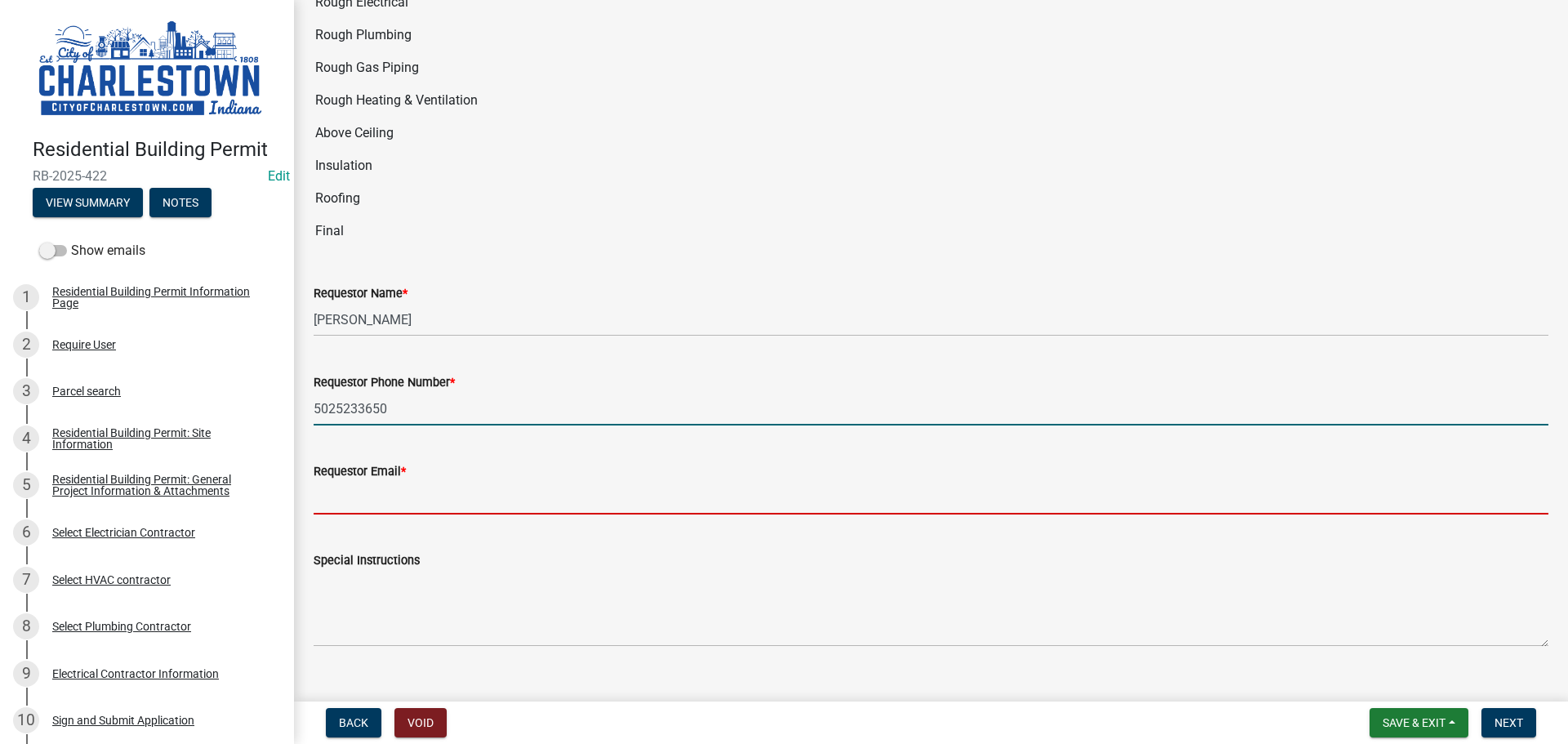
type input "[EMAIL_ADDRESS][DOMAIN_NAME]"
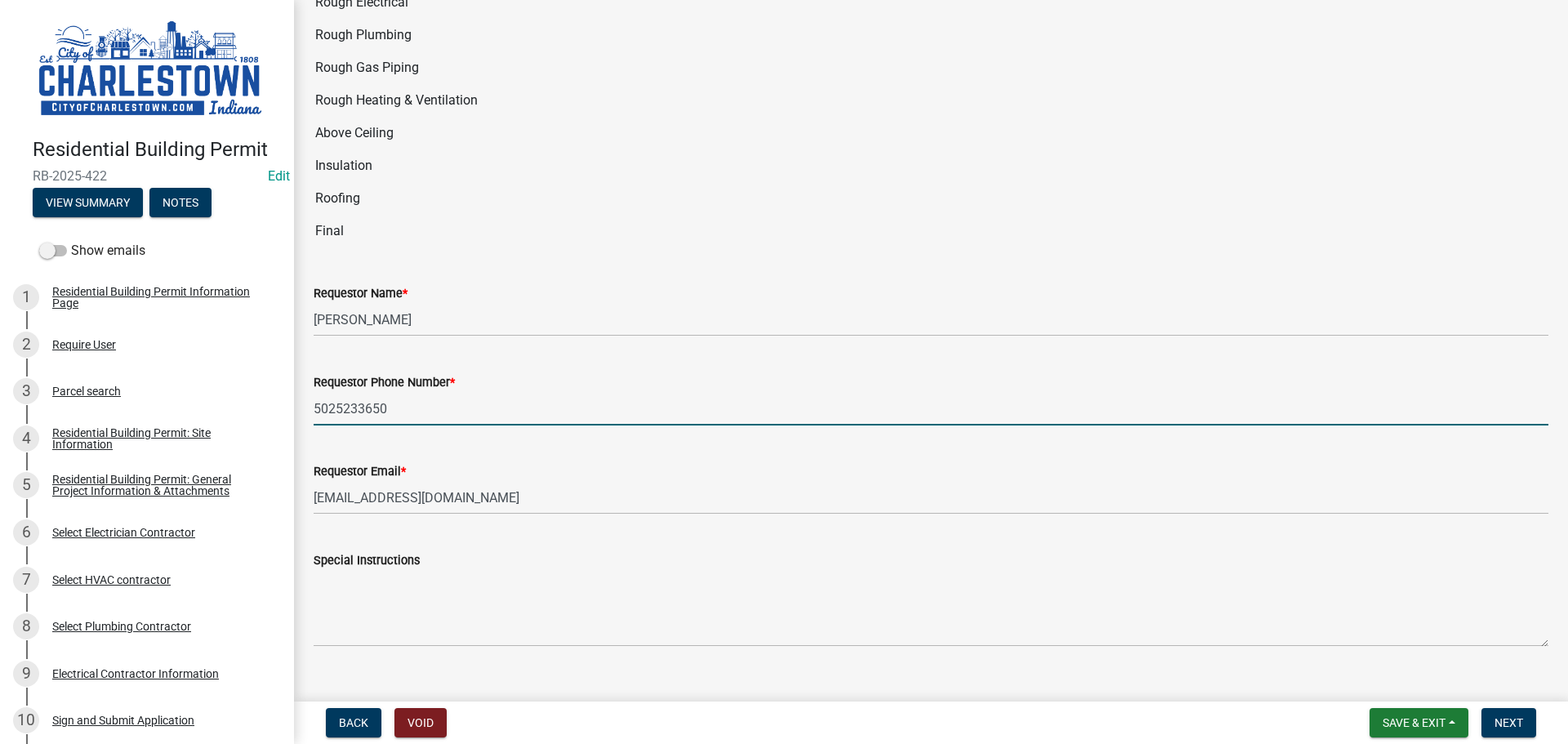
scroll to position [3203, 0]
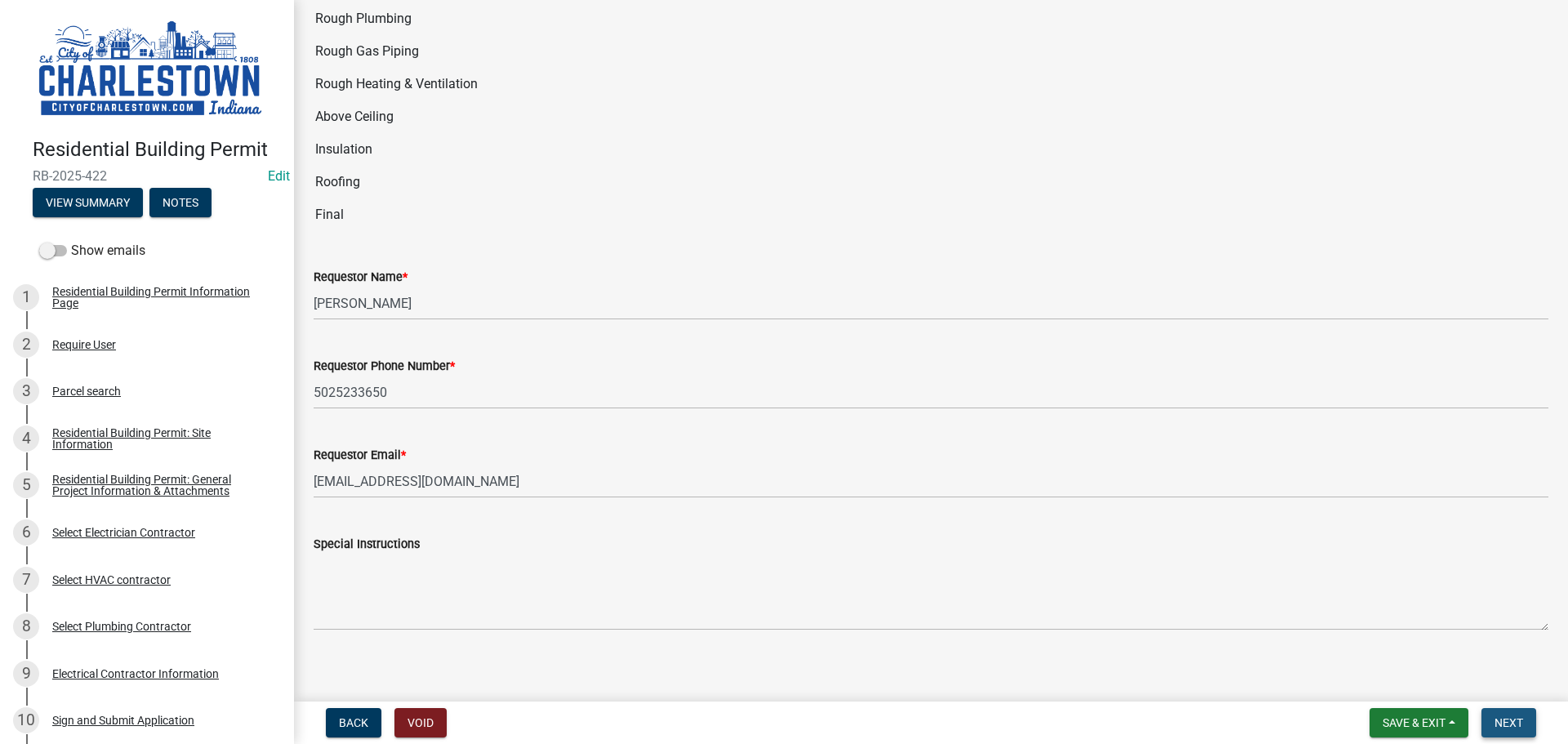
click at [1512, 731] on button "Next" at bounding box center [1508, 723] width 55 height 29
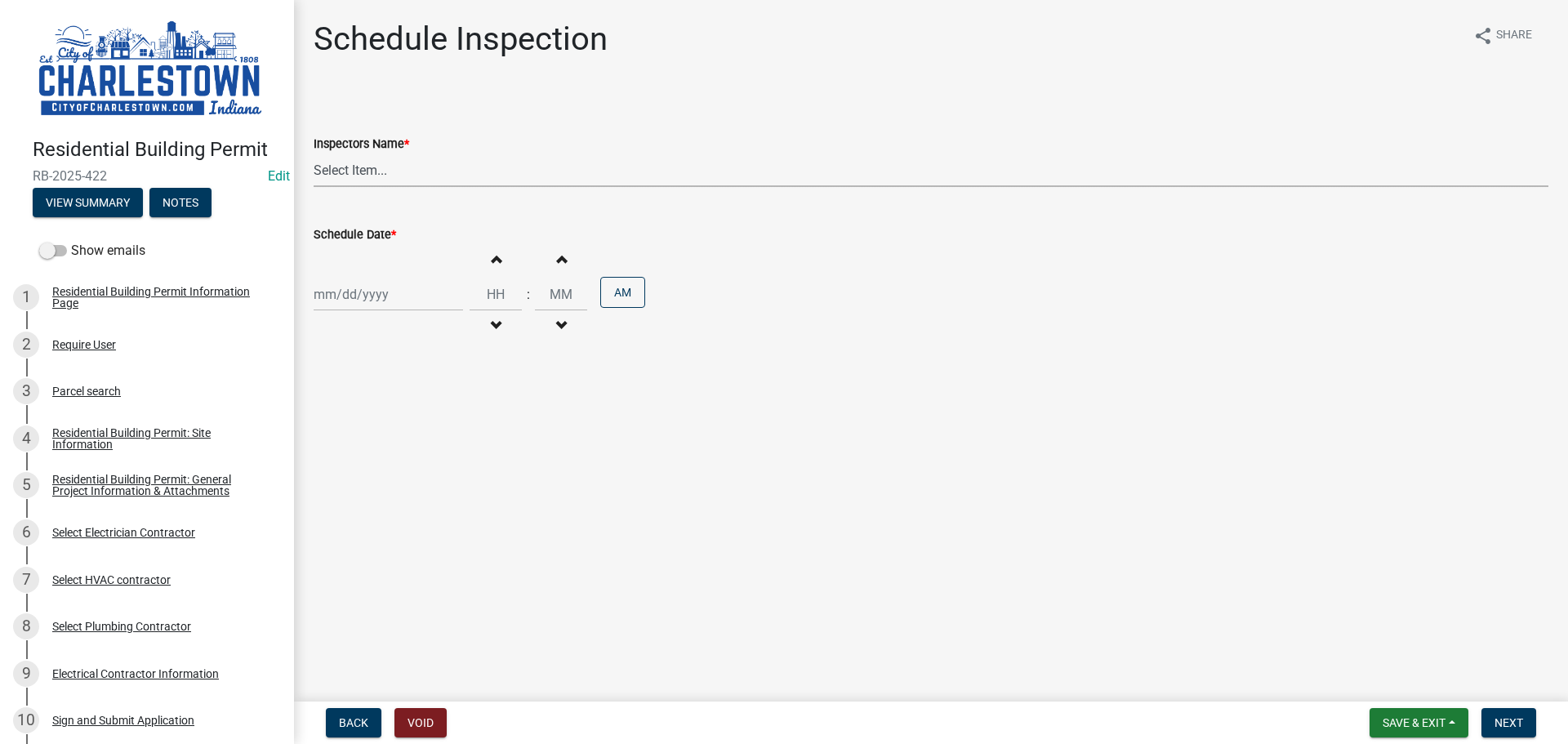
click at [385, 173] on select "Select Item... [PERSON_NAME] ([PERSON_NAME]) [PERSON_NAME] ([PERSON_NAME]) [PER…" at bounding box center [931, 170] width 1235 height 34
select select "63e5a778-15f7-4a13-aba2-a6e5541a0fb3"
click at [313, 153] on select "Select Item... [PERSON_NAME] ([PERSON_NAME]) [PERSON_NAME] ([PERSON_NAME]) [PER…" at bounding box center [931, 170] width 1235 height 34
click at [339, 302] on div at bounding box center [387, 295] width 149 height 34
select select "8"
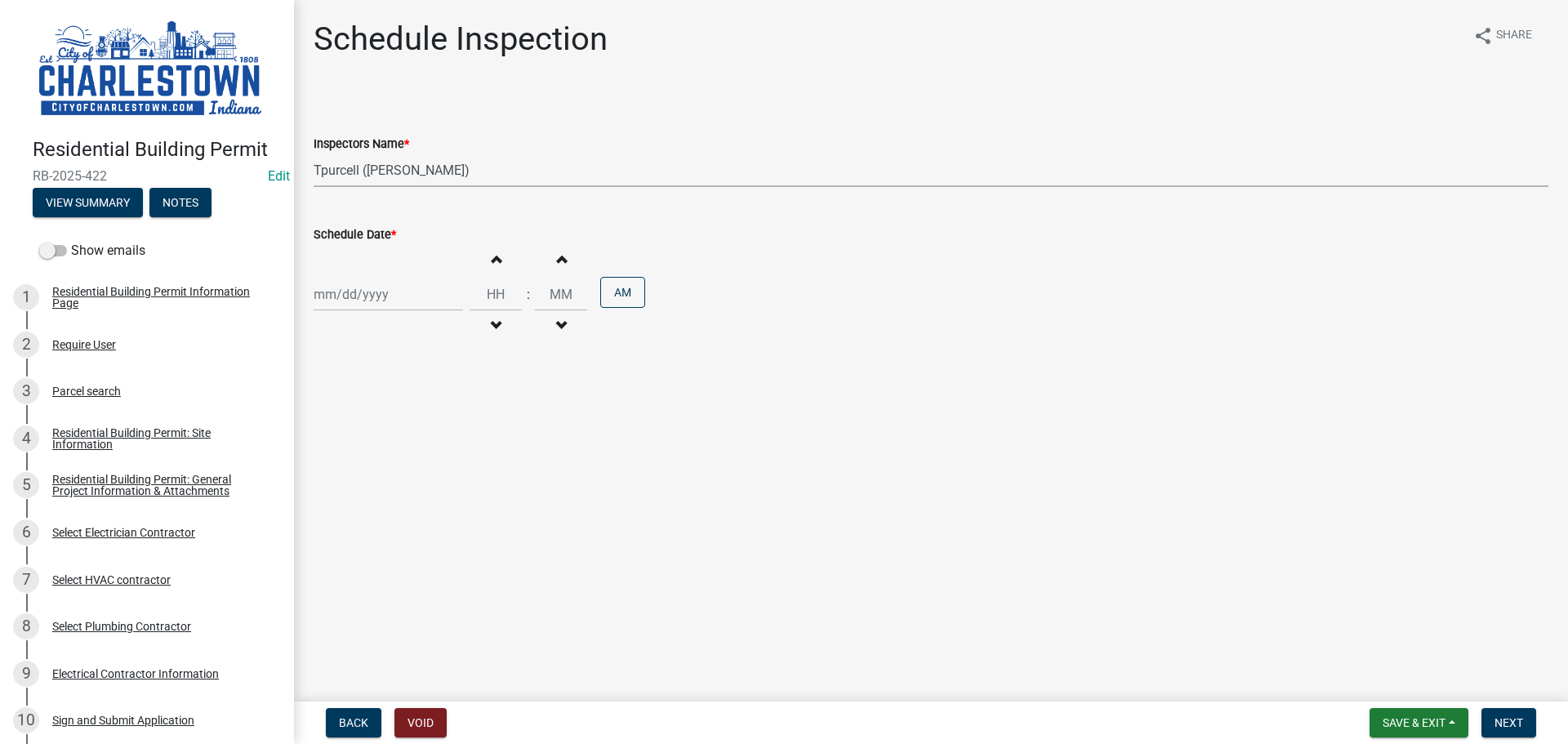
select select "2025"
click at [435, 408] on div "8" at bounding box center [434, 407] width 26 height 26
type input "[DATE]"
click at [1506, 720] on span "Next" at bounding box center [1508, 723] width 29 height 13
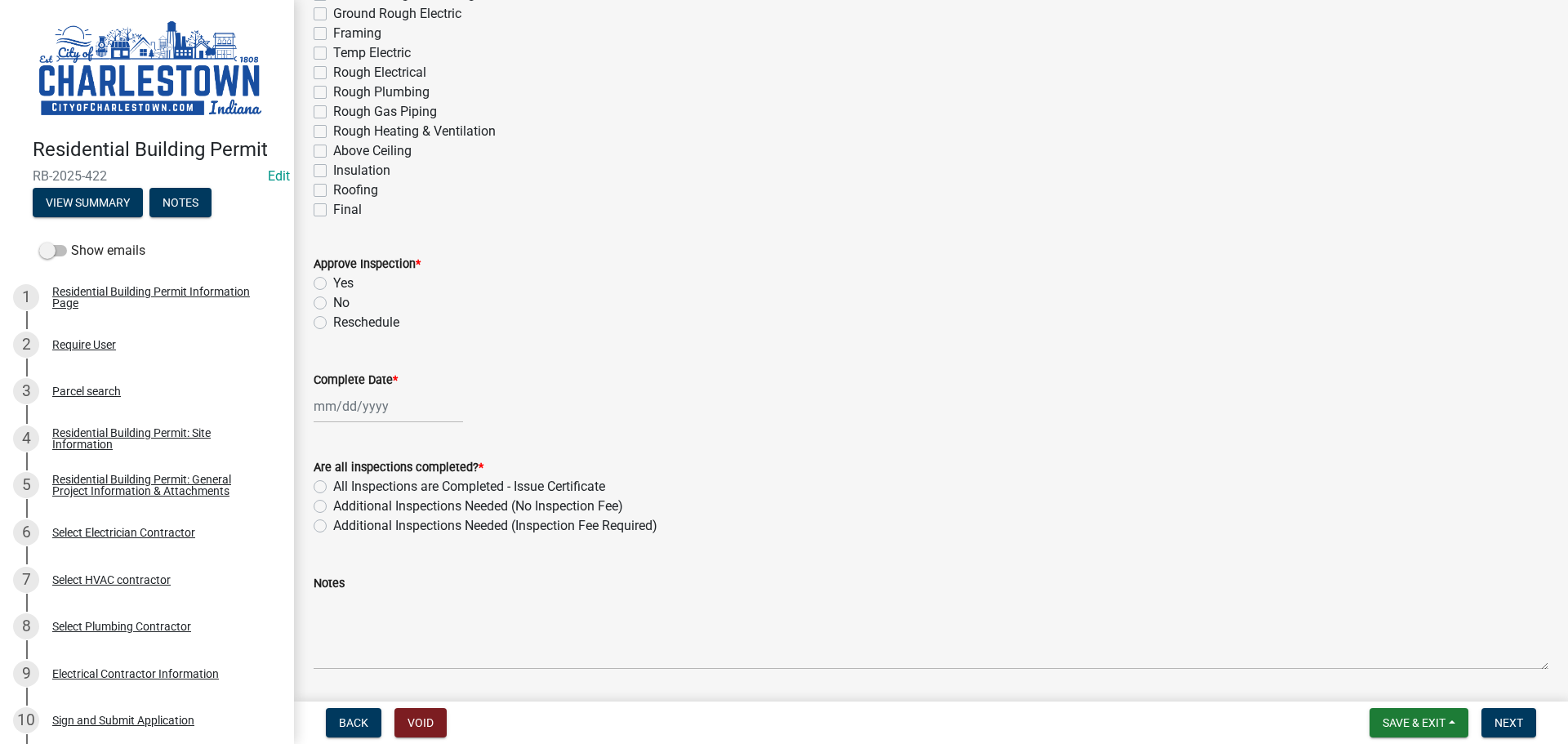
scroll to position [245, 0]
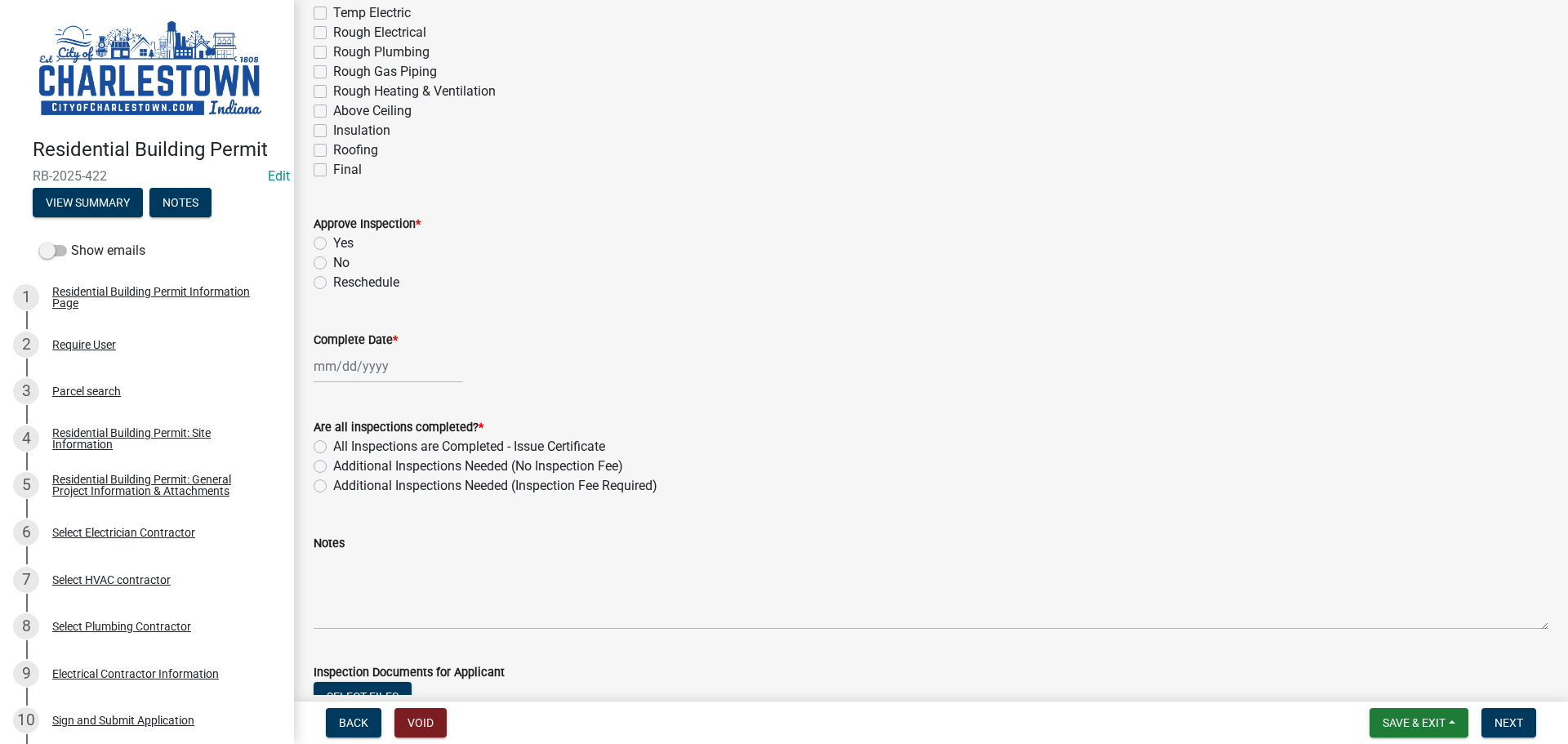
click at [333, 247] on label "Yes" at bounding box center [344, 243] width 20 height 19
click at [333, 244] on input "Yes" at bounding box center [339, 238] width 11 height 11
radio input "true"
click at [360, 363] on div at bounding box center [387, 367] width 149 height 34
select select "8"
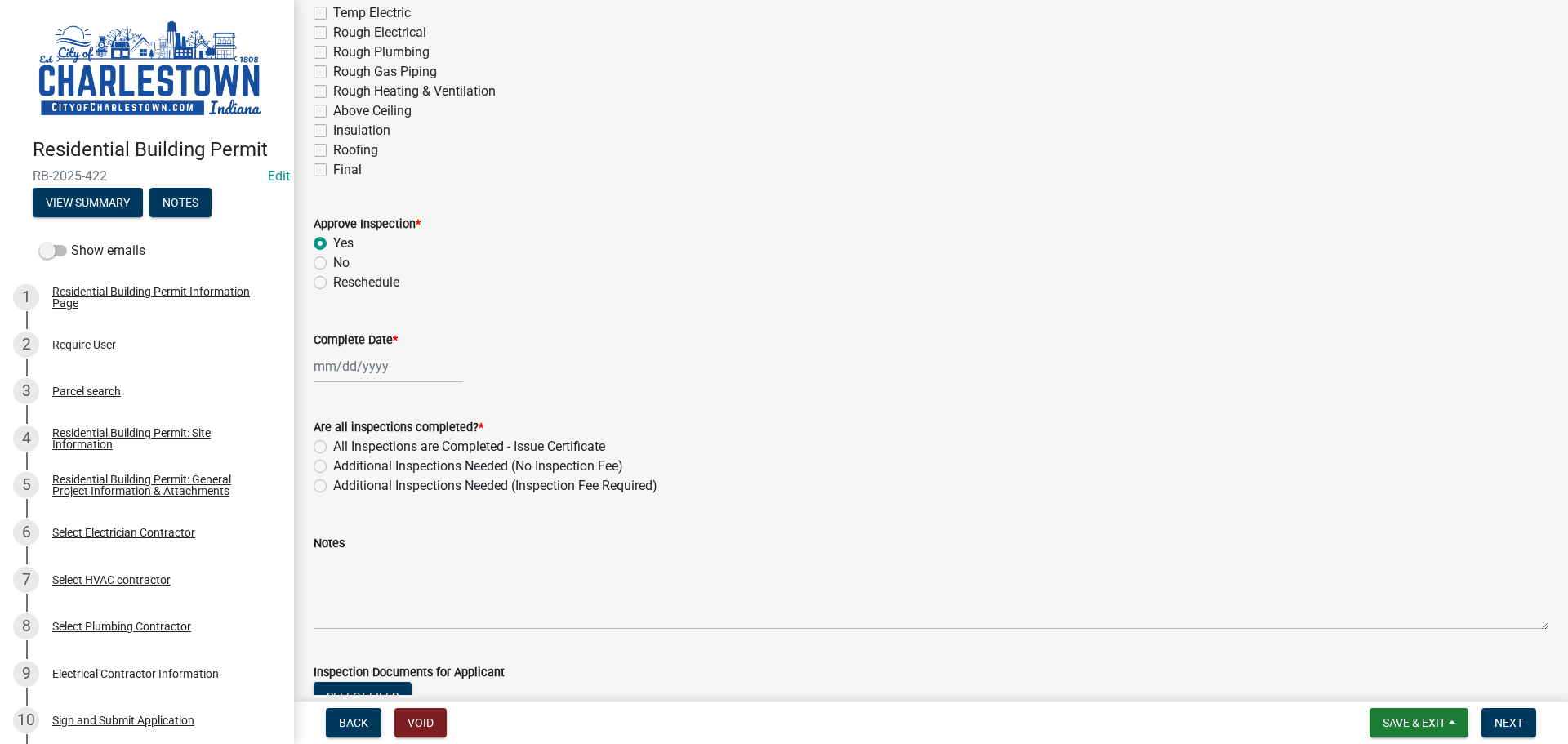
select select "2025"
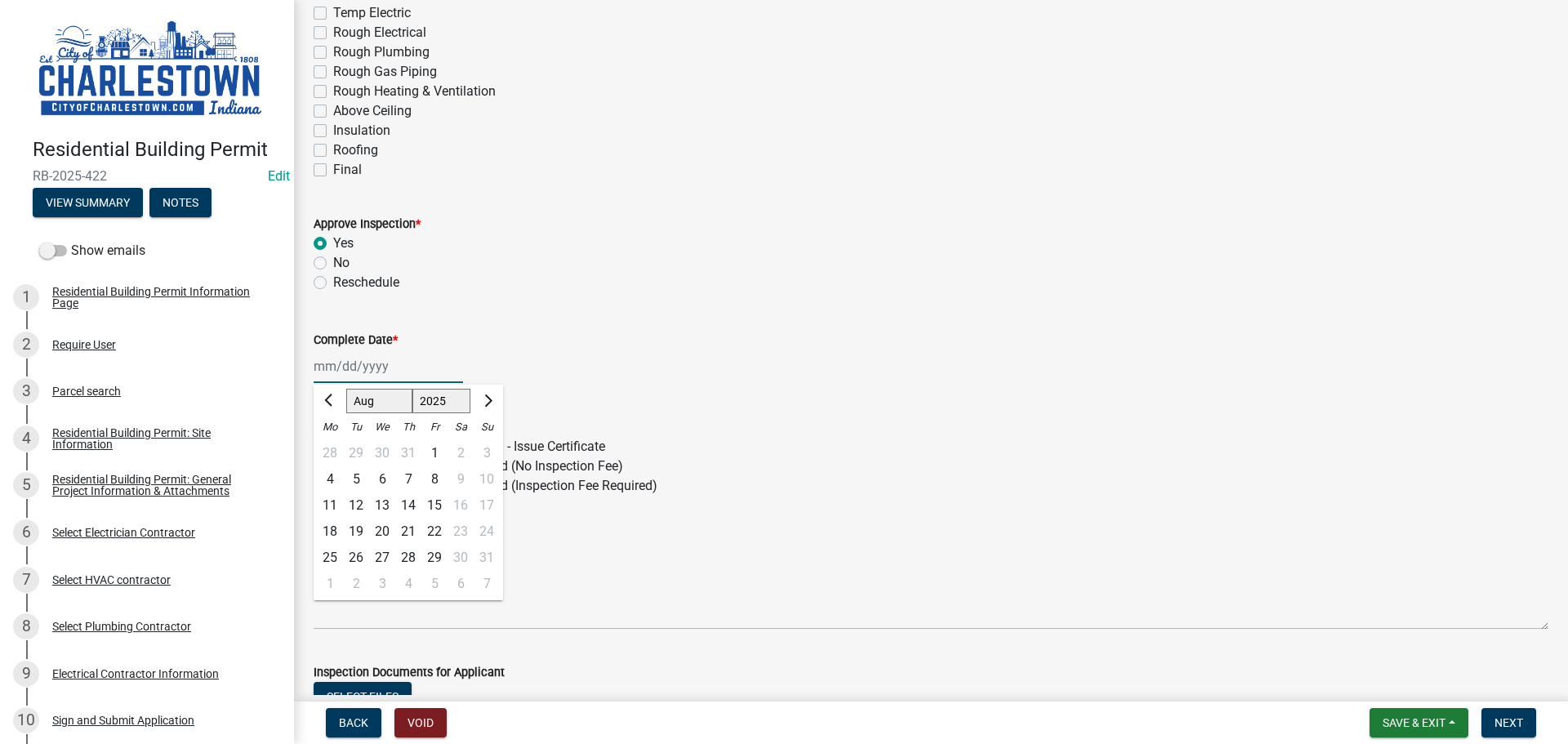
click at [360, 363] on div "[PERSON_NAME] Feb Mar Apr [PERSON_NAME][DATE] Oct Nov [DATE] 1526 1527 1528 152…" at bounding box center [387, 367] width 149 height 34
click at [658, 329] on div "Complete Date * [PERSON_NAME] Apr [PERSON_NAME][DATE] Sep Oct Nov [DATE] 1526 1…" at bounding box center [931, 345] width 1235 height 76
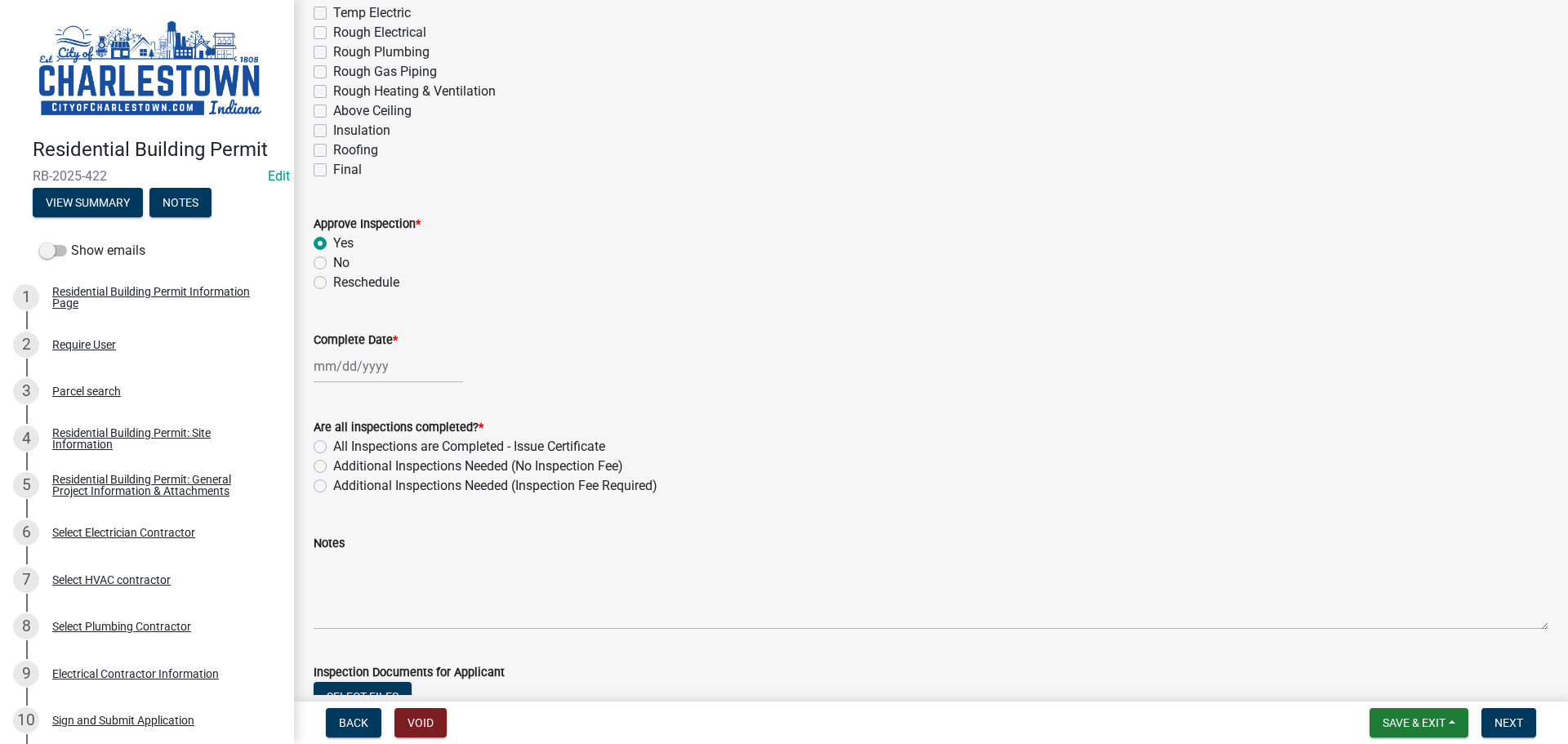
select select "8"
select select "2025"
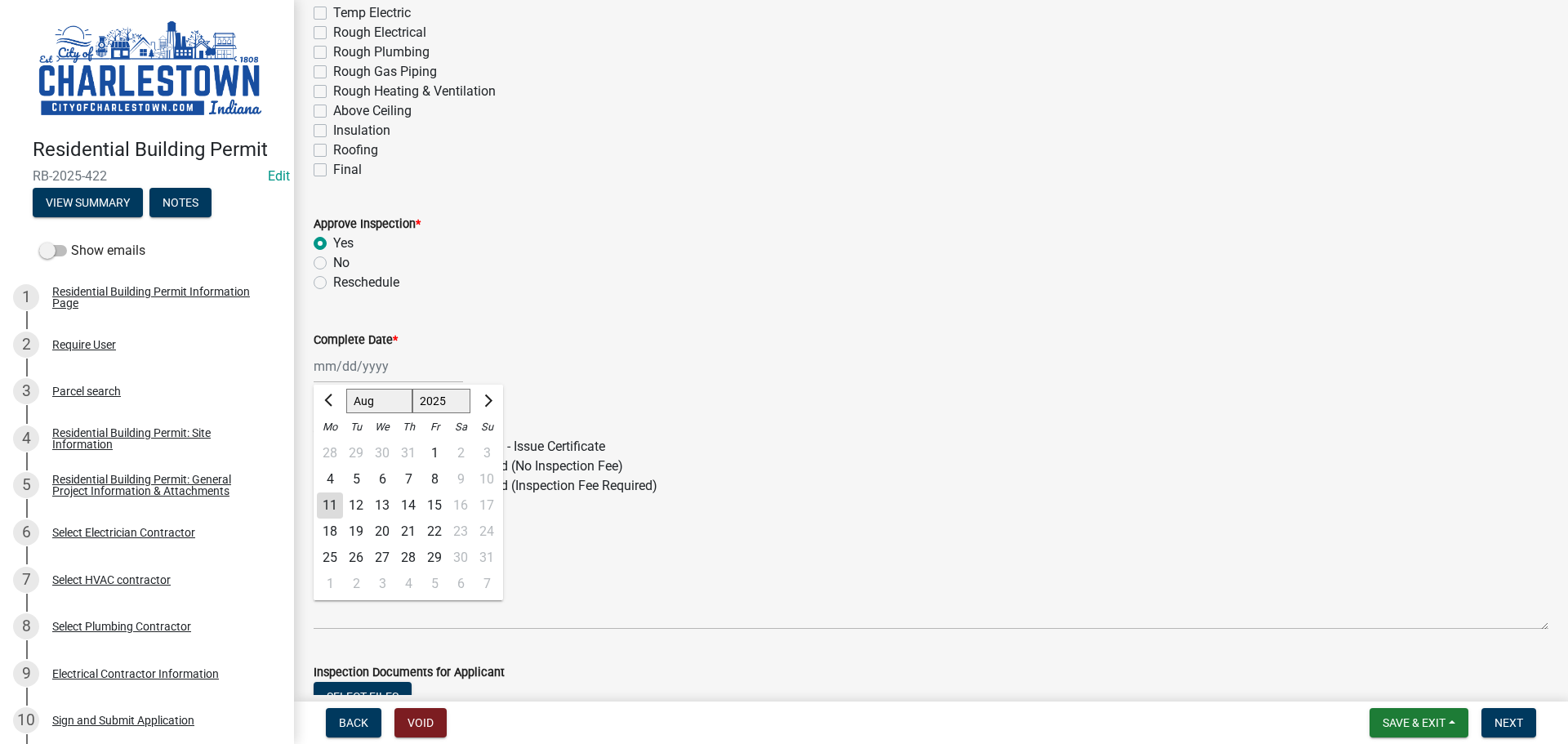
click at [367, 367] on div "[PERSON_NAME] Feb Mar Apr [PERSON_NAME][DATE] Oct Nov [DATE] 1526 1527 1528 152…" at bounding box center [387, 367] width 149 height 34
click at [438, 475] on div "8" at bounding box center [434, 479] width 26 height 26
type input "[DATE]"
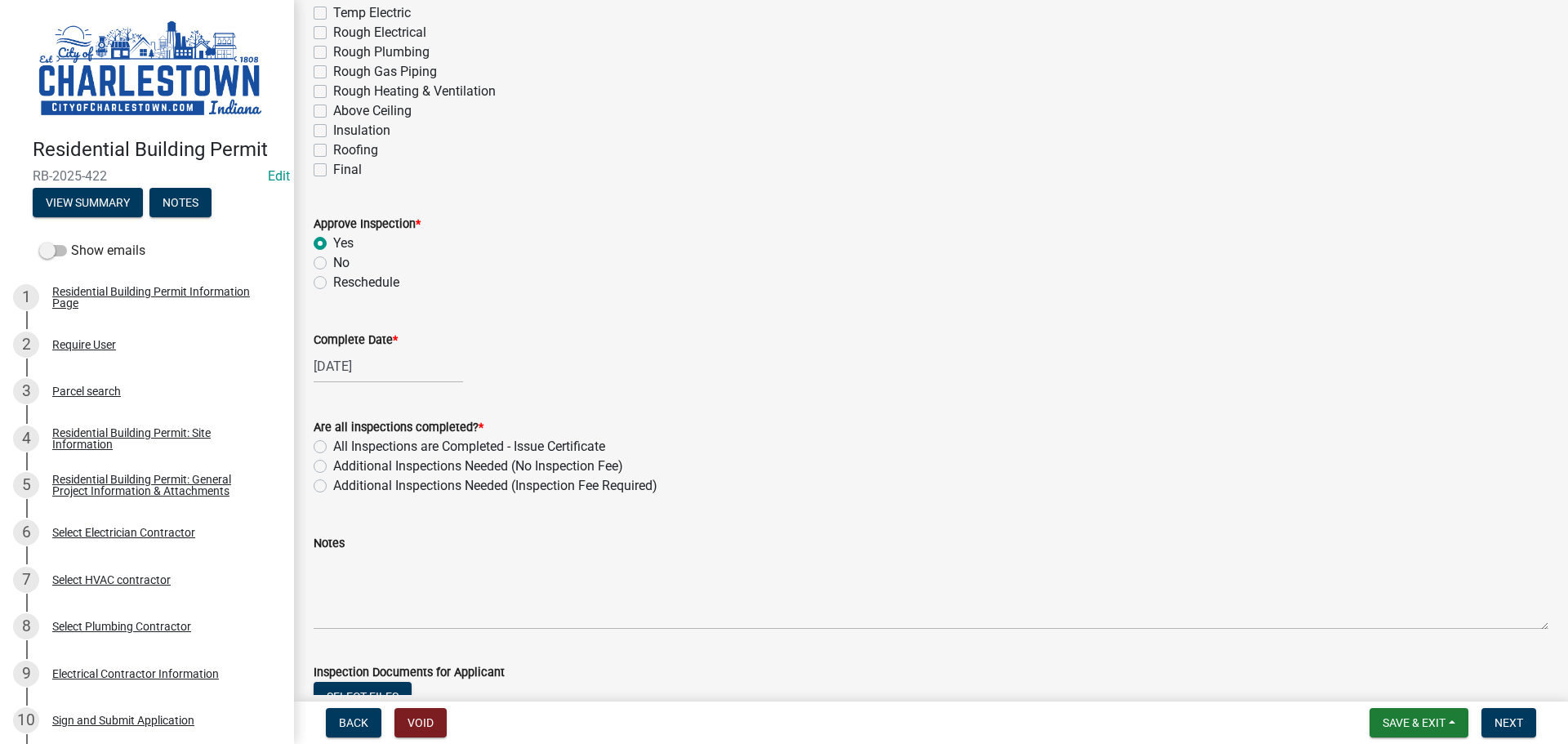
click at [333, 467] on label "Additional Inspections Needed (No Inspection Fee)" at bounding box center [478, 466] width 290 height 19
click at [333, 467] on input "Additional Inspections Needed (No Inspection Fee)" at bounding box center [339, 462] width 11 height 11
radio input "true"
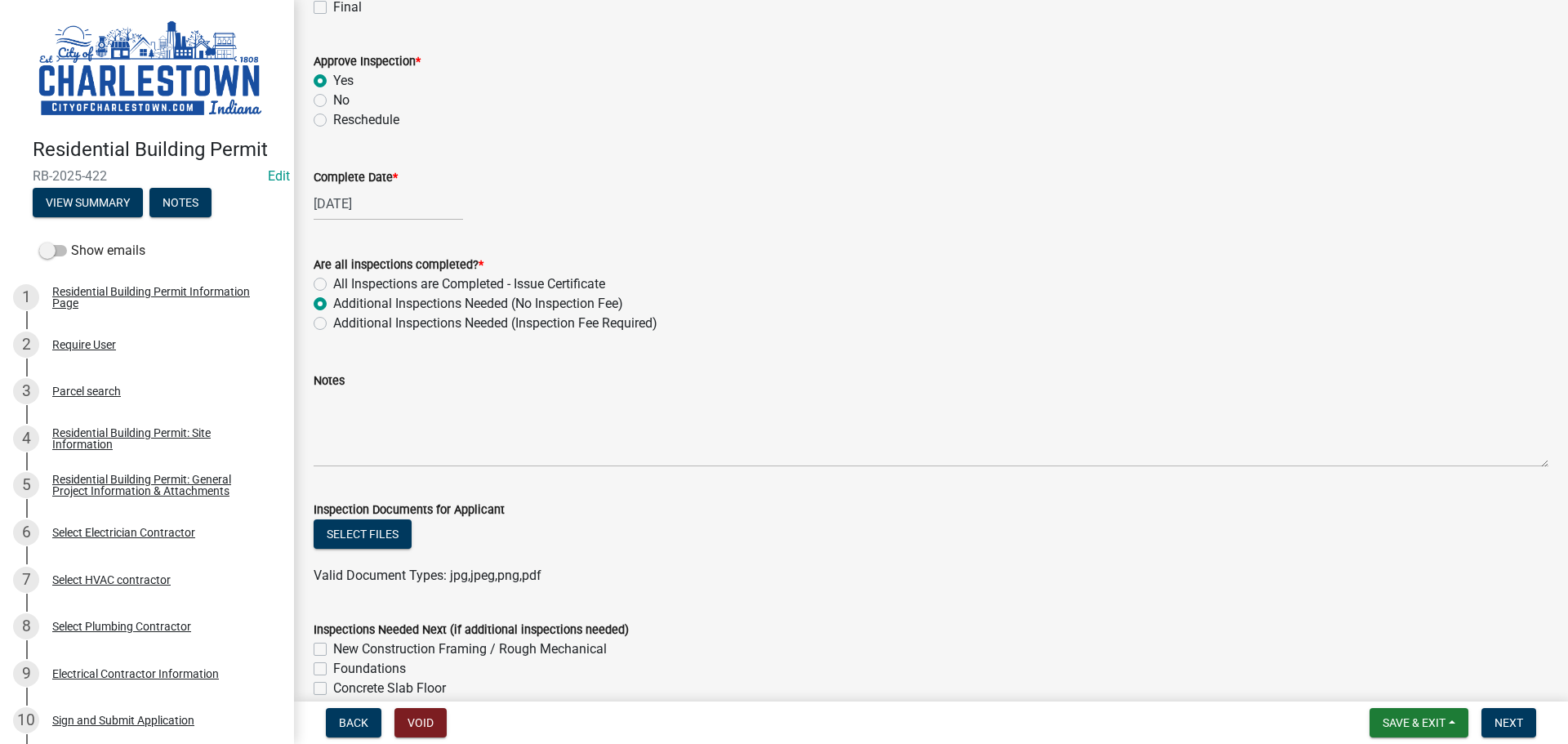
scroll to position [409, 0]
click at [372, 526] on button "Select files" at bounding box center [362, 533] width 98 height 29
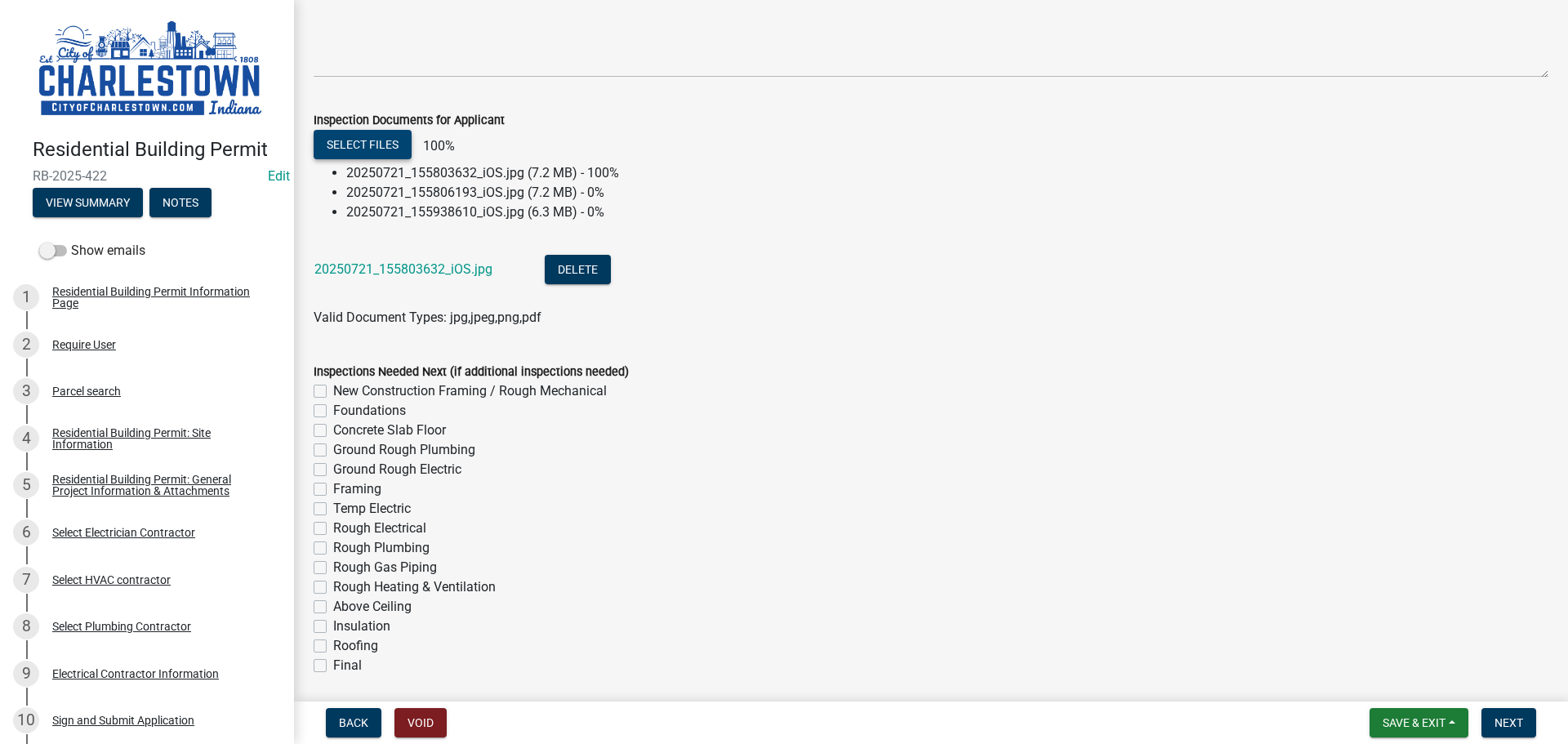
scroll to position [560, 0]
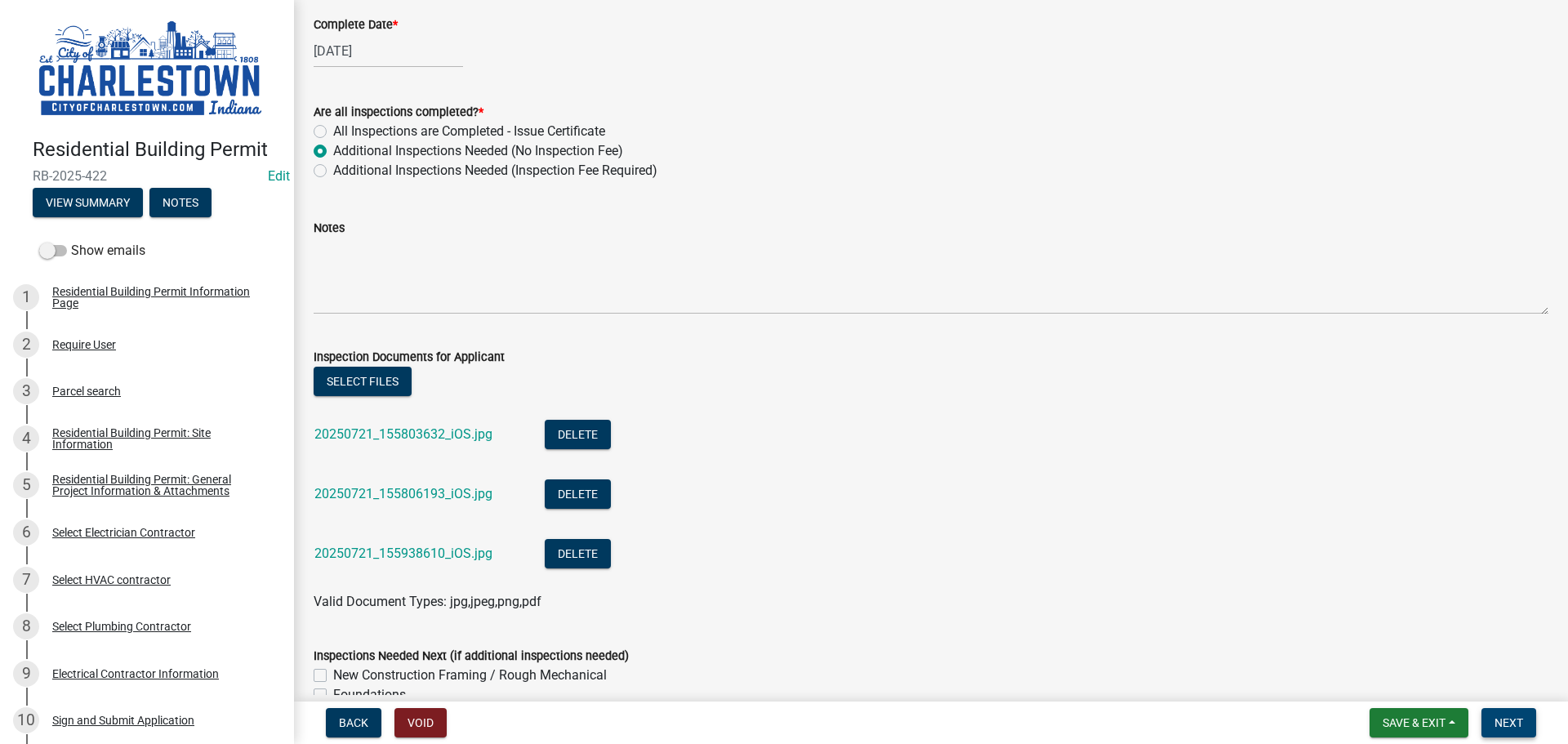
click at [1518, 723] on span "Next" at bounding box center [1508, 723] width 29 height 13
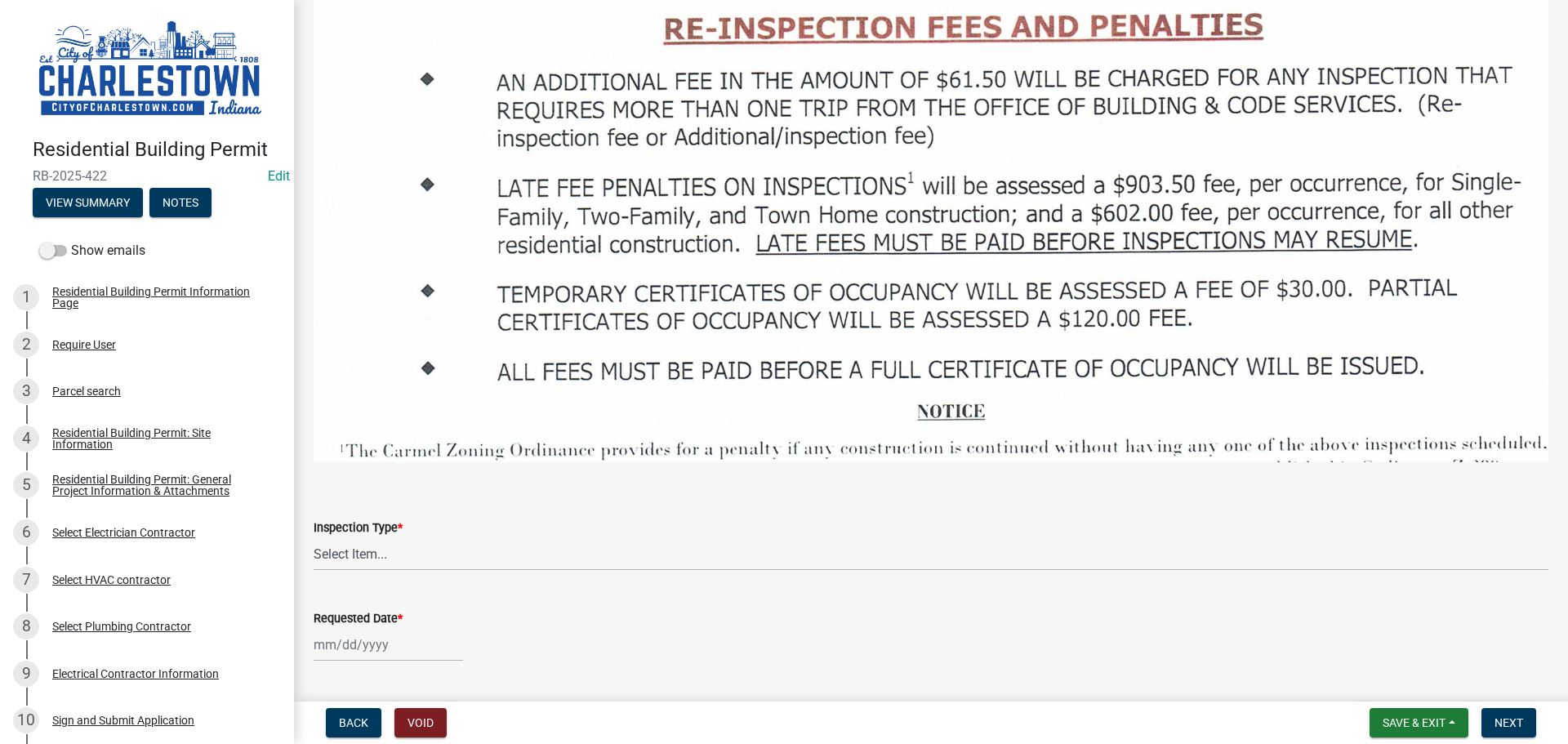
scroll to position [2206, 0]
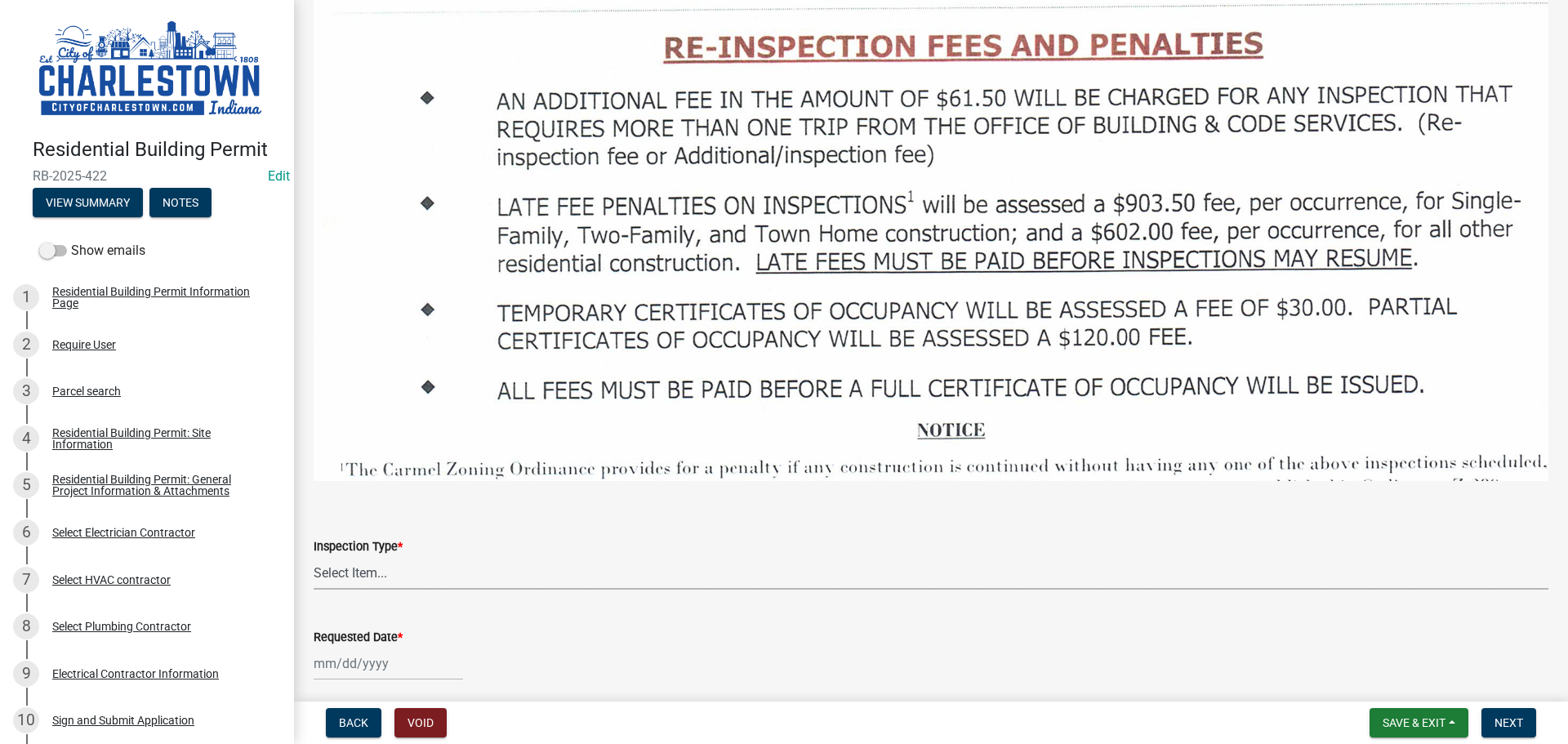
click at [338, 565] on select "Select Item... New Construction Framing / Rough Mechanical Foundations Concrete…" at bounding box center [931, 573] width 1235 height 34
click at [1433, 725] on span "Save & Exit" at bounding box center [1414, 723] width 63 height 13
click at [1383, 676] on button "Save & Exit" at bounding box center [1402, 680] width 131 height 40
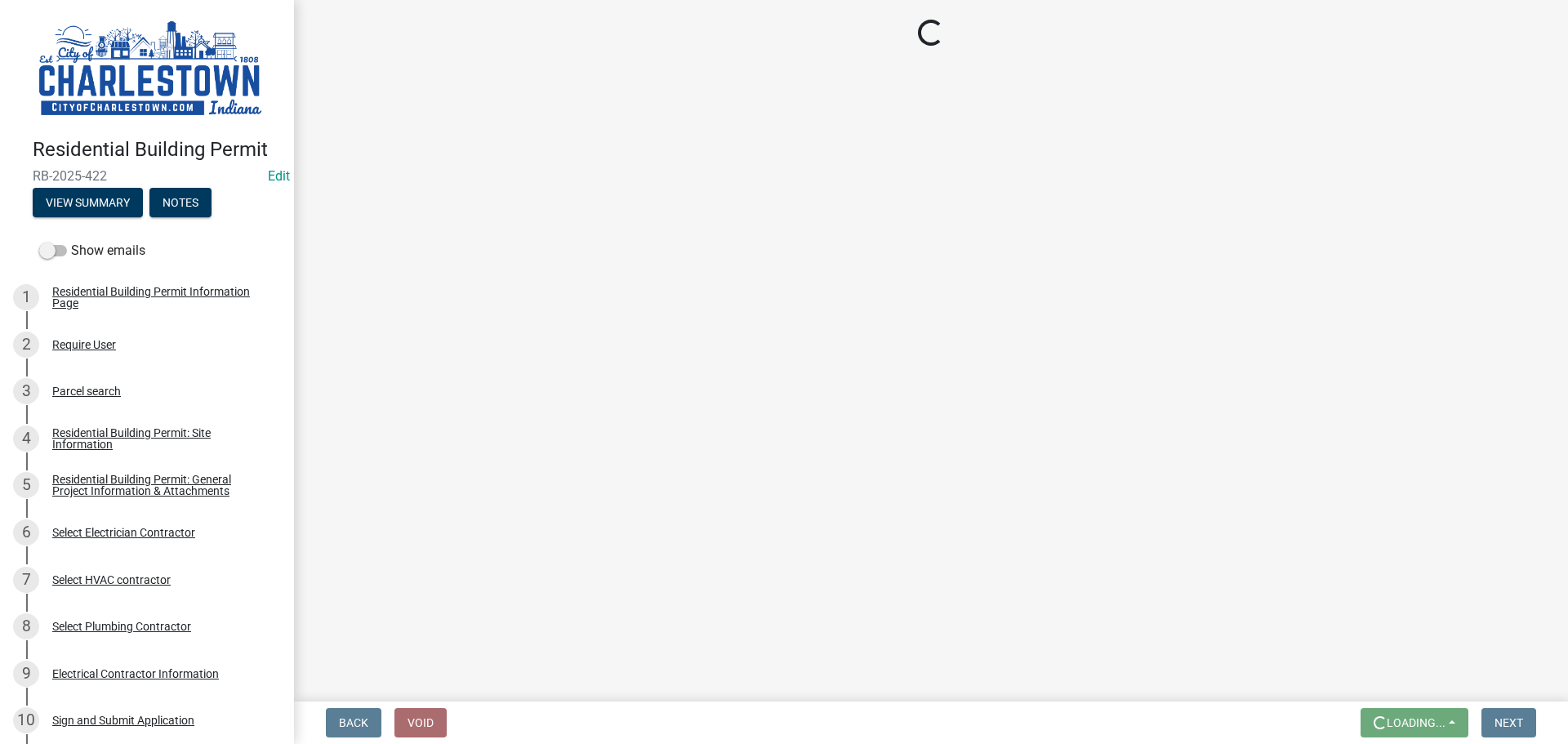
scroll to position [0, 0]
